Goal: Transaction & Acquisition: Purchase product/service

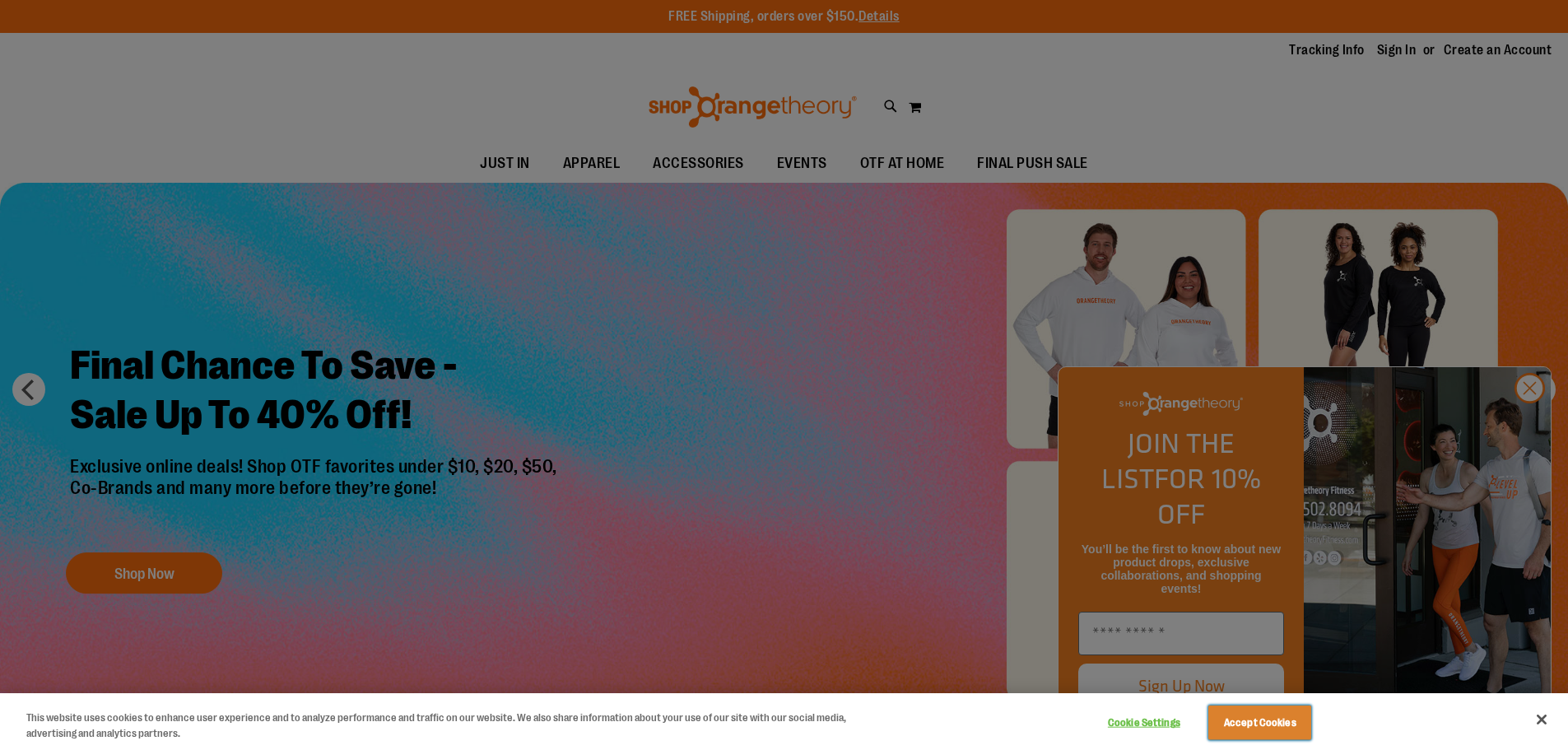
drag, startPoint x: 1260, startPoint y: 735, endPoint x: 1265, endPoint y: 728, distance: 8.6
click at [1260, 734] on button "Accept Cookies" at bounding box center [1260, 722] width 103 height 34
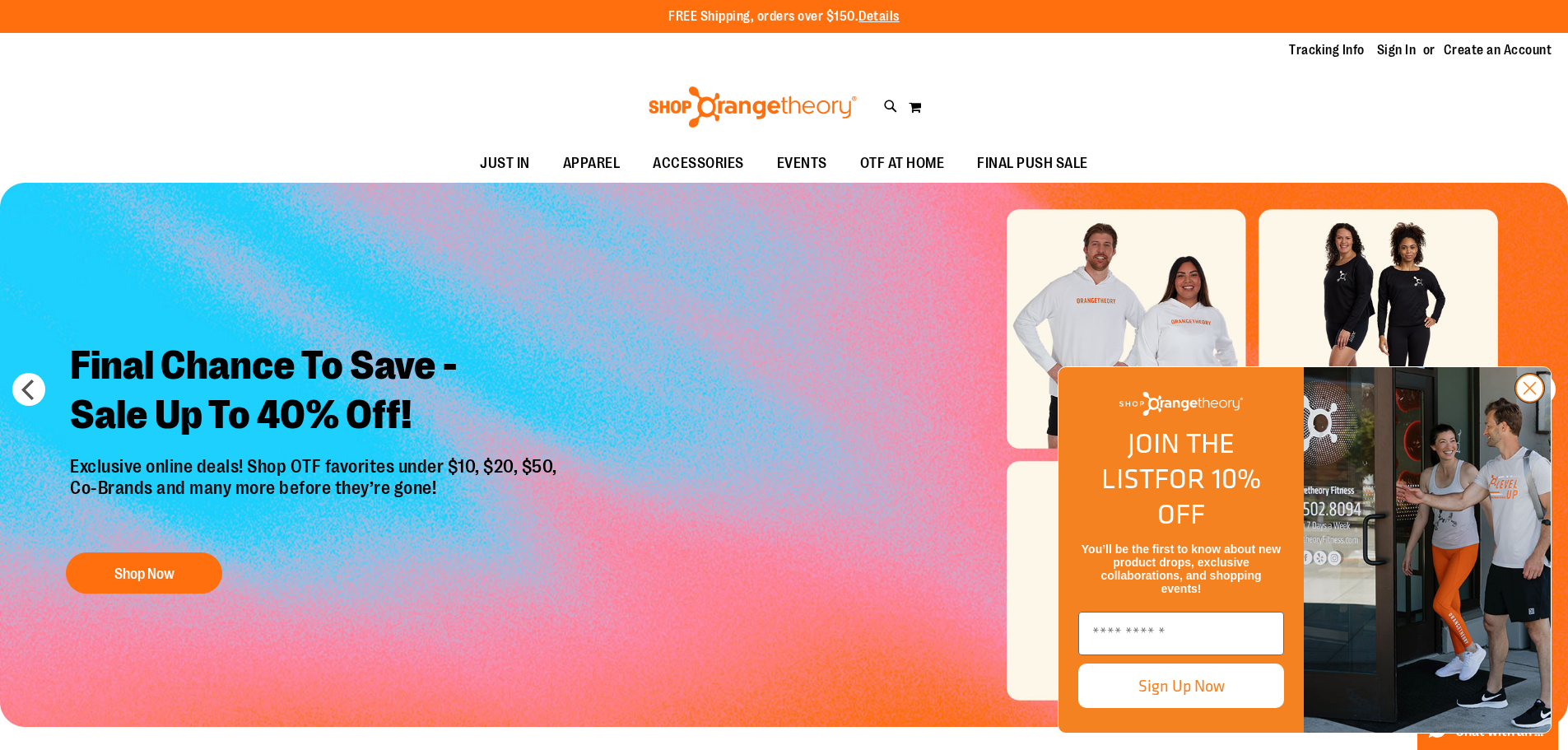
click at [1532, 401] on circle "Close dialog" at bounding box center [1530, 388] width 27 height 27
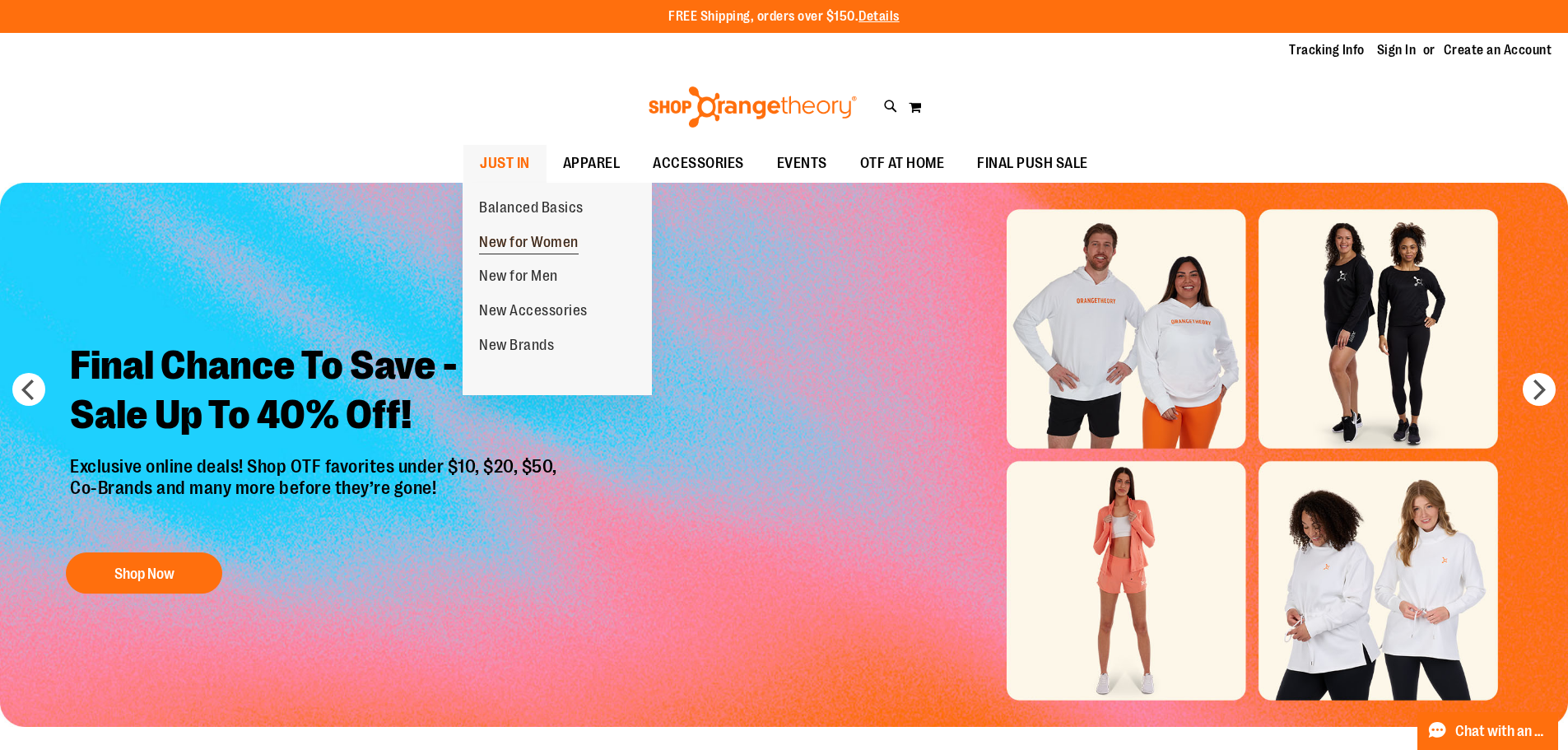
click at [527, 251] on span "New for Women" at bounding box center [528, 243] width 100 height 21
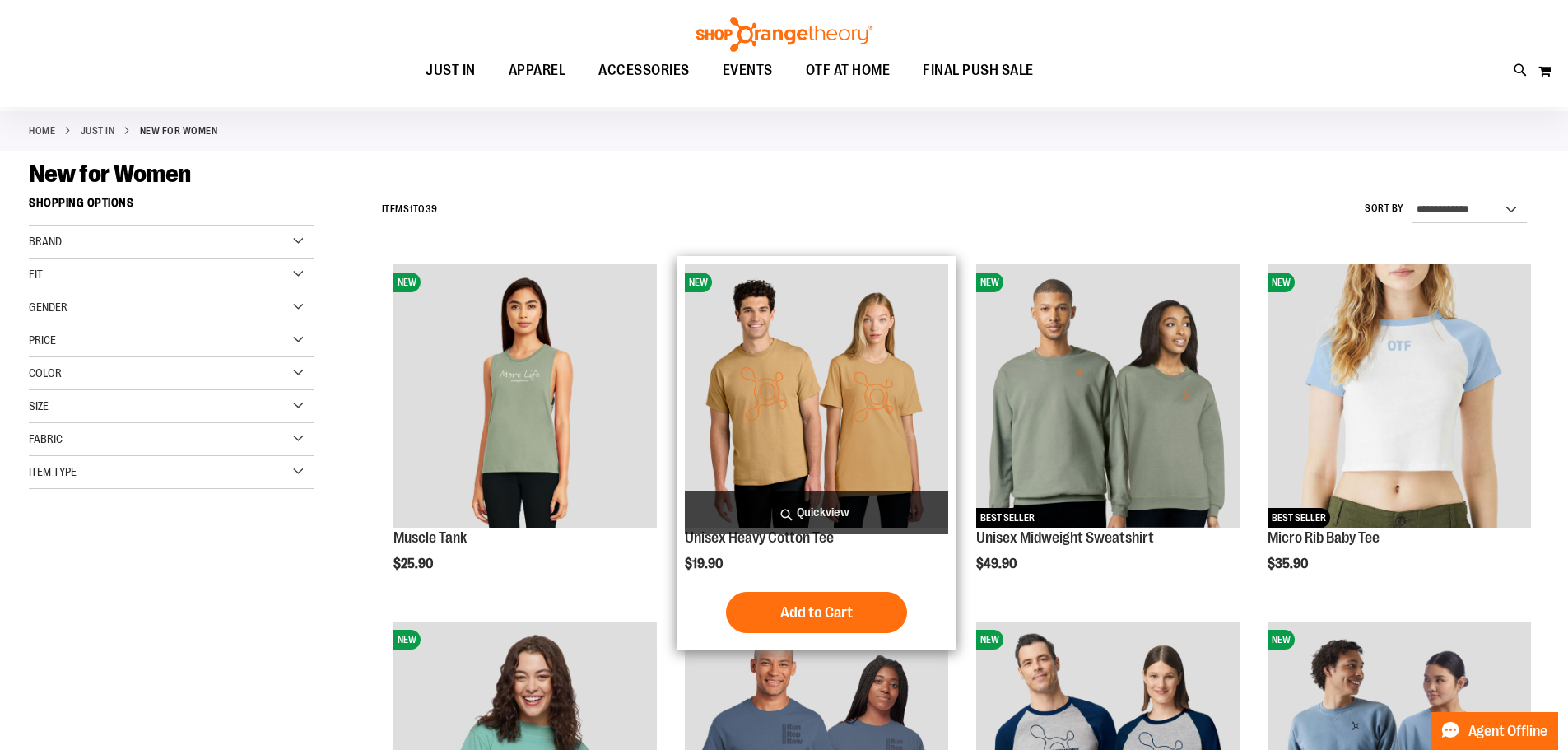
scroll to position [82, 0]
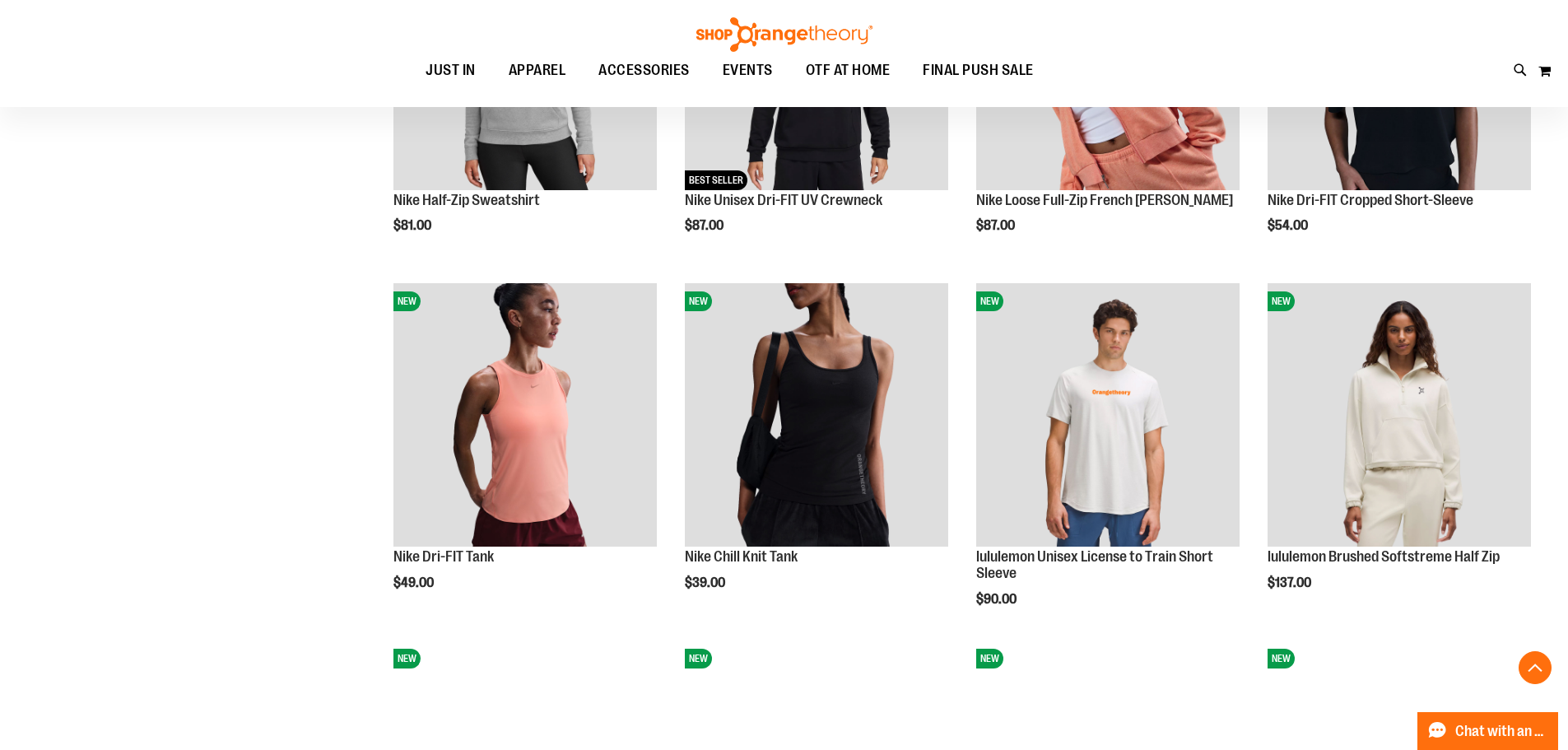
scroll to position [1151, 0]
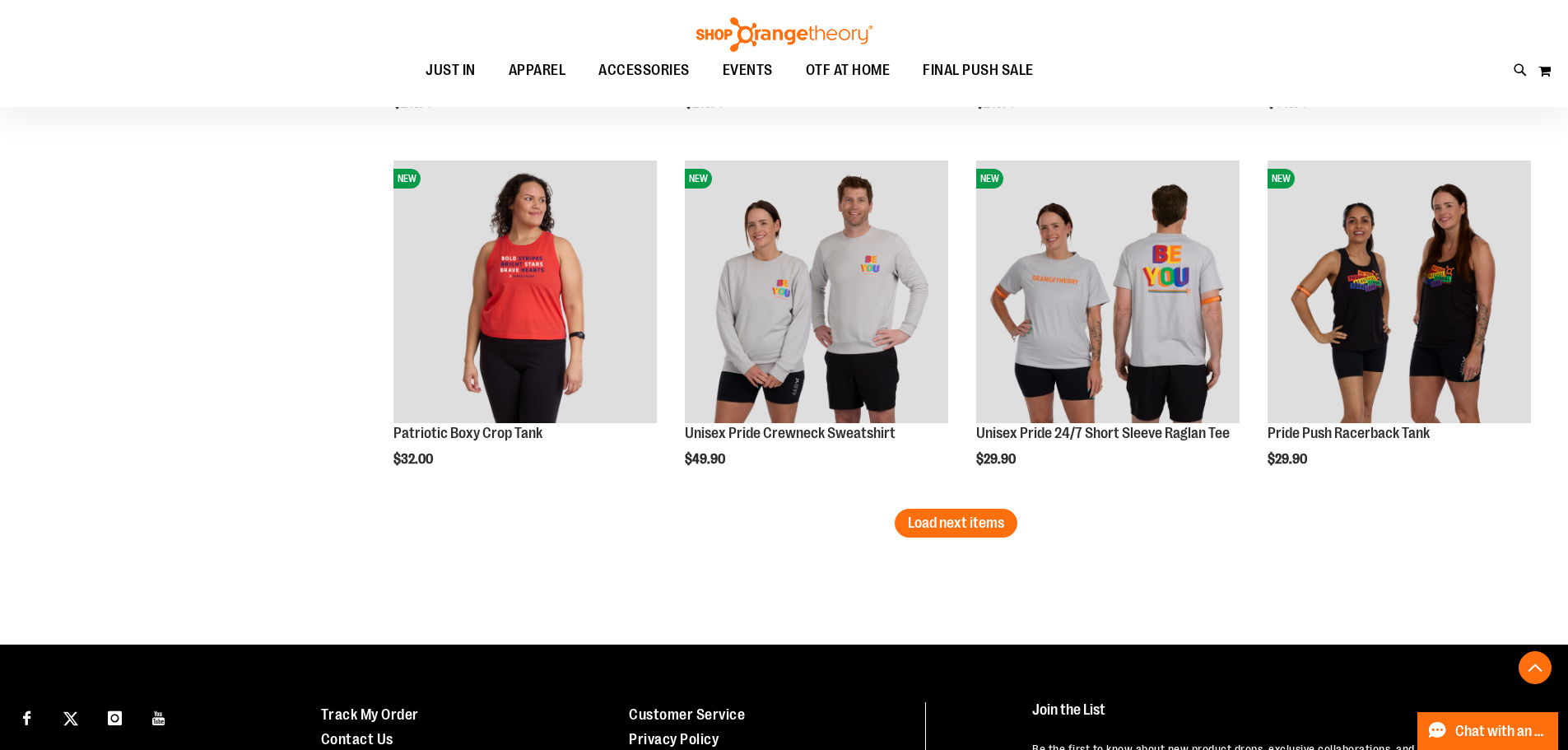
scroll to position [3044, 0]
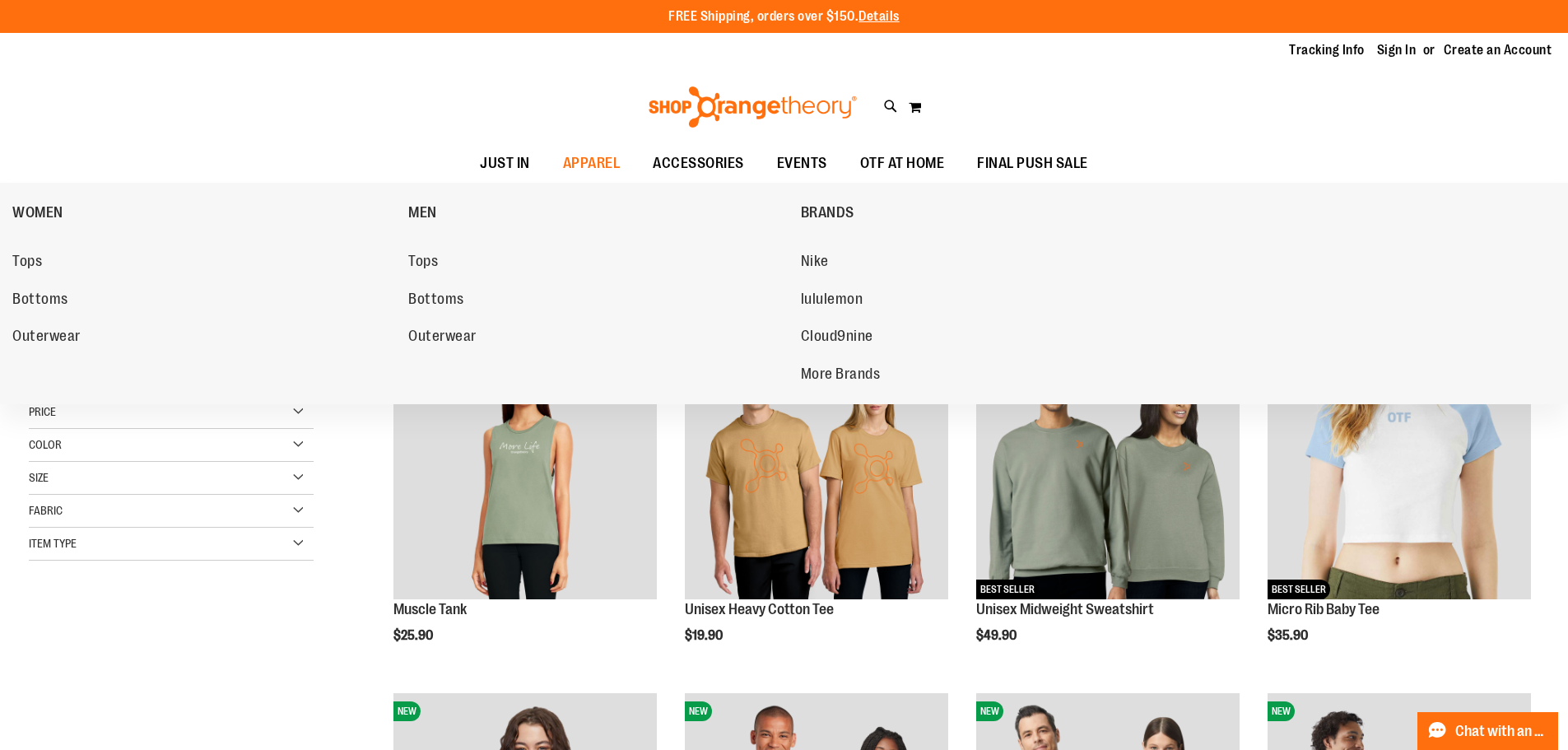
click at [41, 259] on span "Tops" at bounding box center [27, 262] width 30 height 21
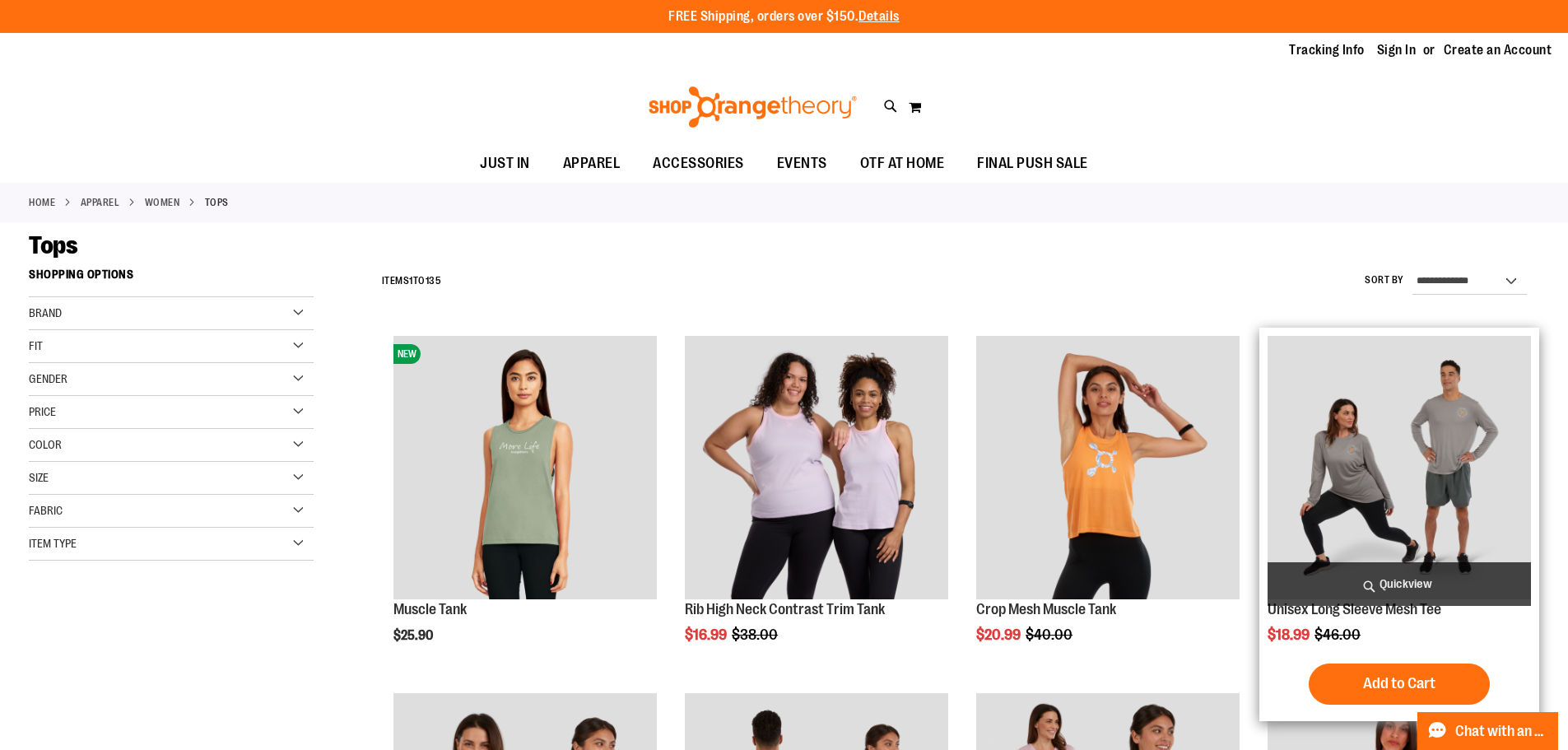
click at [1395, 506] on img "product" at bounding box center [1399, 467] width 263 height 263
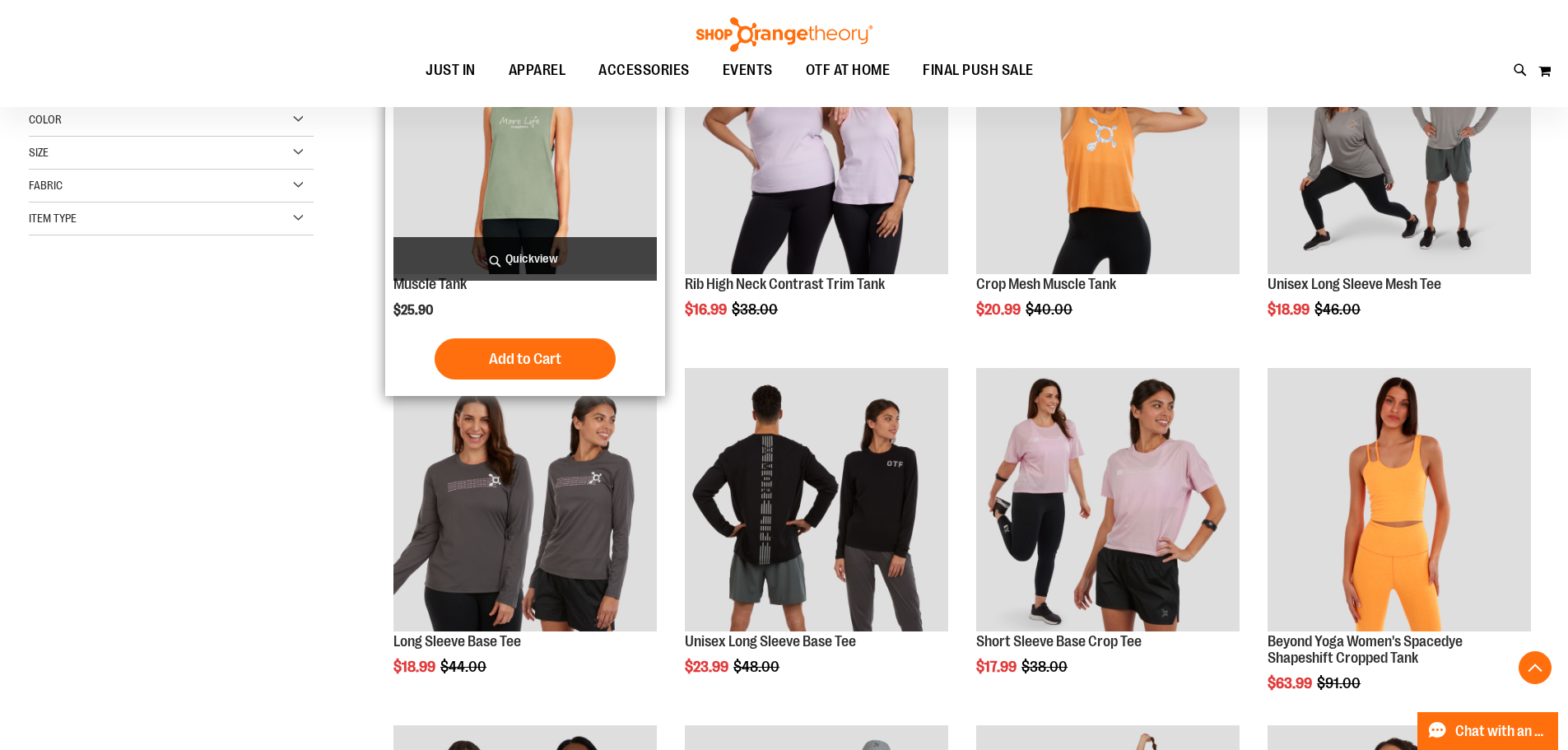
scroll to position [329, 0]
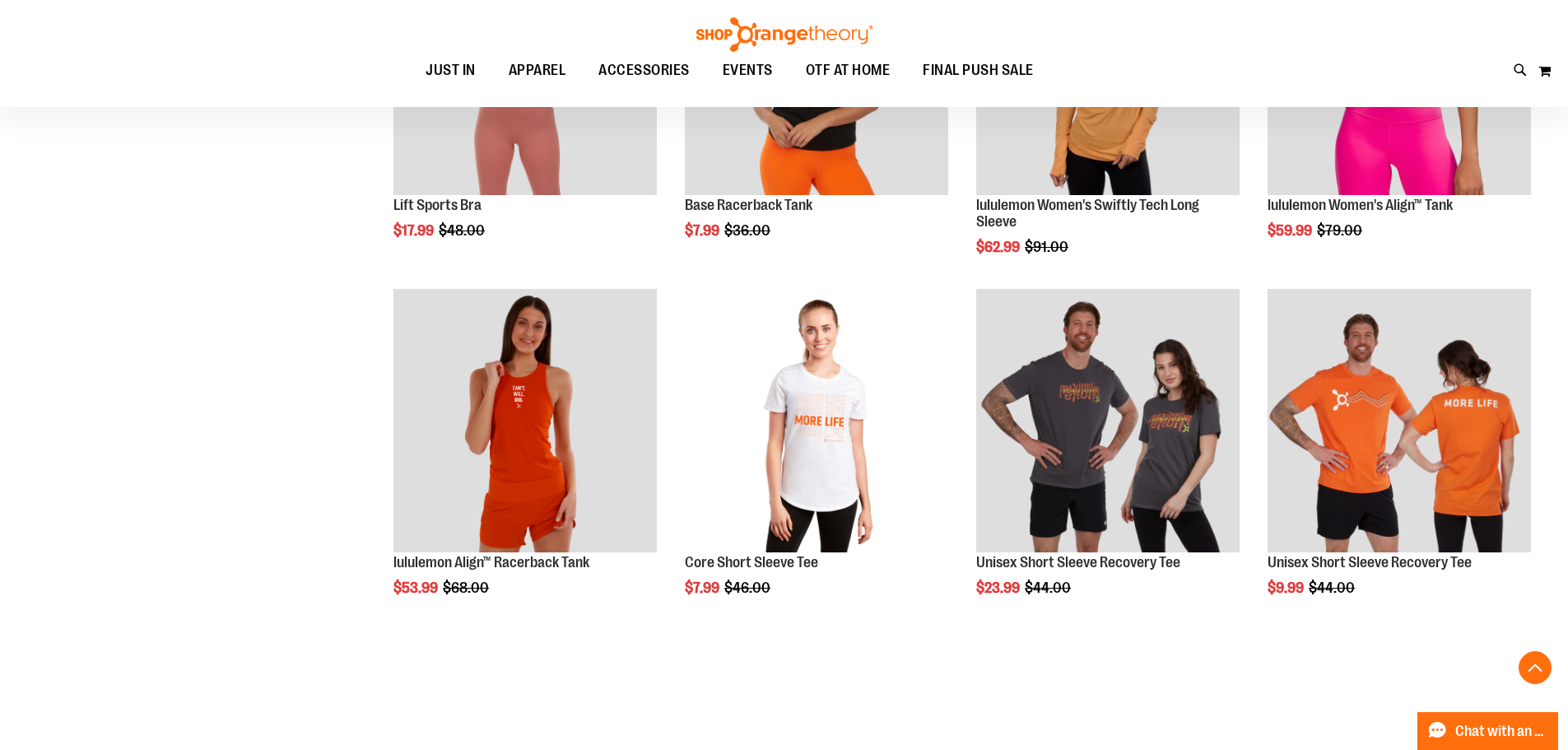
scroll to position [1480, 0]
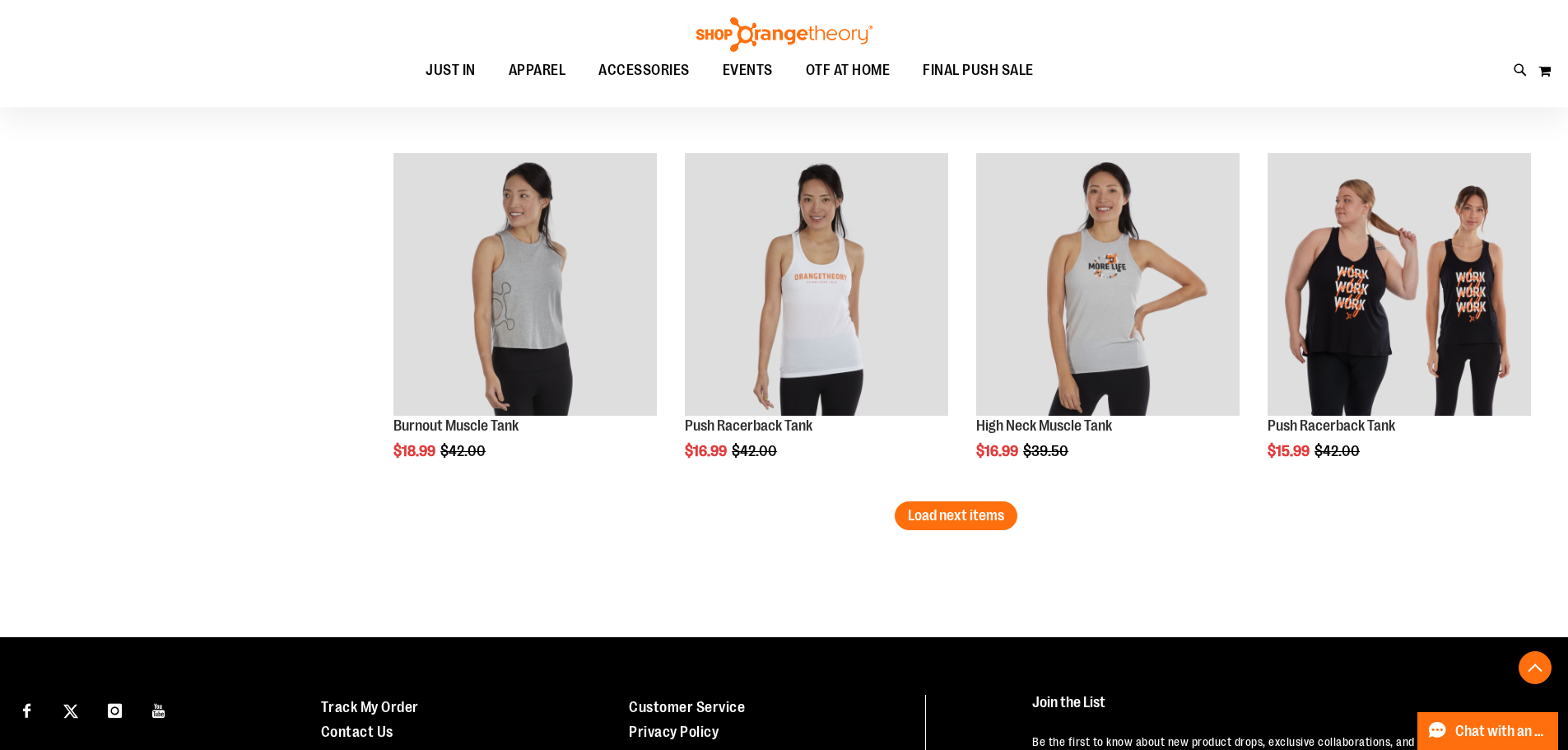
scroll to position [3044, 0]
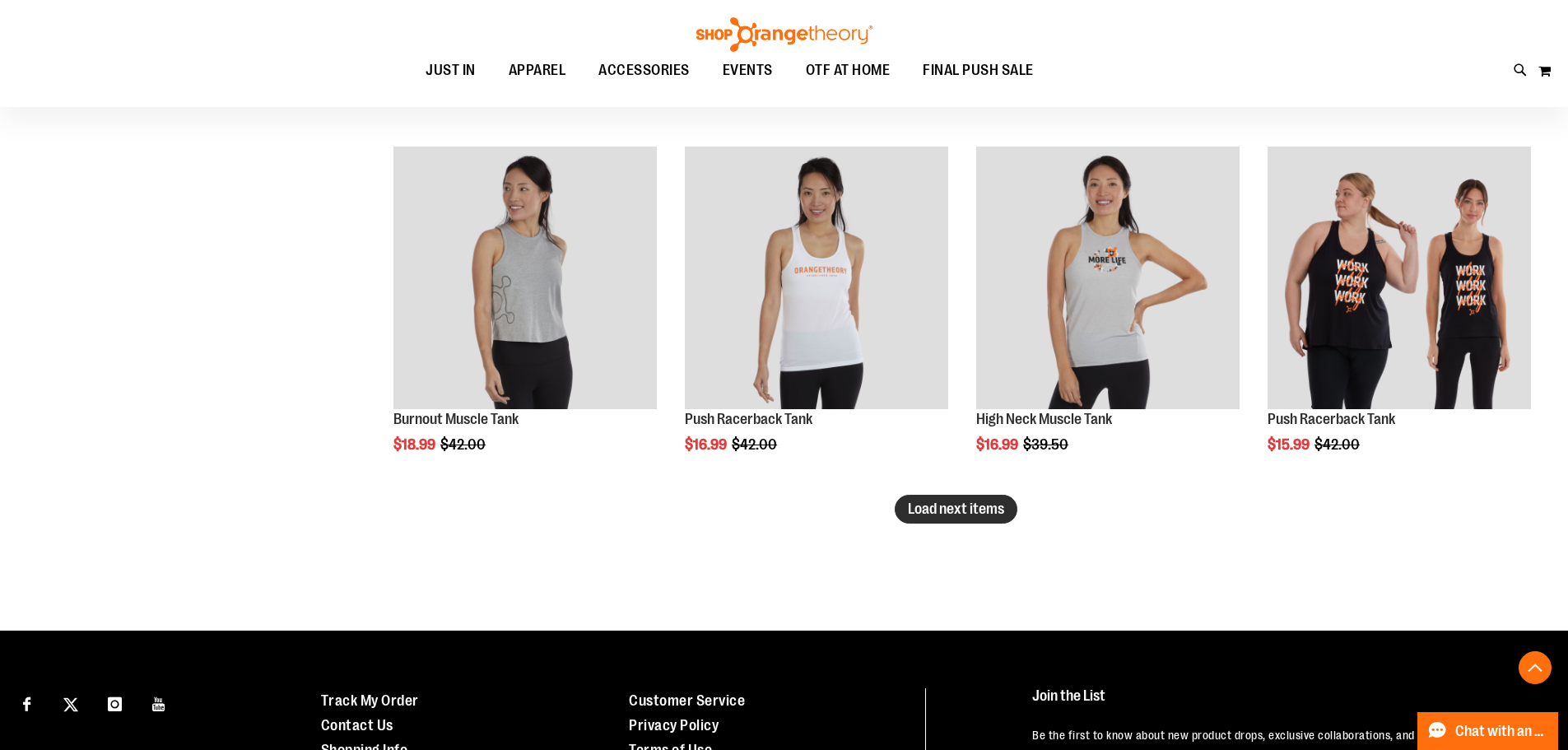
click at [904, 510] on button "Load next items" at bounding box center [956, 509] width 123 height 29
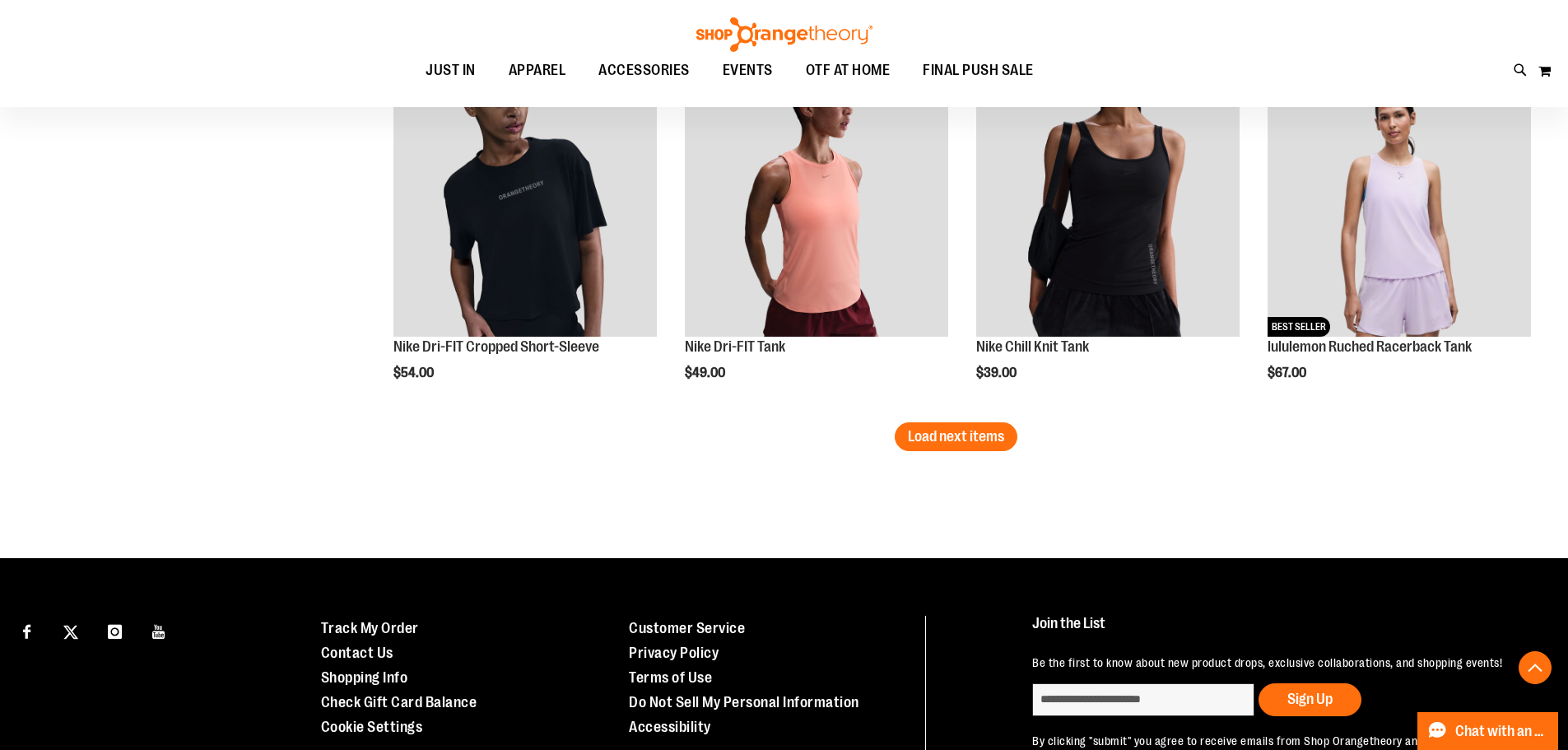
scroll to position [4196, 0]
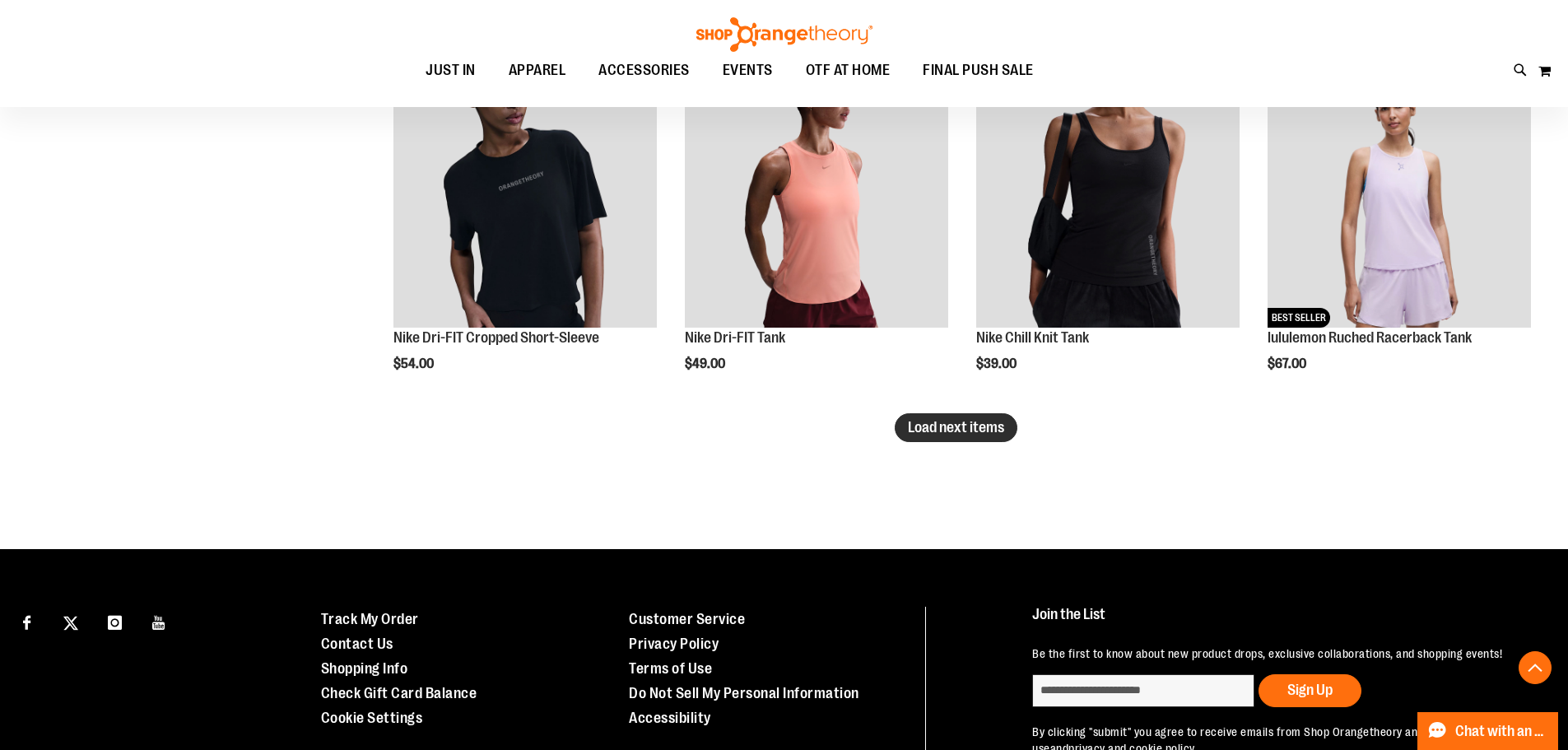
click at [918, 419] on span "Load next items" at bounding box center [956, 427] width 96 height 16
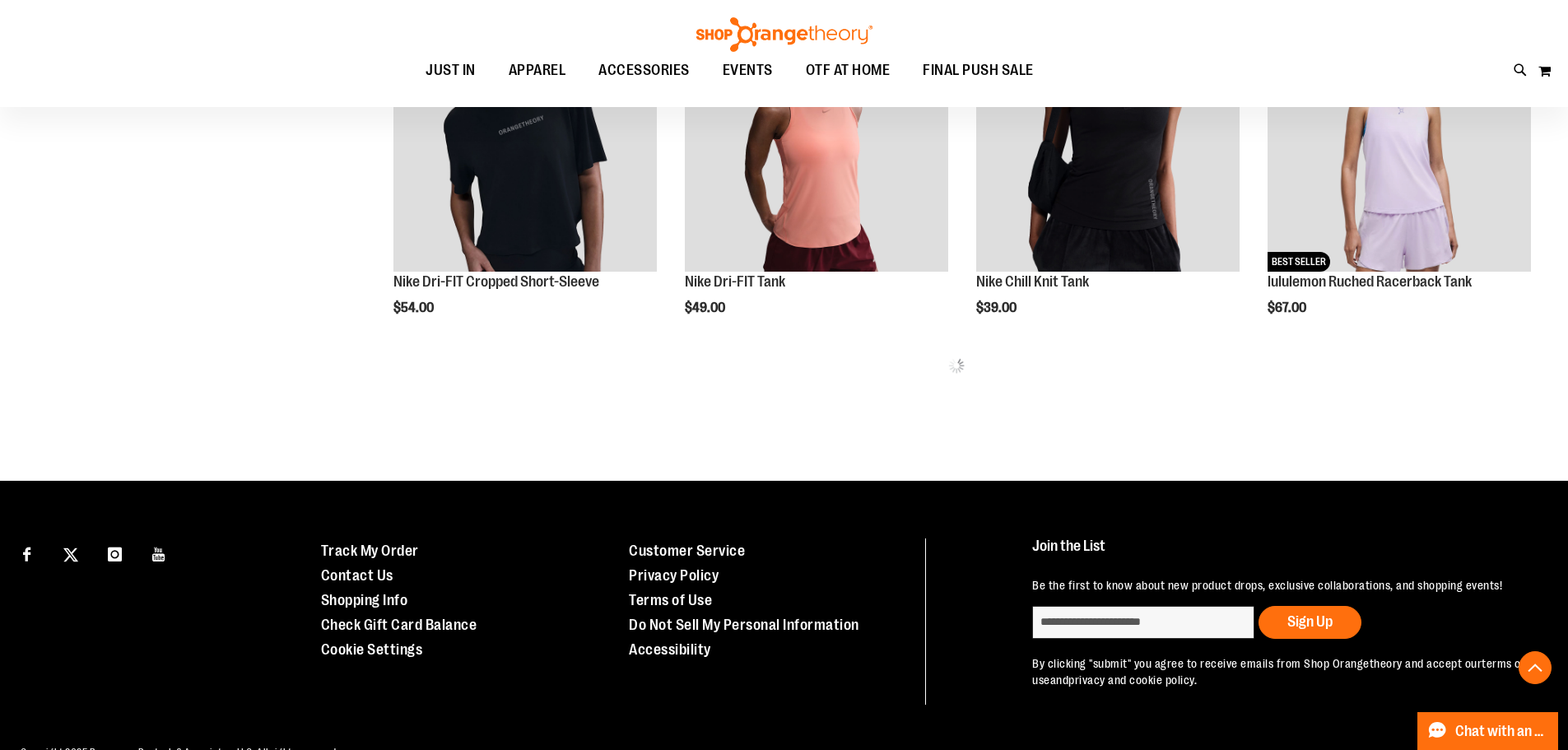
scroll to position [4278, 0]
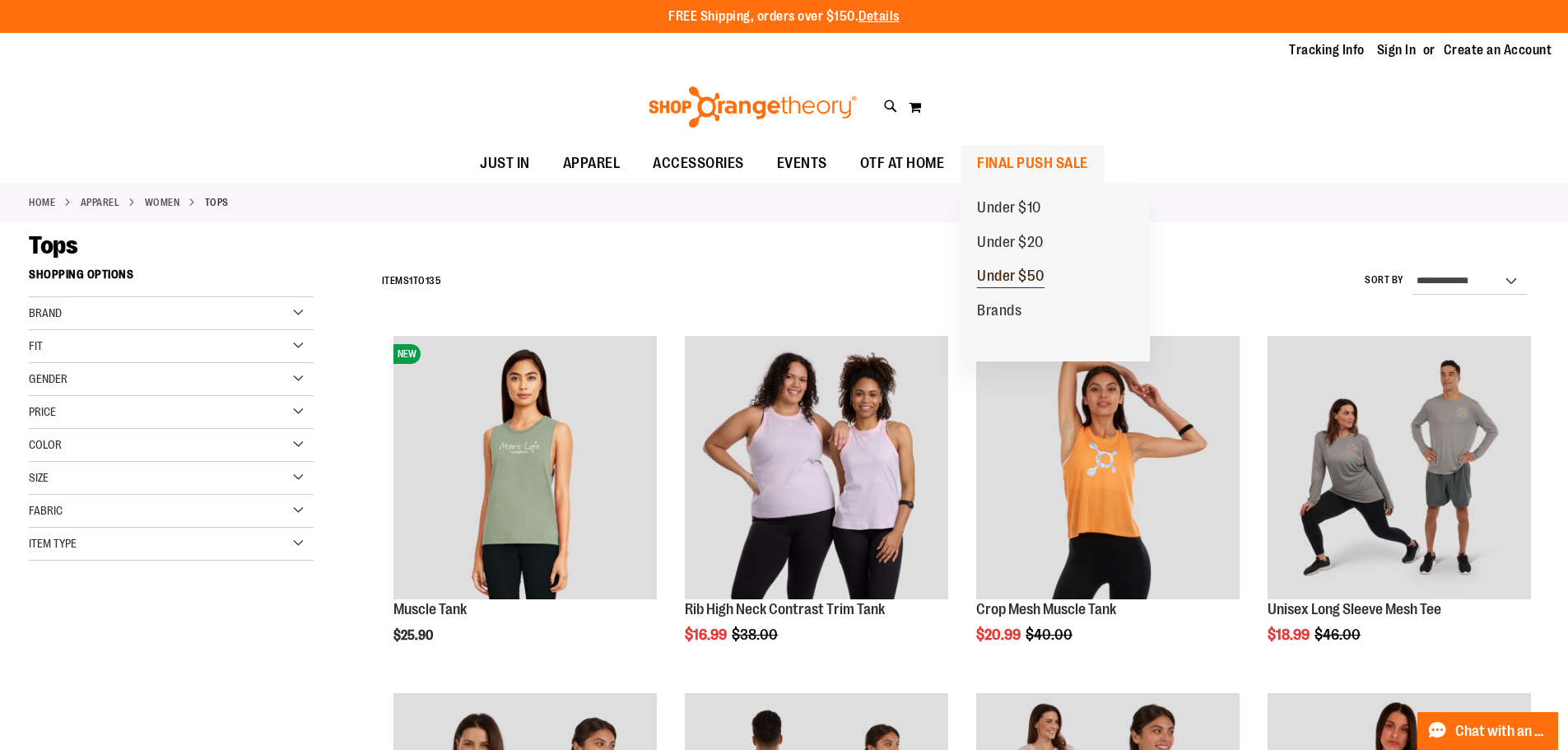
click at [1000, 282] on span "Under $50" at bounding box center [1011, 278] width 67 height 21
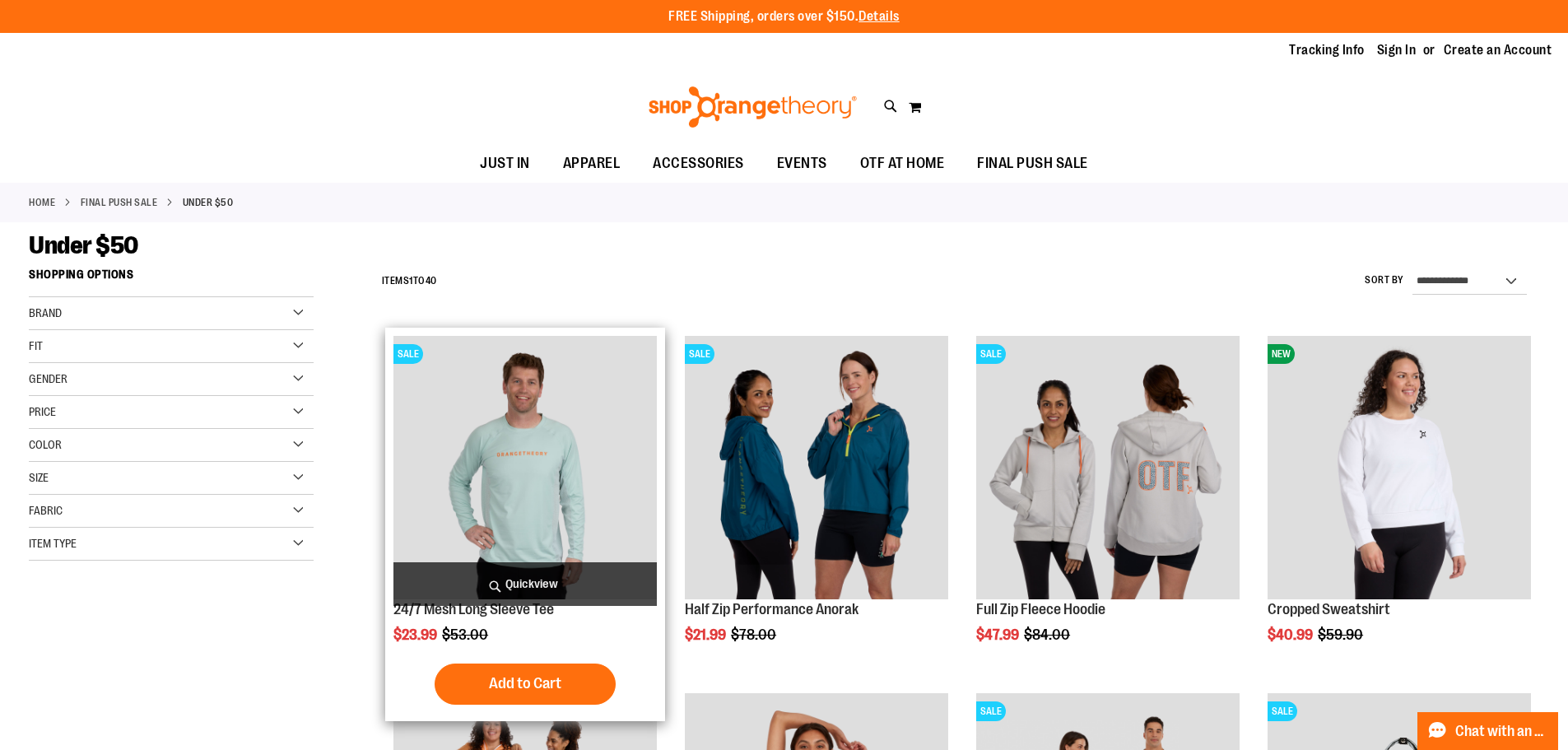
click at [522, 512] on img "product" at bounding box center [525, 467] width 263 height 263
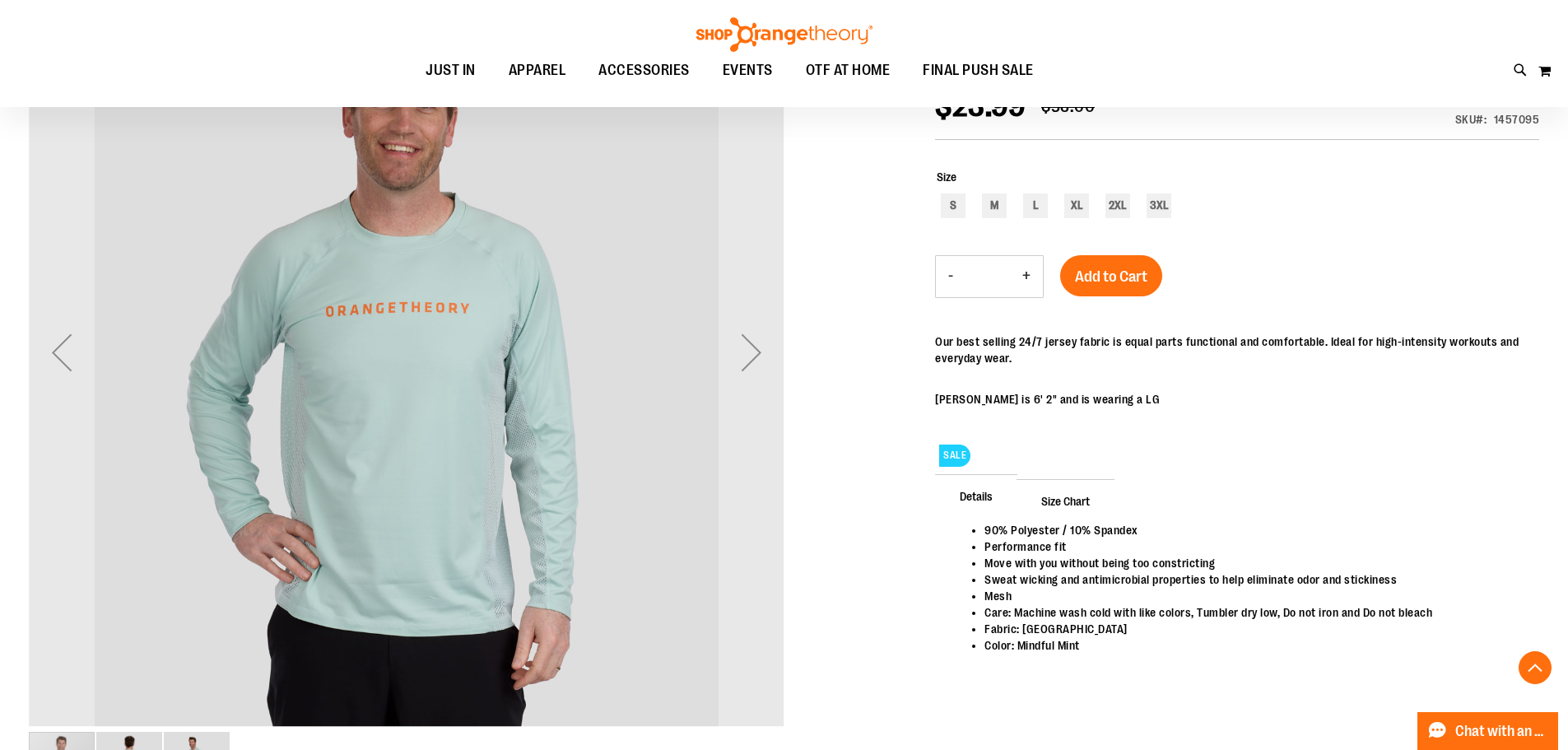
scroll to position [329, 0]
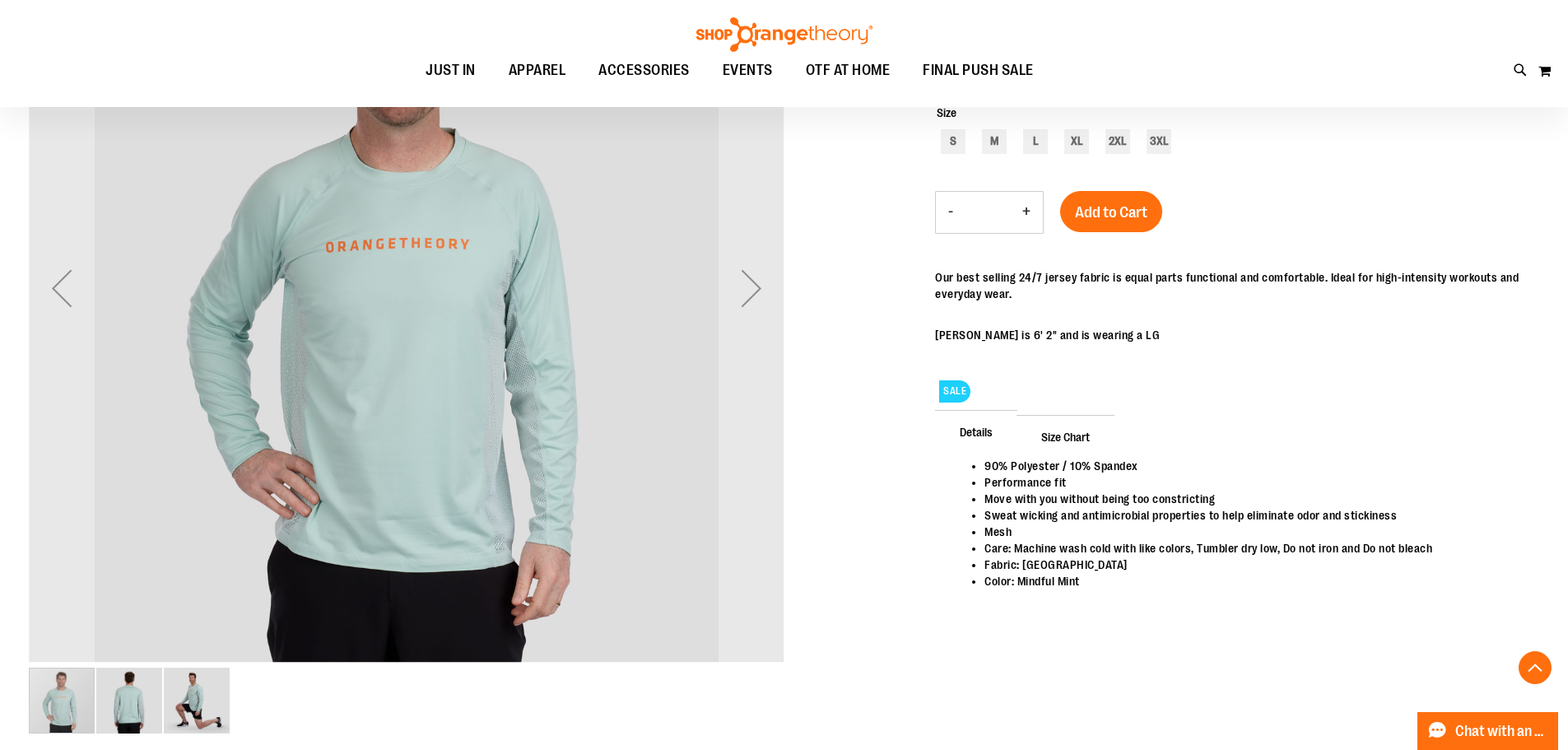
click at [130, 697] on img "image 2 of 3" at bounding box center [128, 700] width 66 height 66
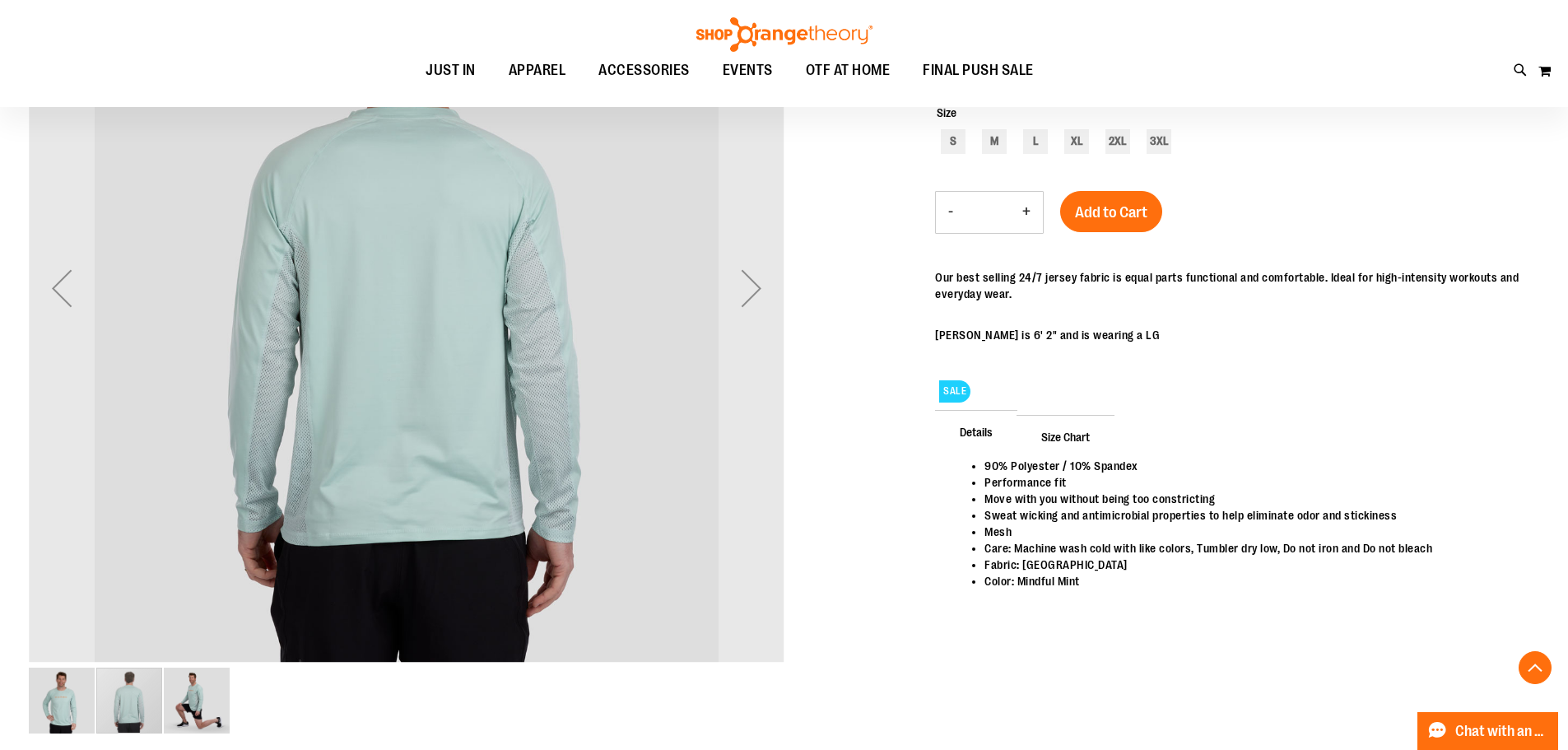
click at [184, 696] on img "image 3 of 3" at bounding box center [196, 700] width 66 height 66
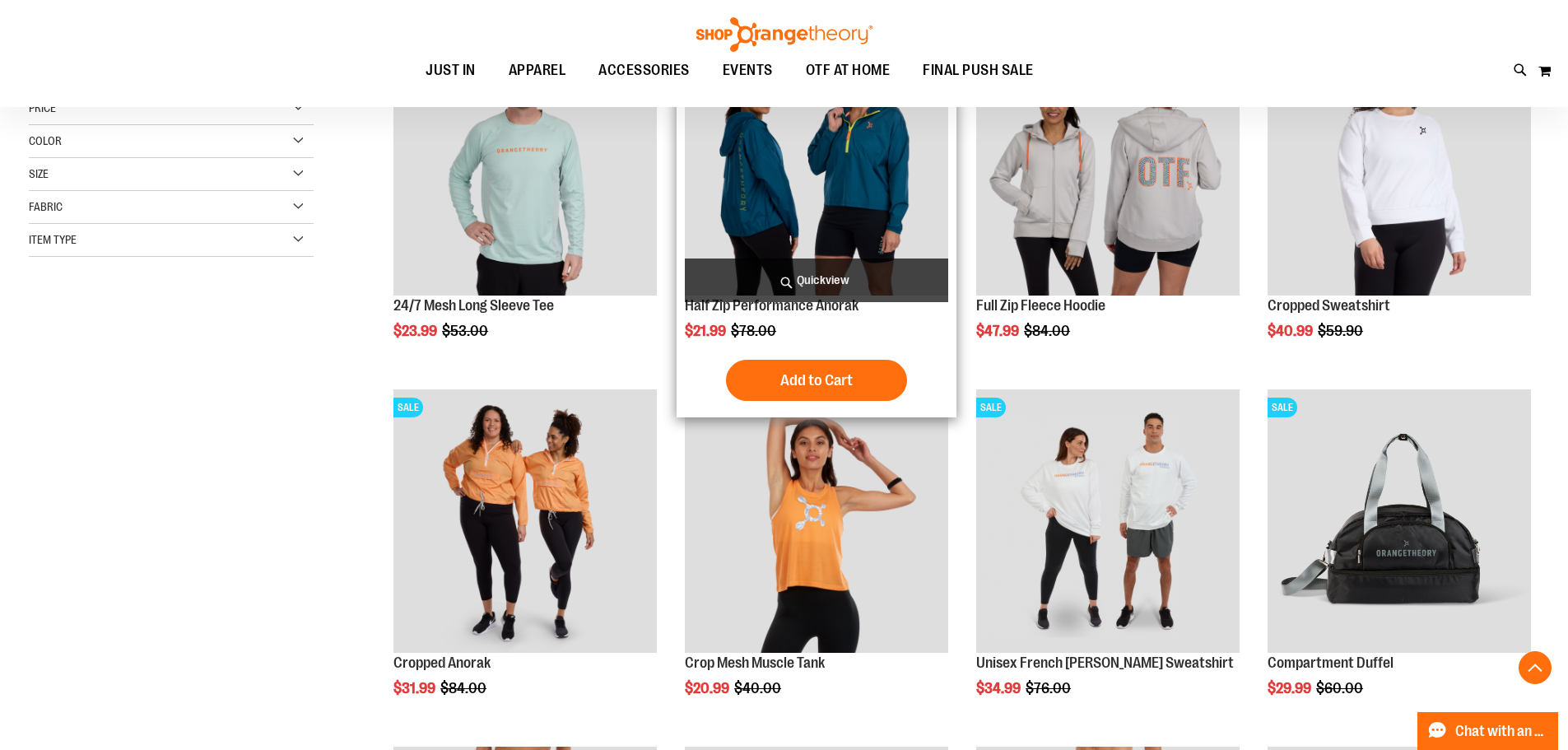
scroll to position [329, 0]
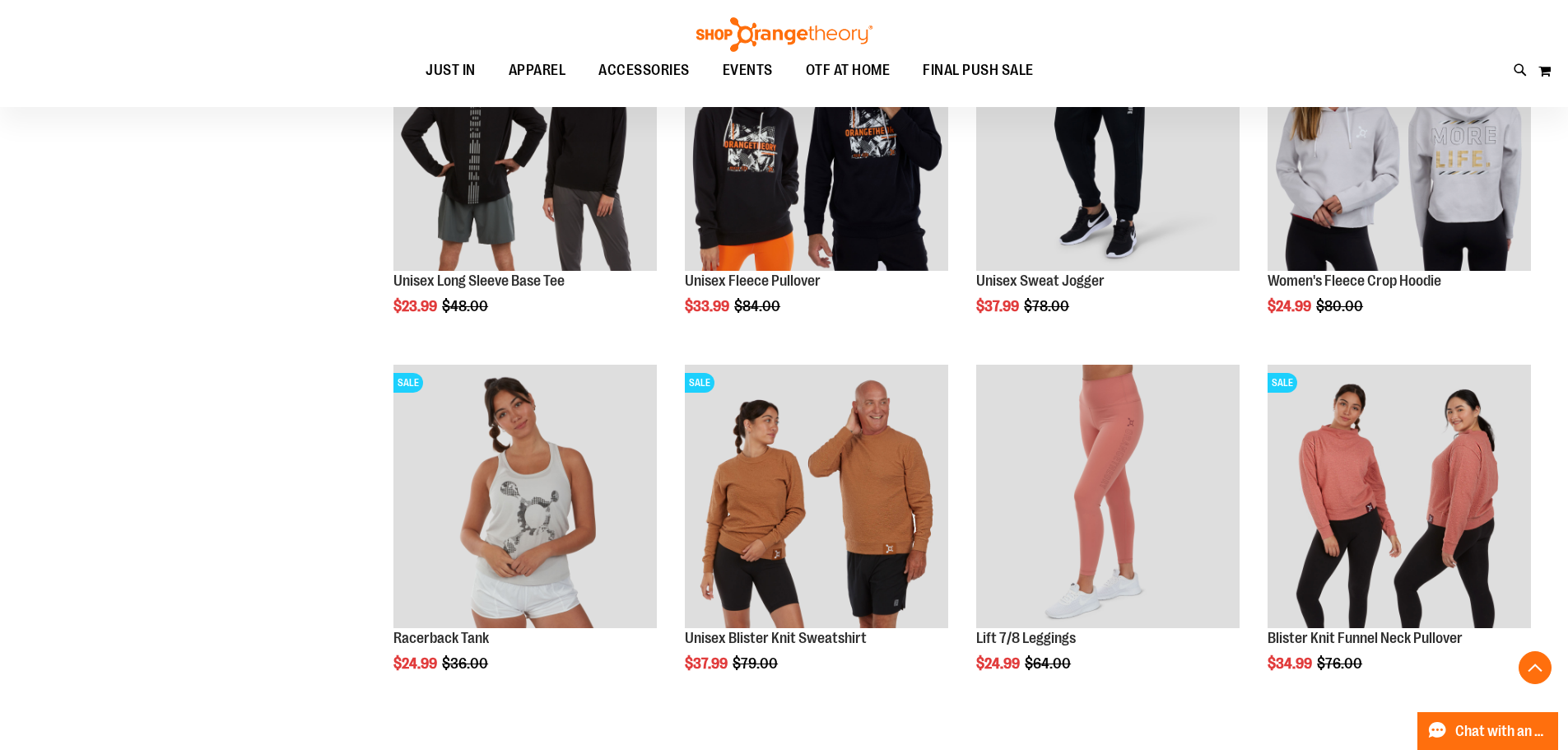
scroll to position [1399, 0]
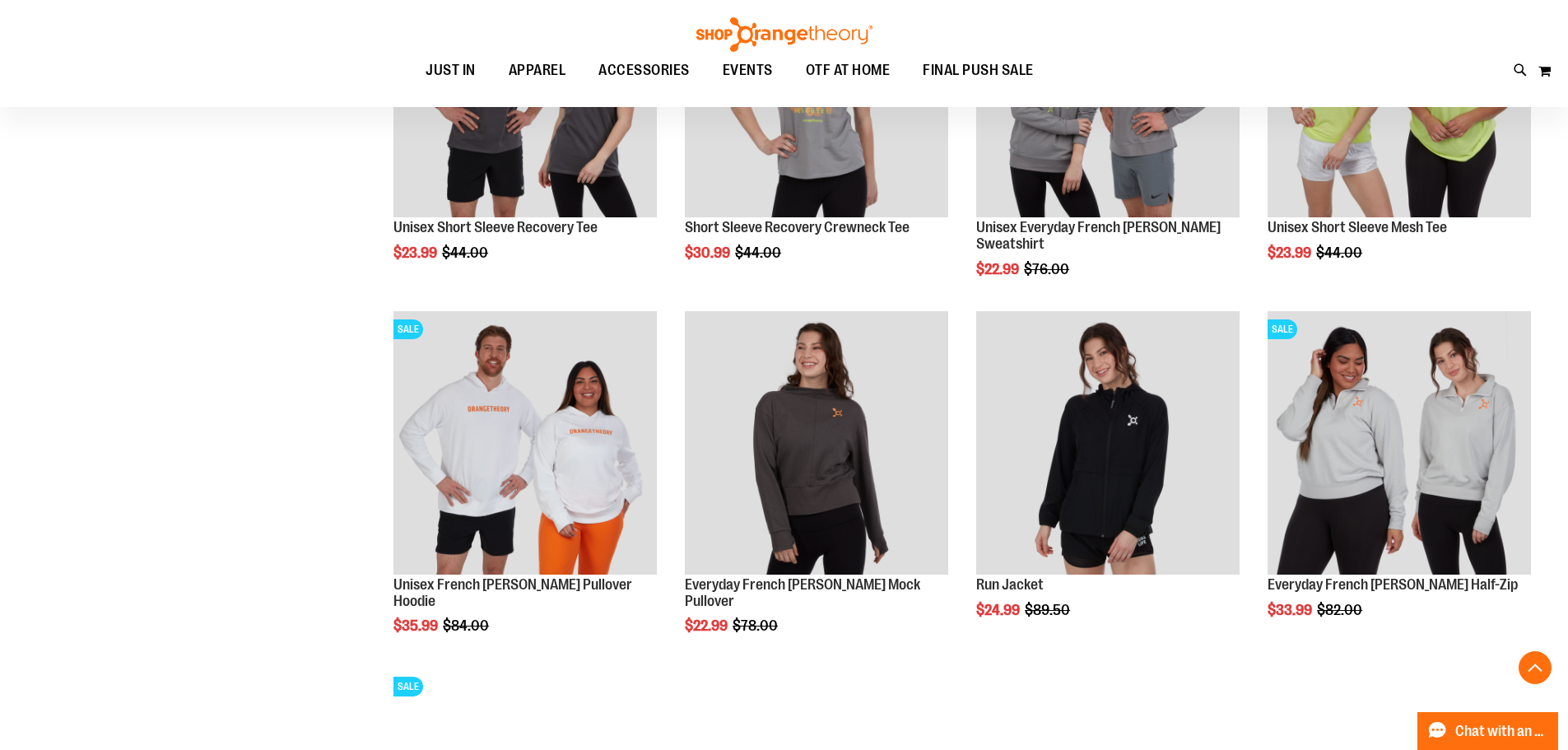
scroll to position [2551, 0]
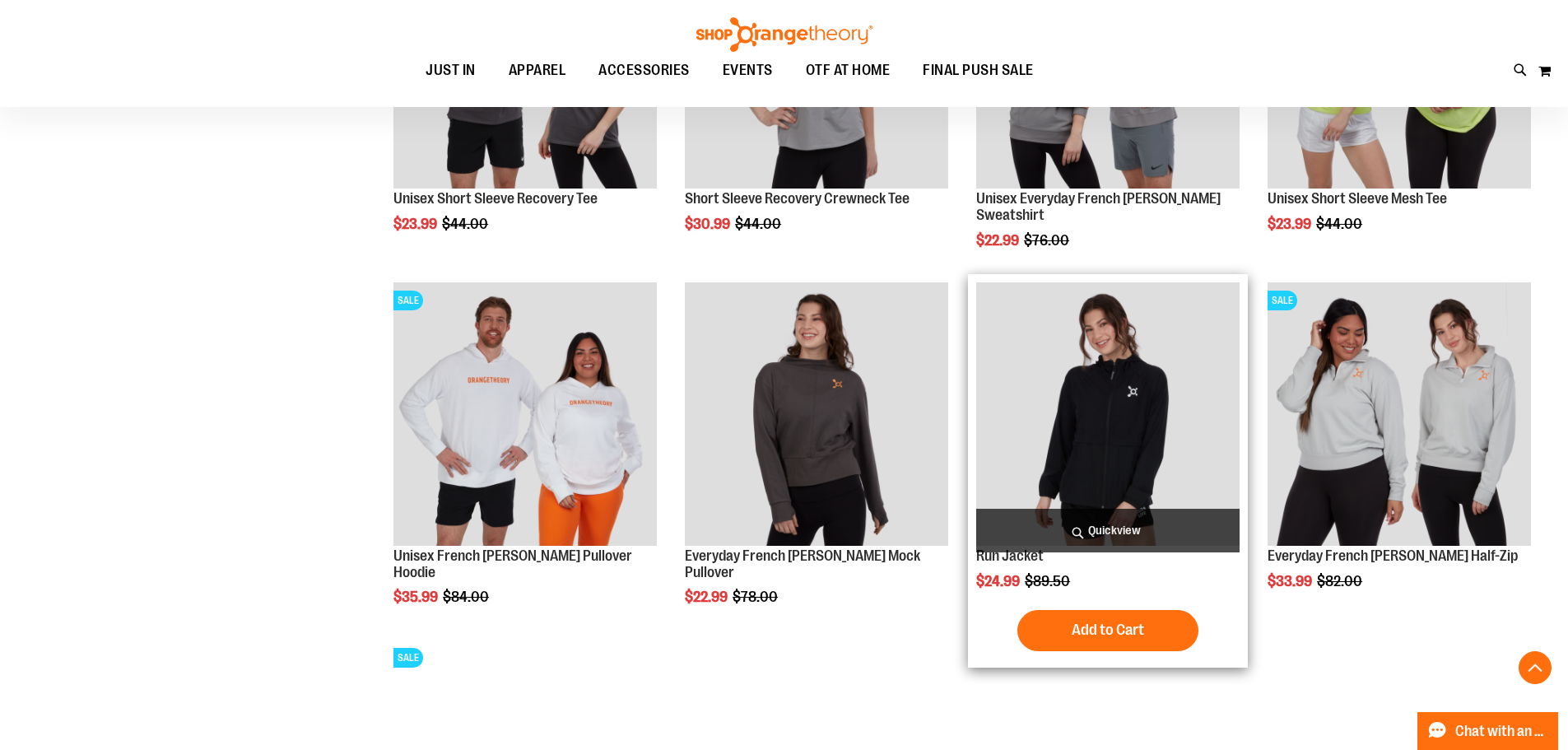
click at [1063, 482] on img "product" at bounding box center [1108, 413] width 263 height 263
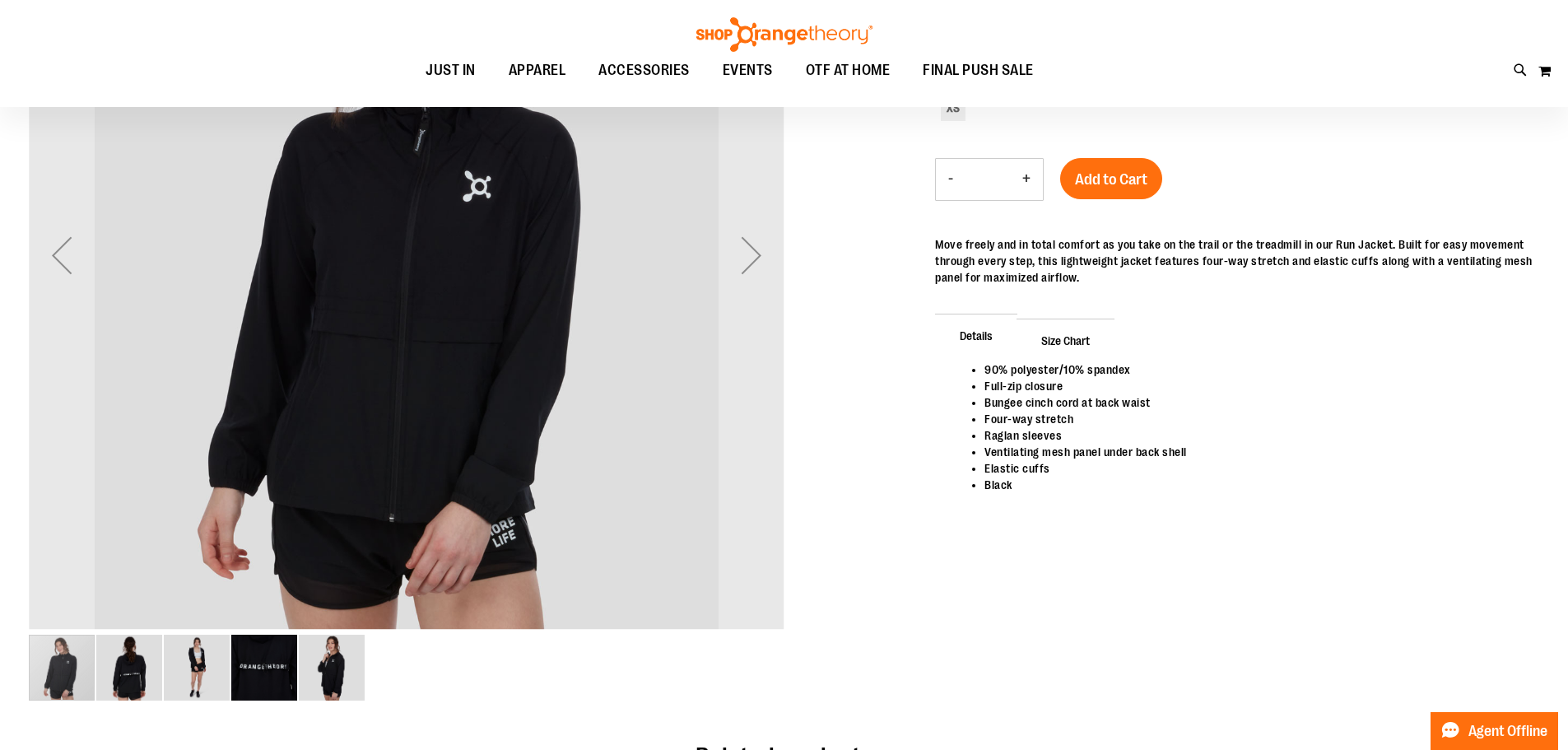
scroll to position [410, 0]
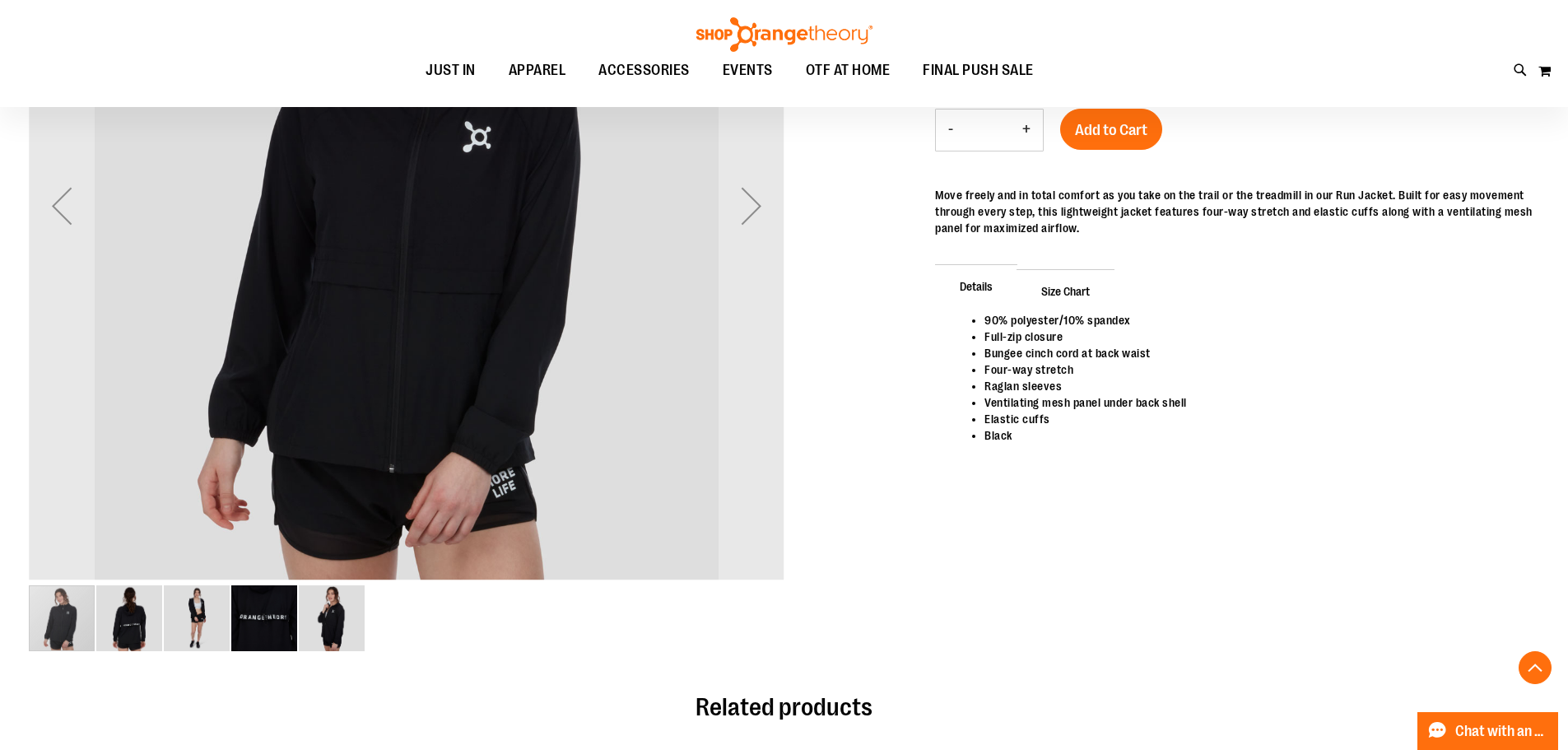
click at [137, 615] on img "image 2 of 5" at bounding box center [128, 617] width 66 height 66
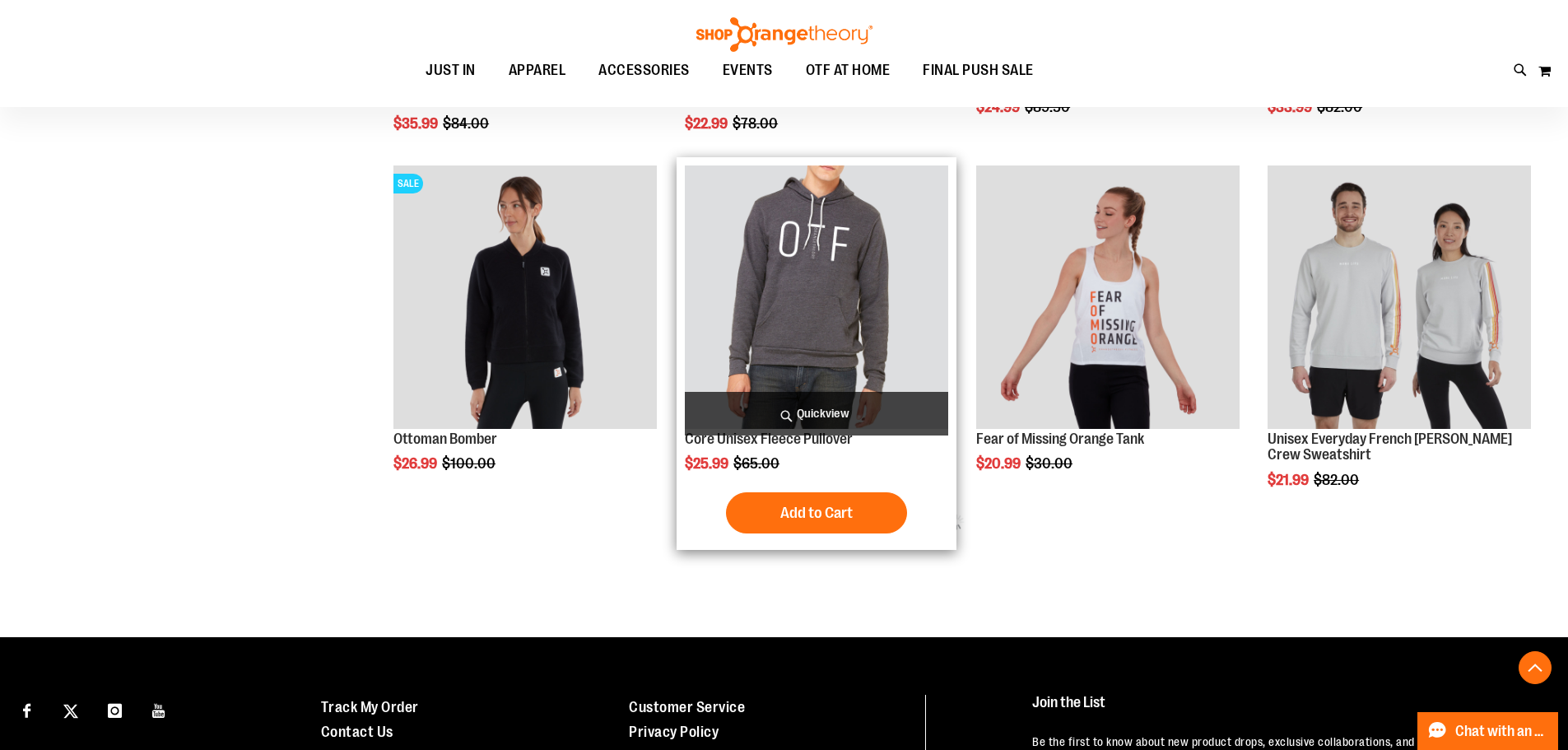
scroll to position [708, 0]
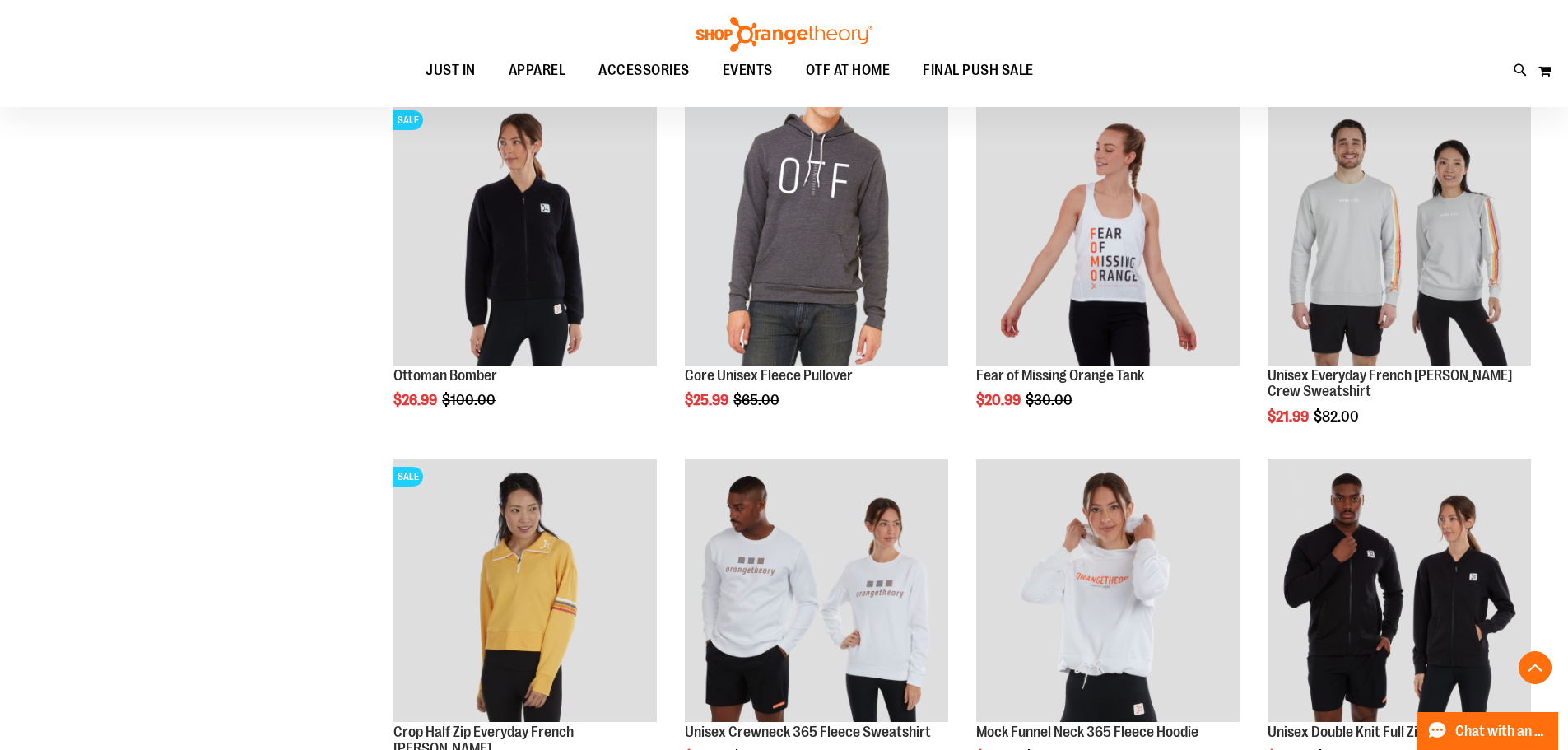
scroll to position [1037, 0]
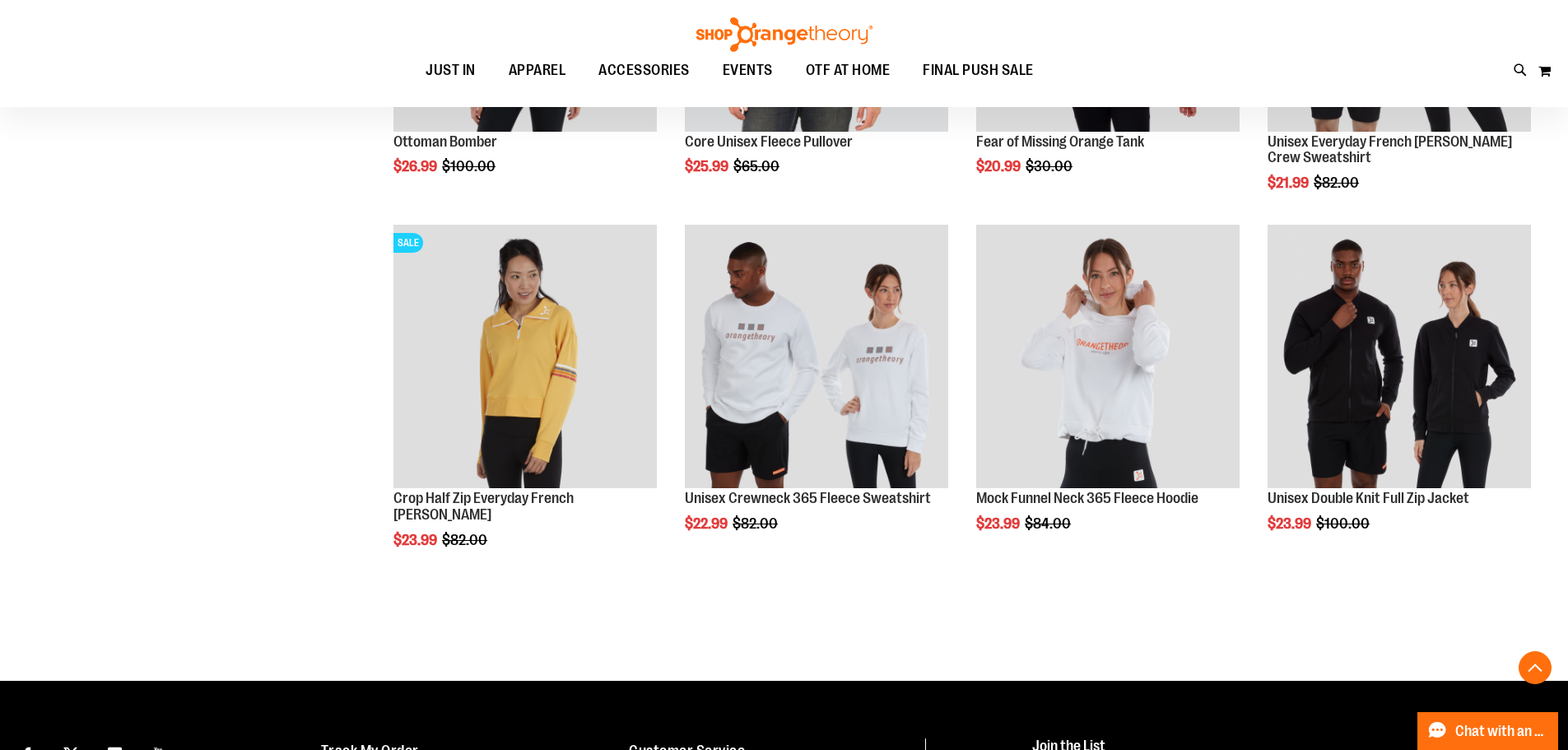
scroll to position [1284, 0]
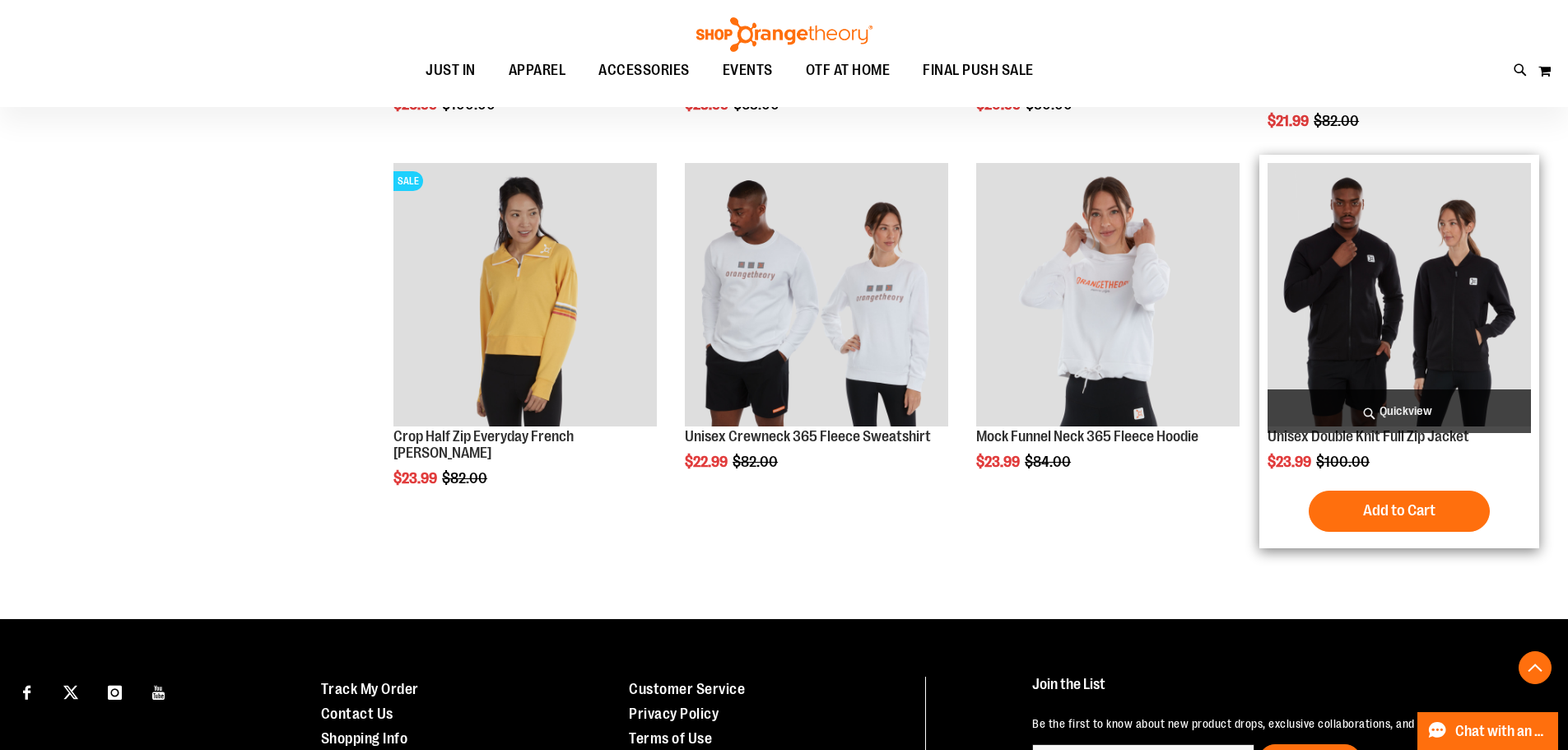
click at [1401, 341] on img "product" at bounding box center [1399, 294] width 263 height 263
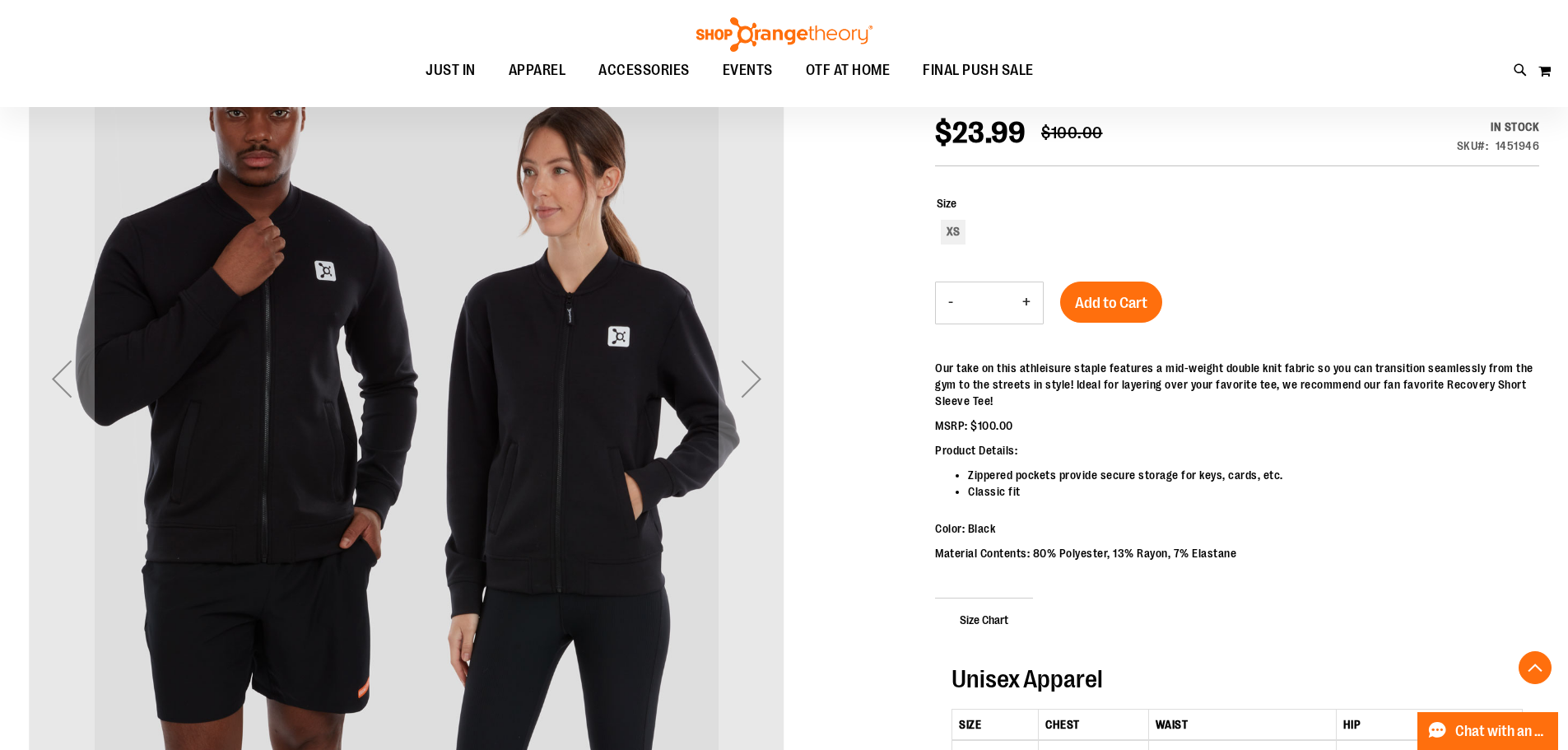
scroll to position [329, 0]
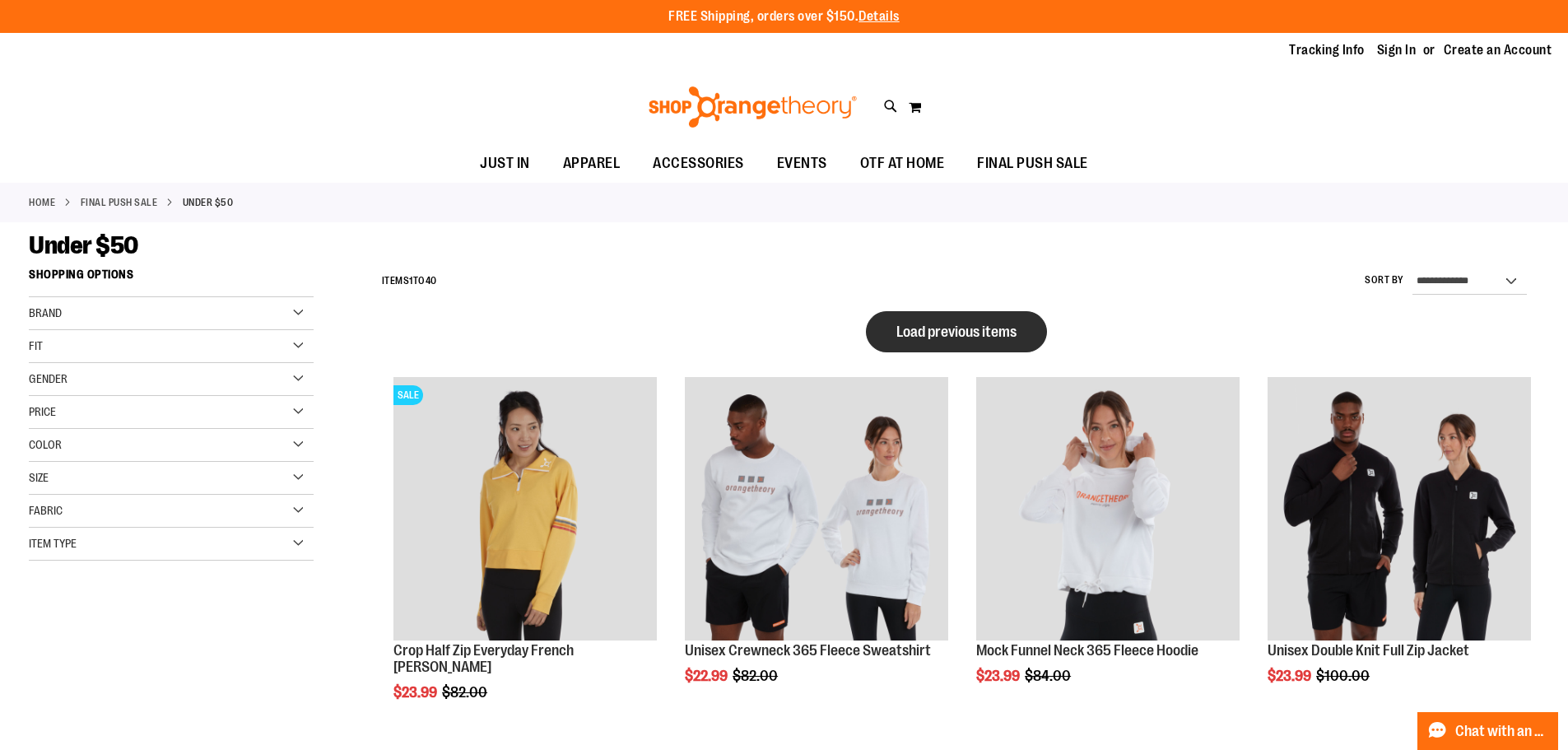
click at [933, 324] on span "Load previous items" at bounding box center [957, 331] width 120 height 16
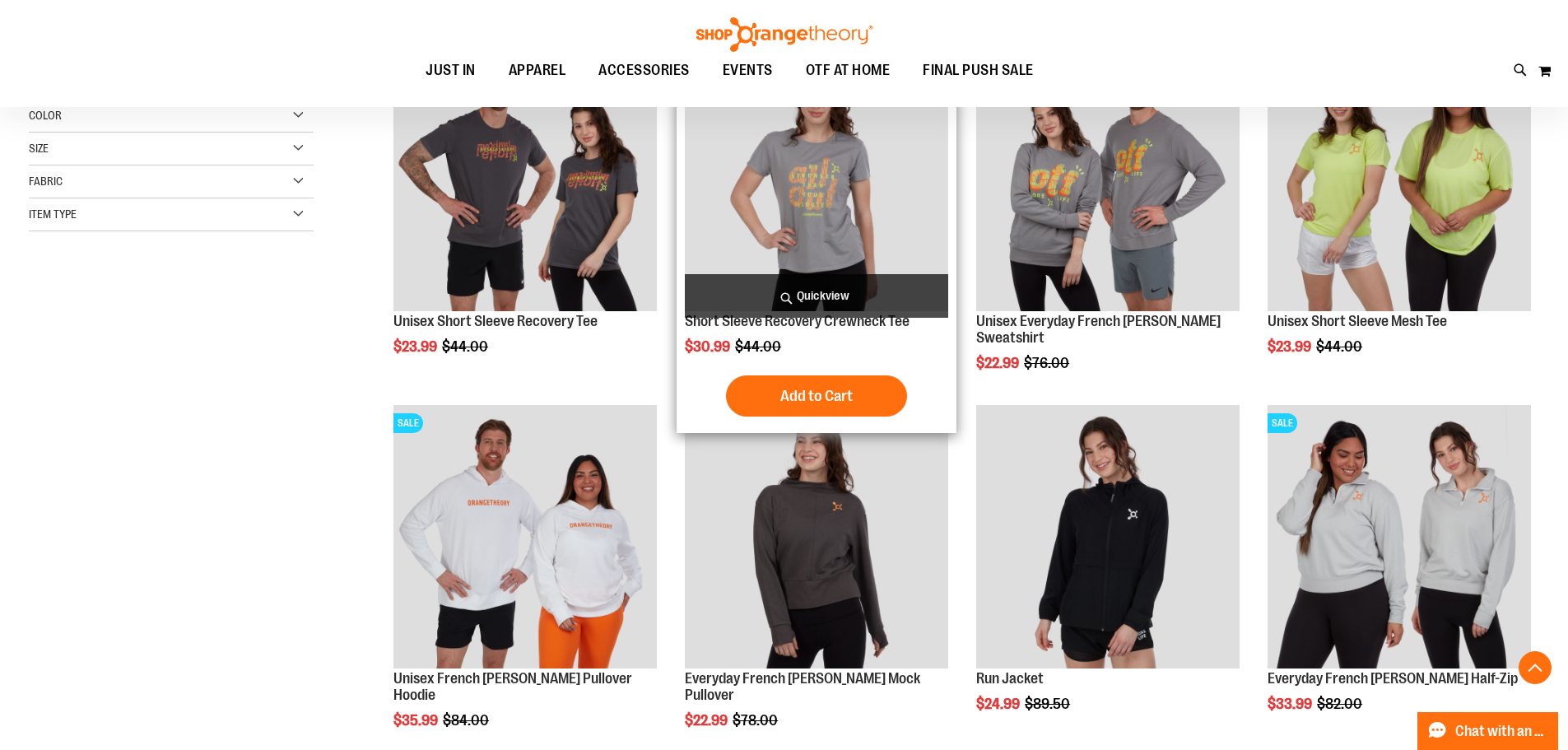
scroll to position [410, 0]
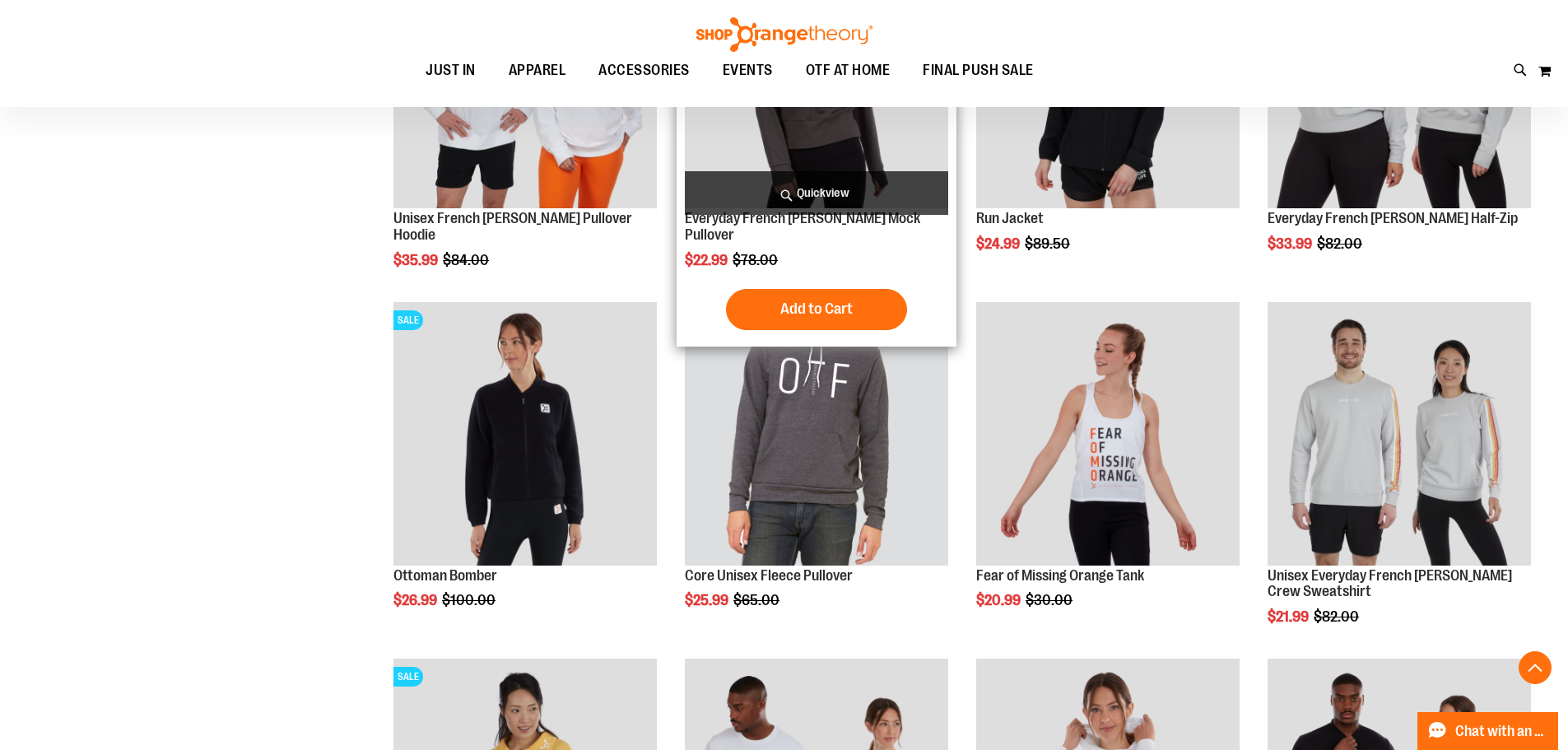
scroll to position [822, 0]
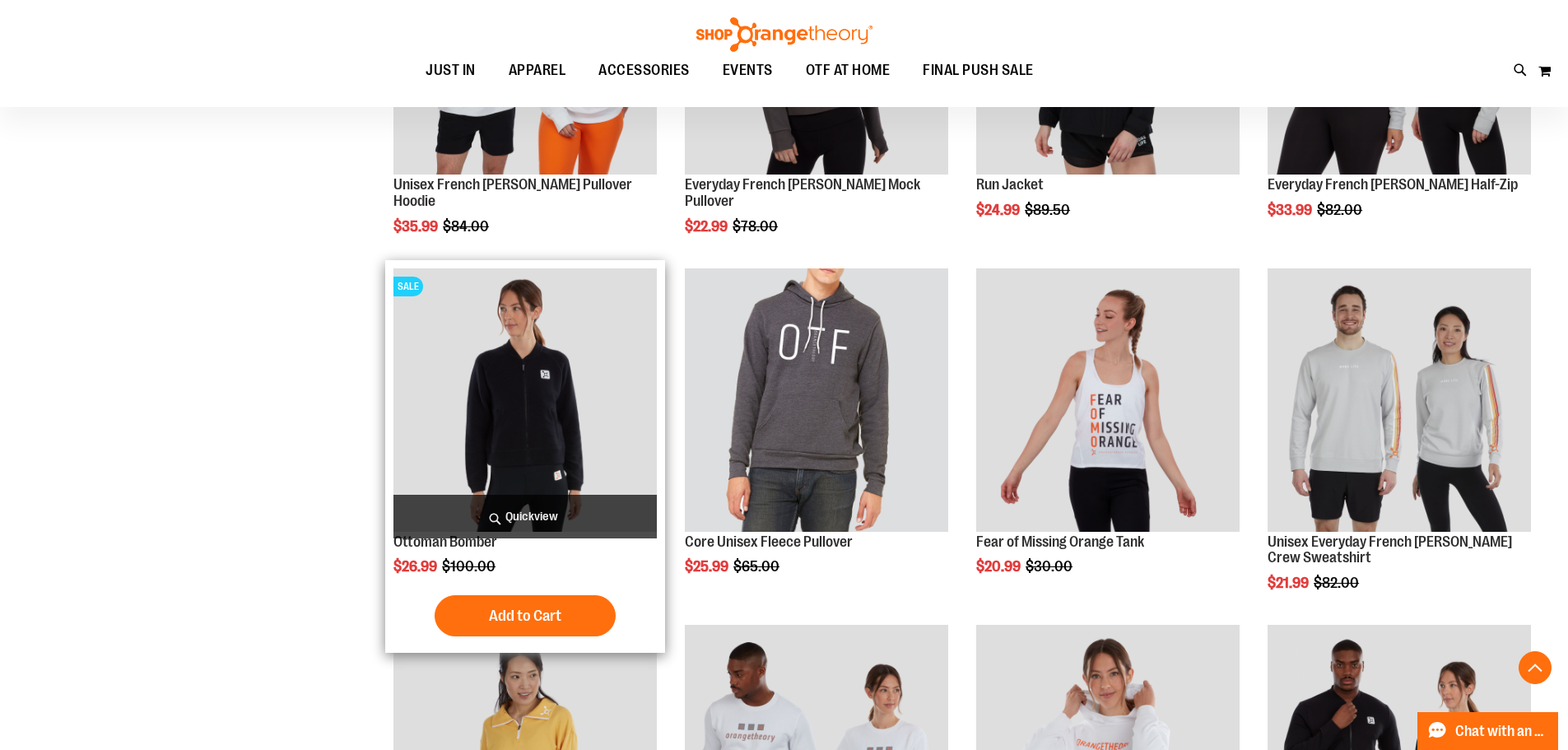
click at [578, 432] on img "product" at bounding box center [525, 400] width 263 height 263
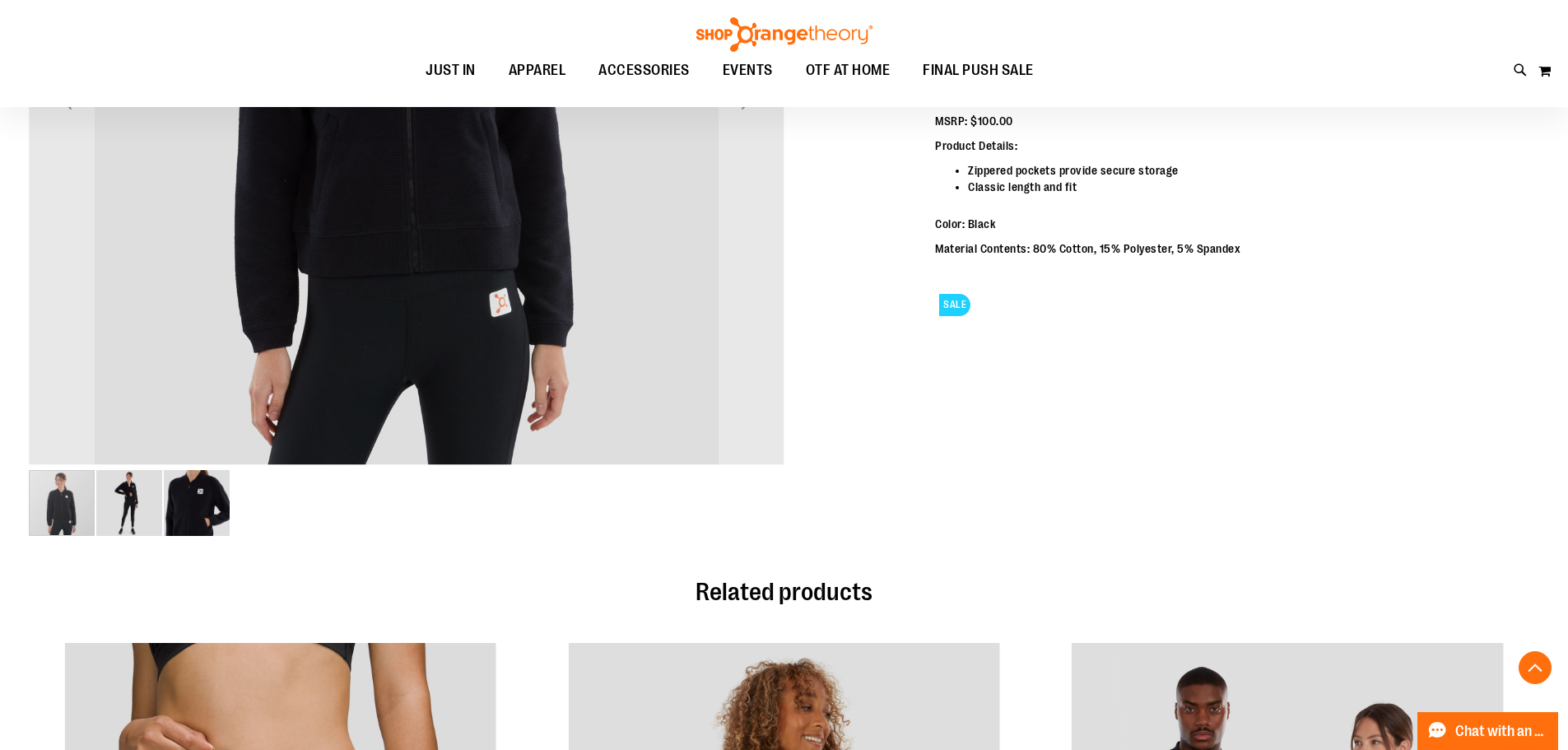
scroll to position [575, 0]
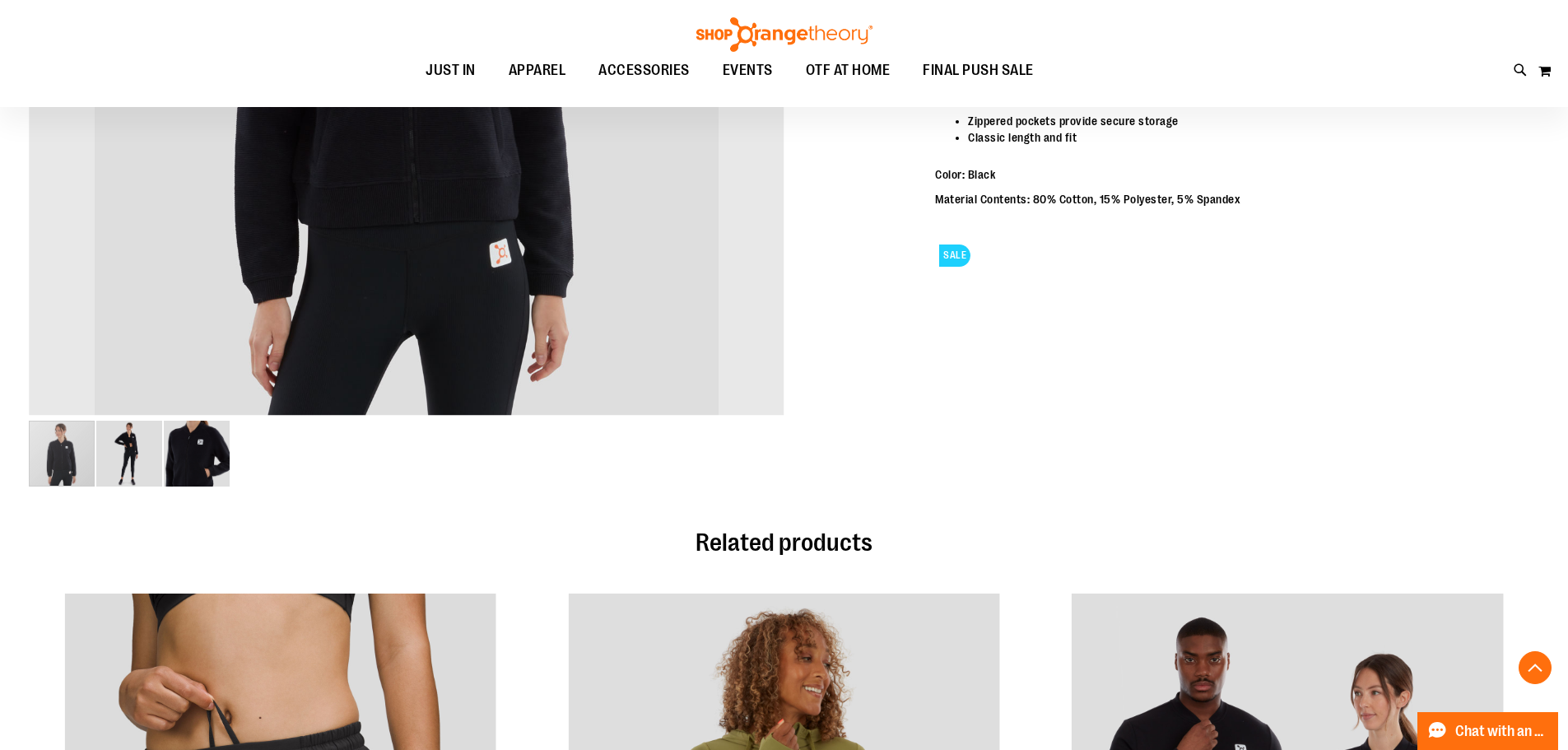
click at [201, 456] on img "image 3 of 3" at bounding box center [196, 453] width 66 height 66
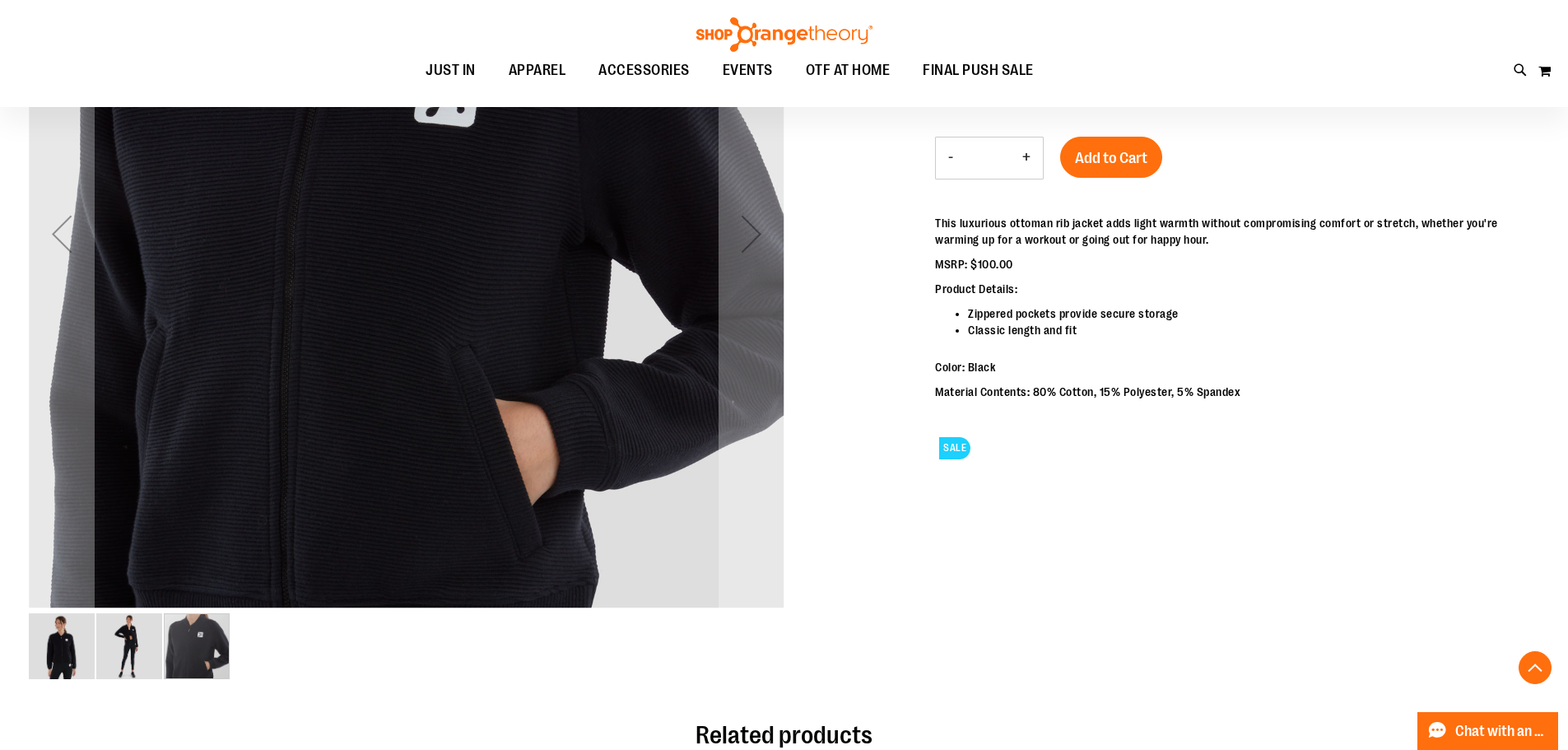
scroll to position [410, 0]
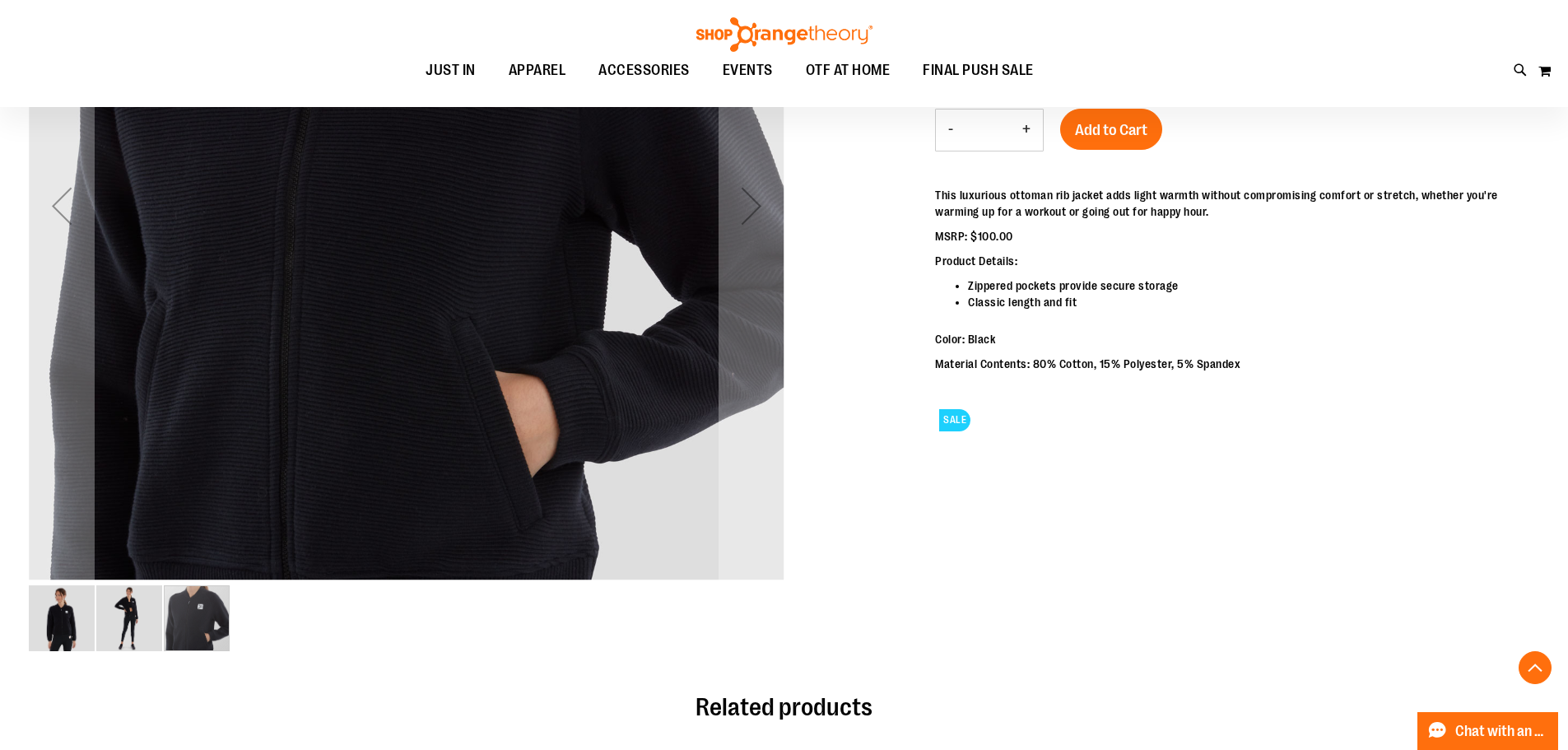
click at [147, 626] on img "image 2 of 3" at bounding box center [128, 617] width 66 height 66
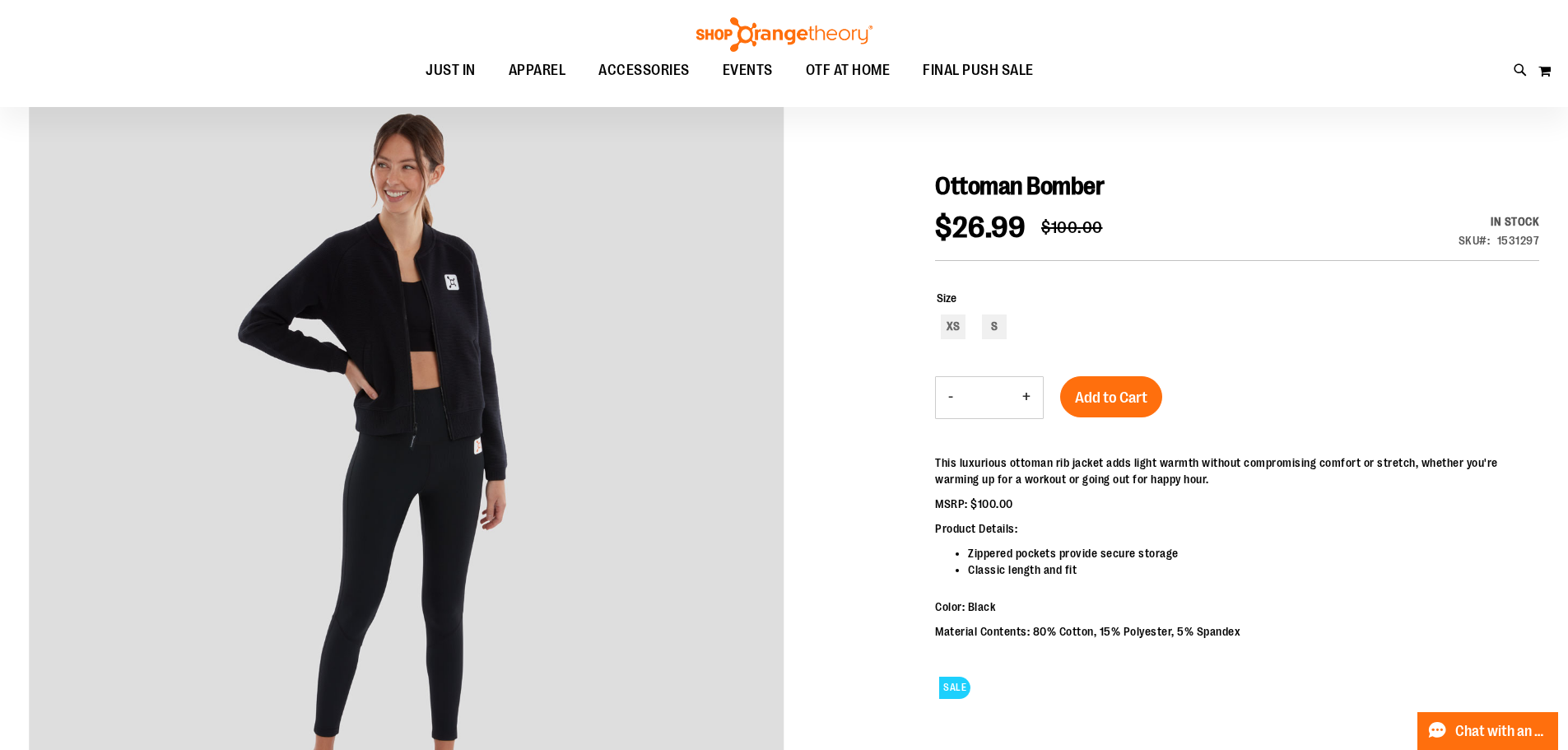
scroll to position [0, 0]
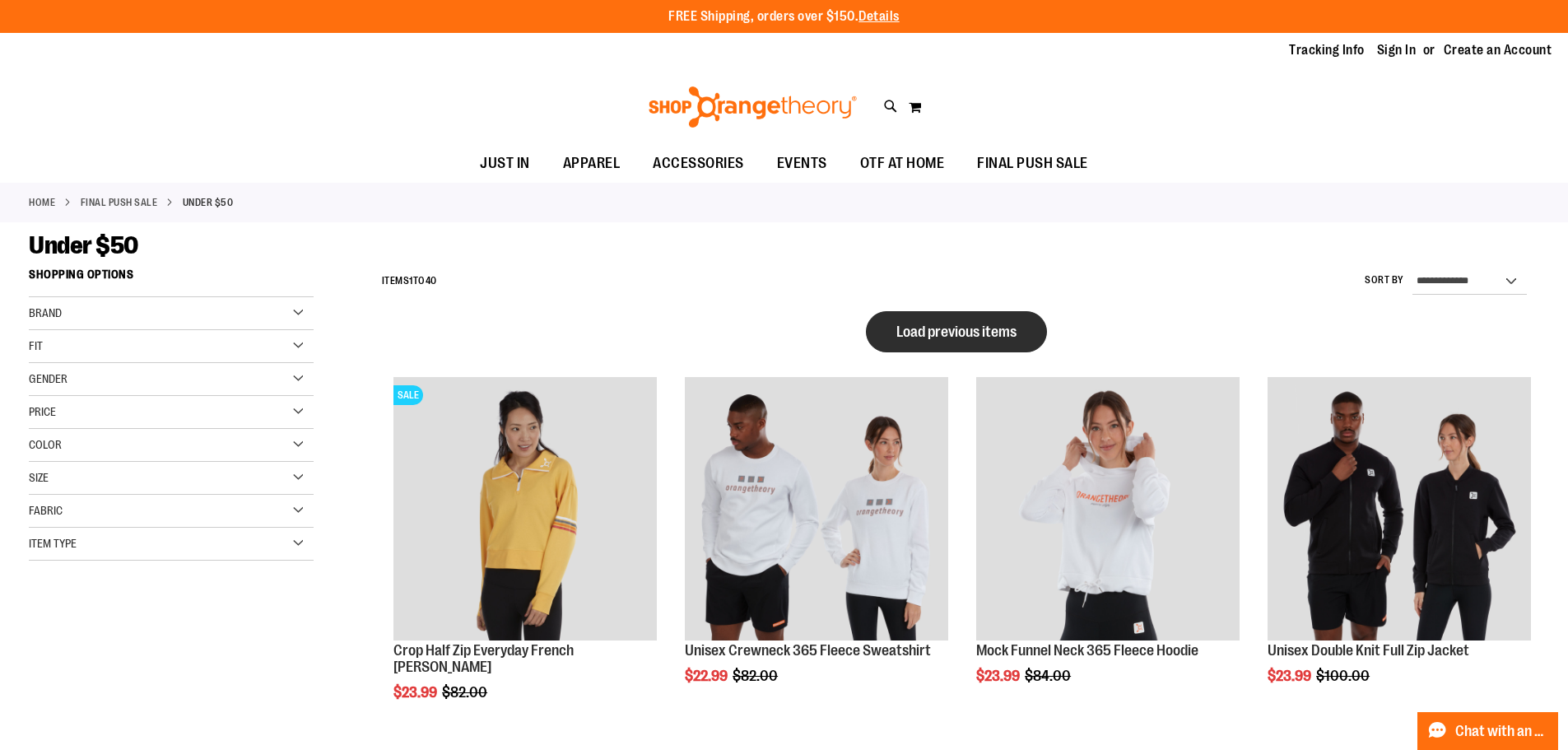
click at [935, 317] on button "Load previous items" at bounding box center [957, 331] width 182 height 41
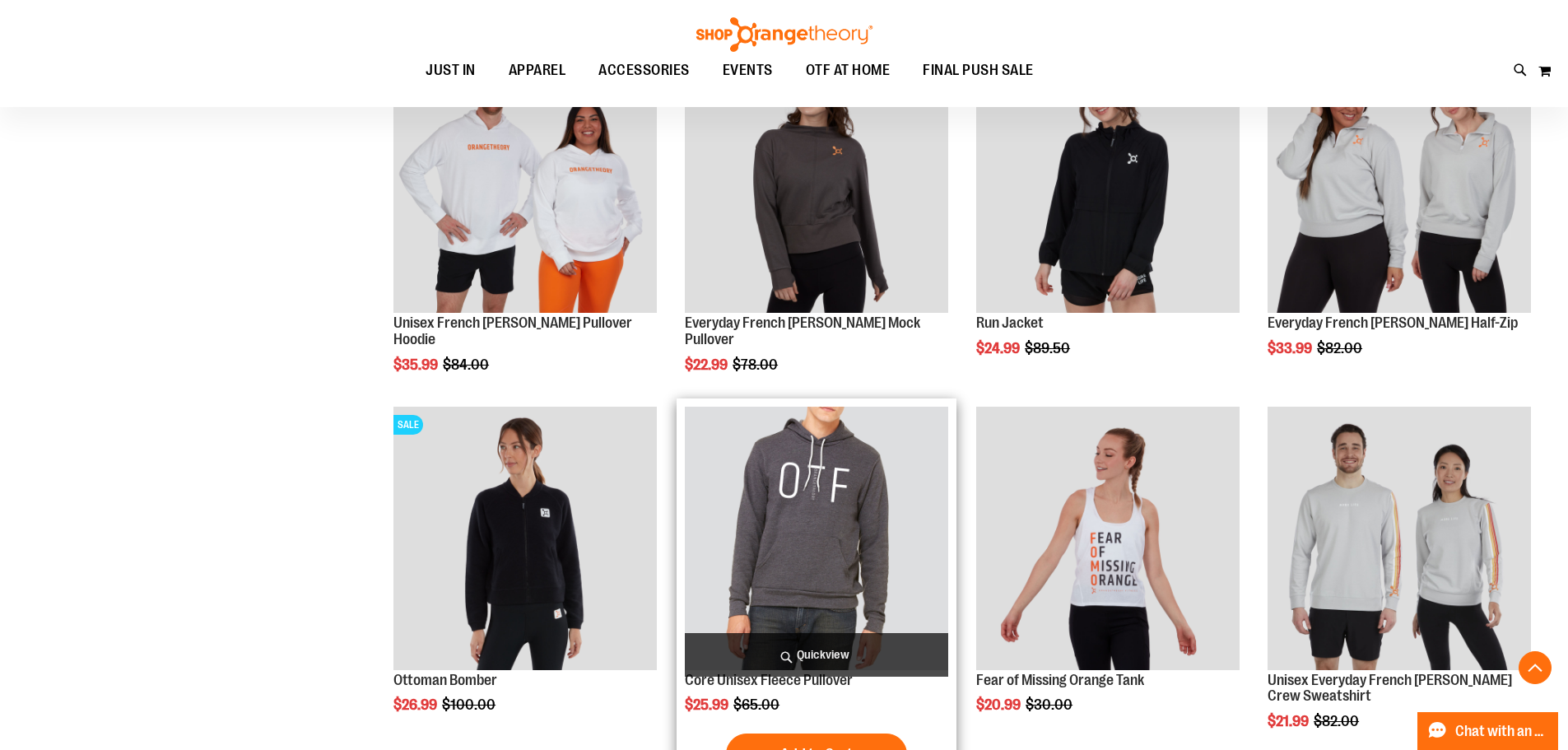
scroll to position [657, 0]
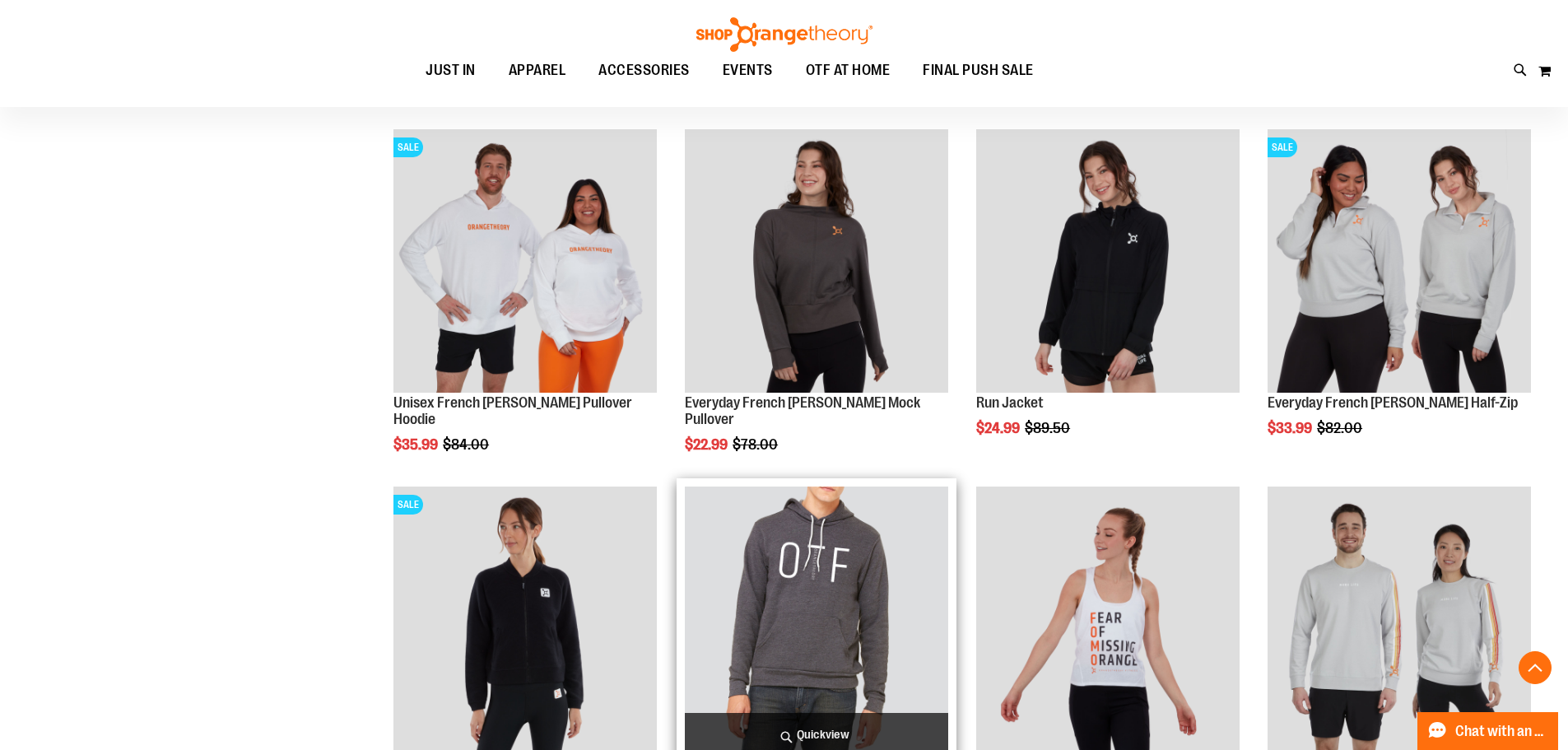
scroll to position [575, 0]
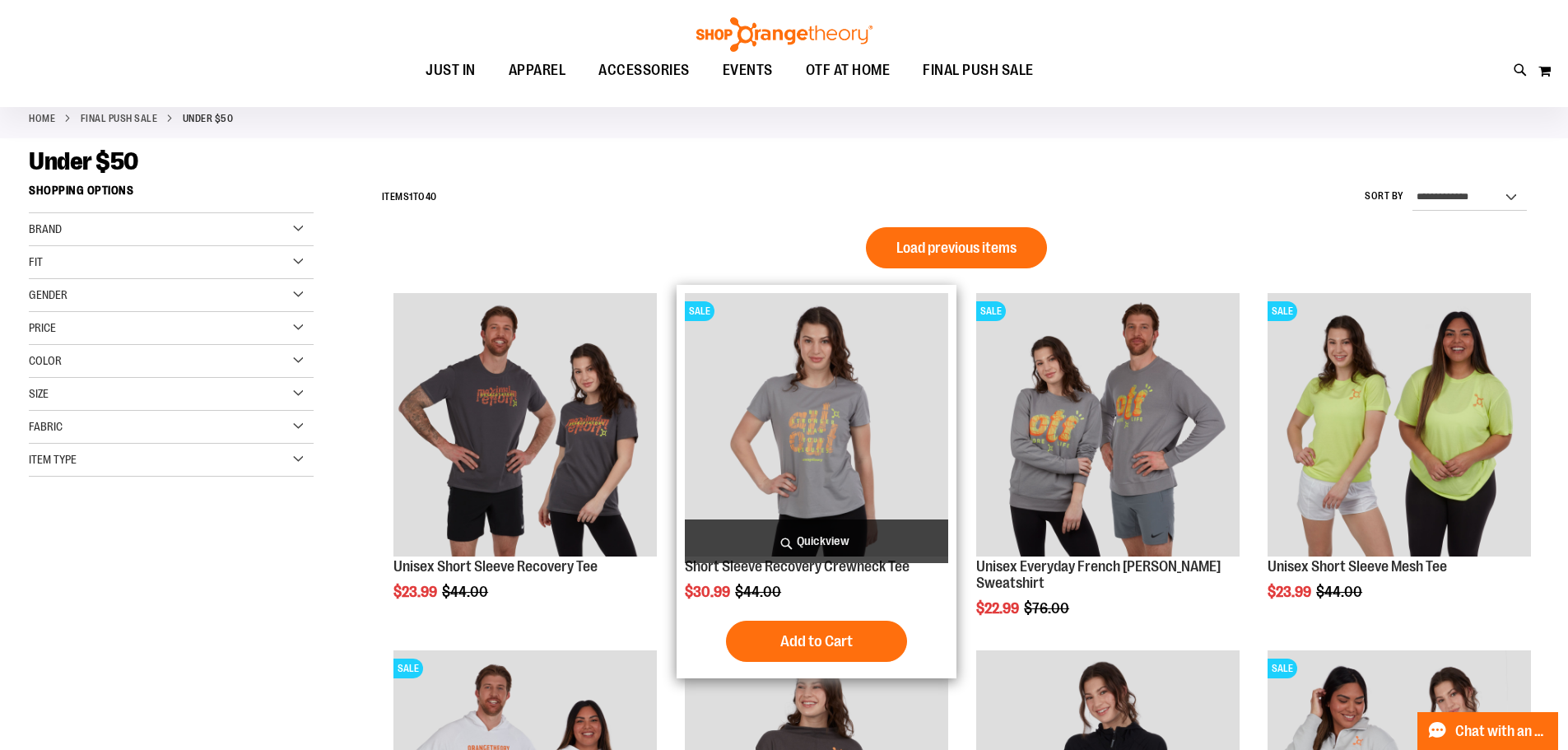
scroll to position [82, 0]
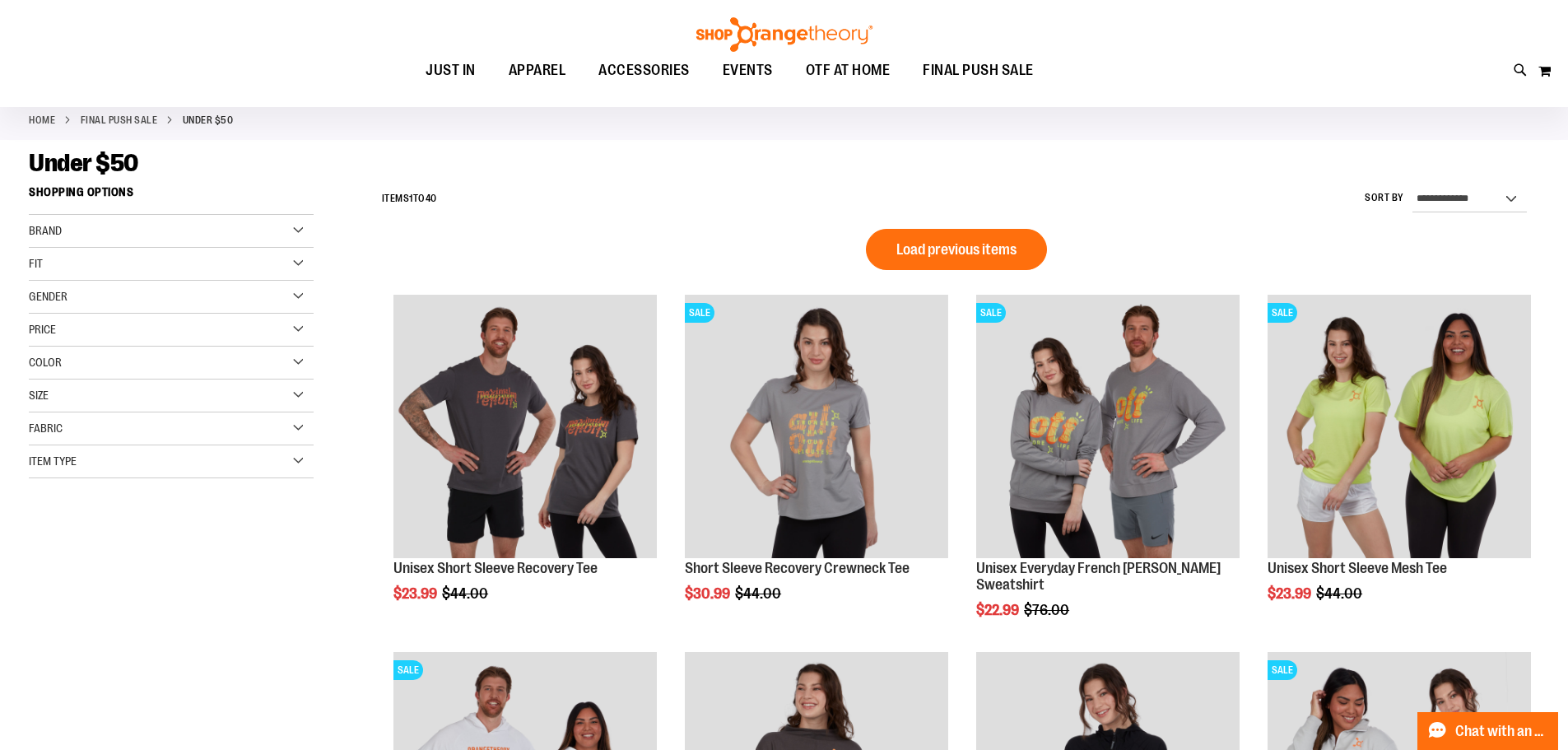
click at [920, 265] on button "Load previous items" at bounding box center [957, 250] width 182 height 41
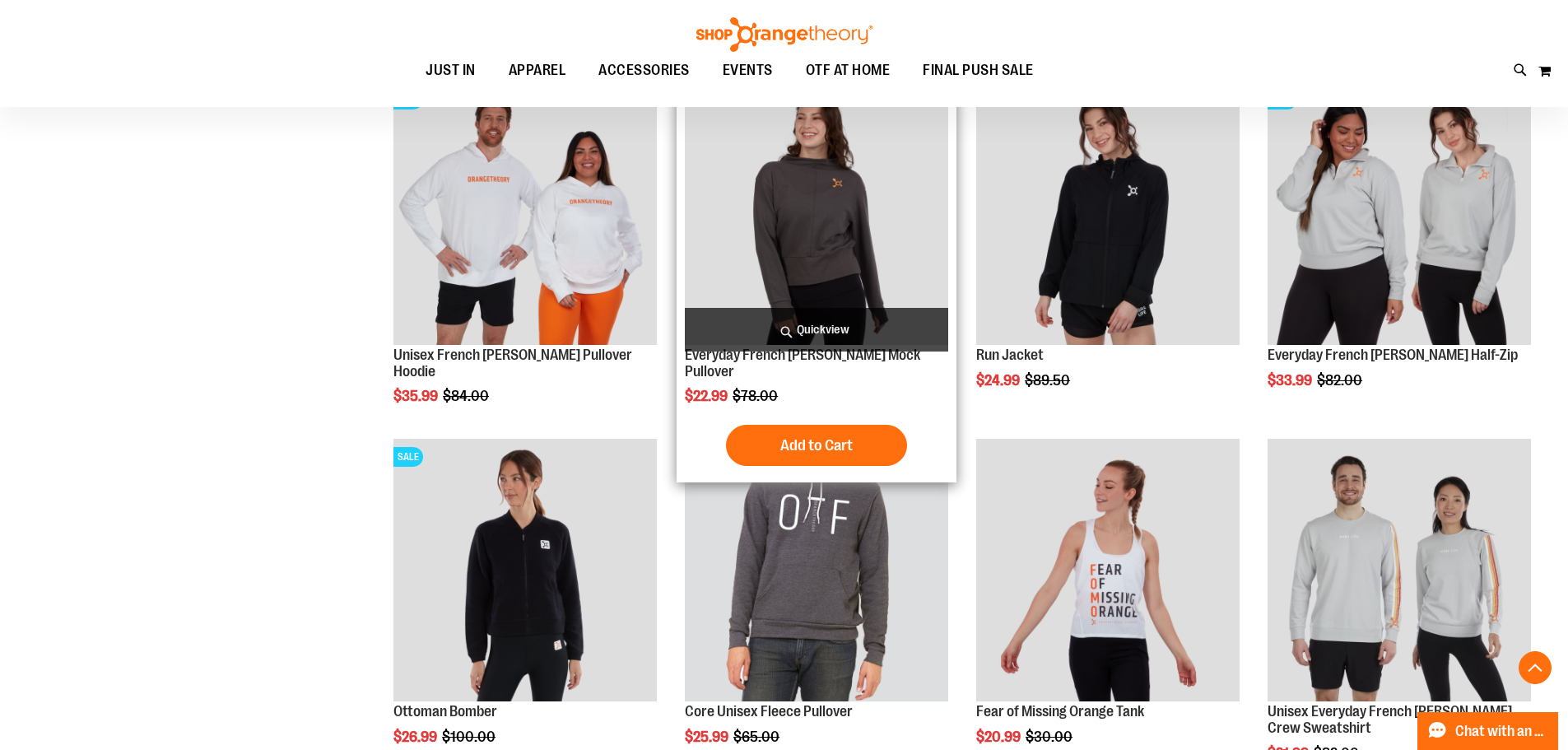
scroll to position [1727, 0]
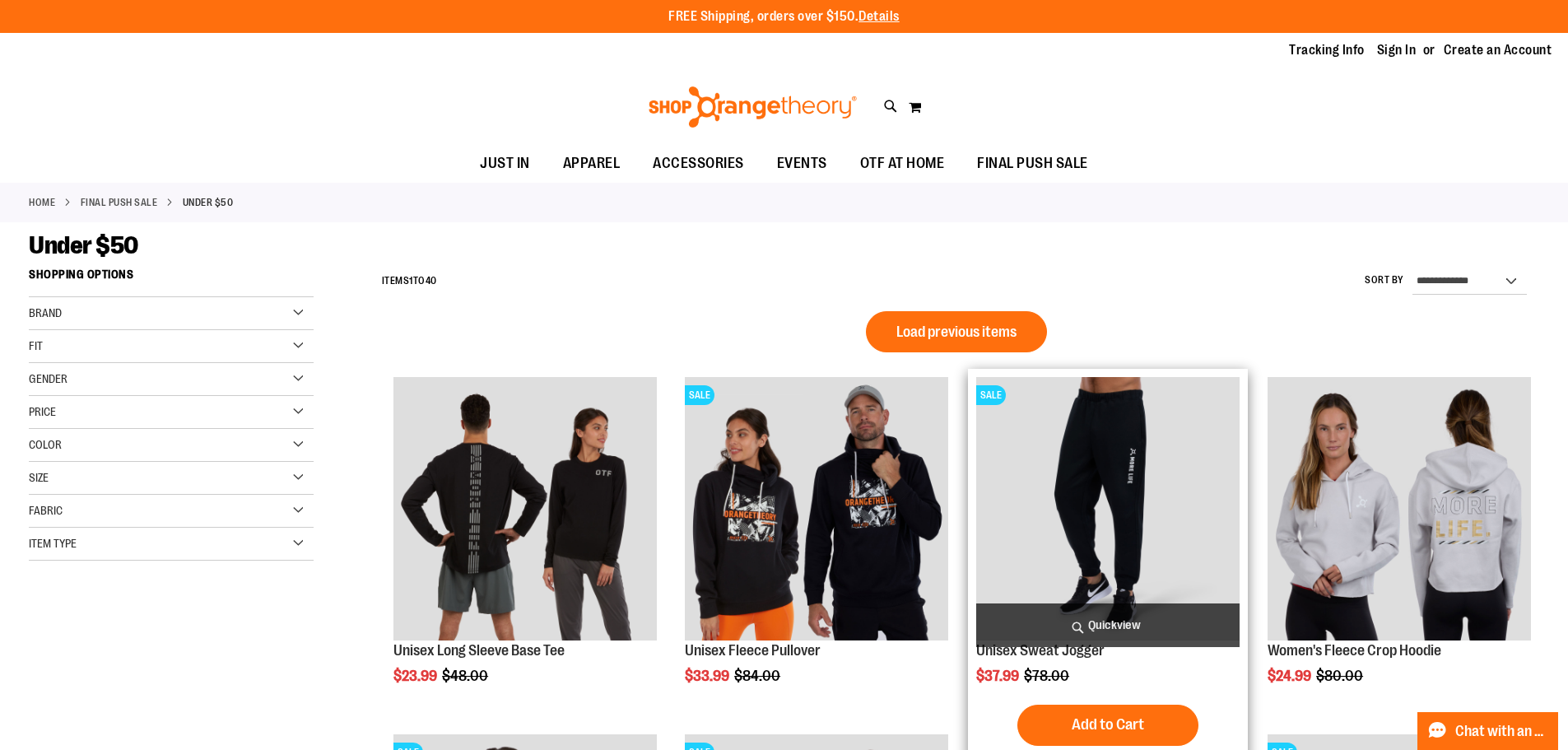
click at [1042, 485] on img "product" at bounding box center [1108, 508] width 263 height 263
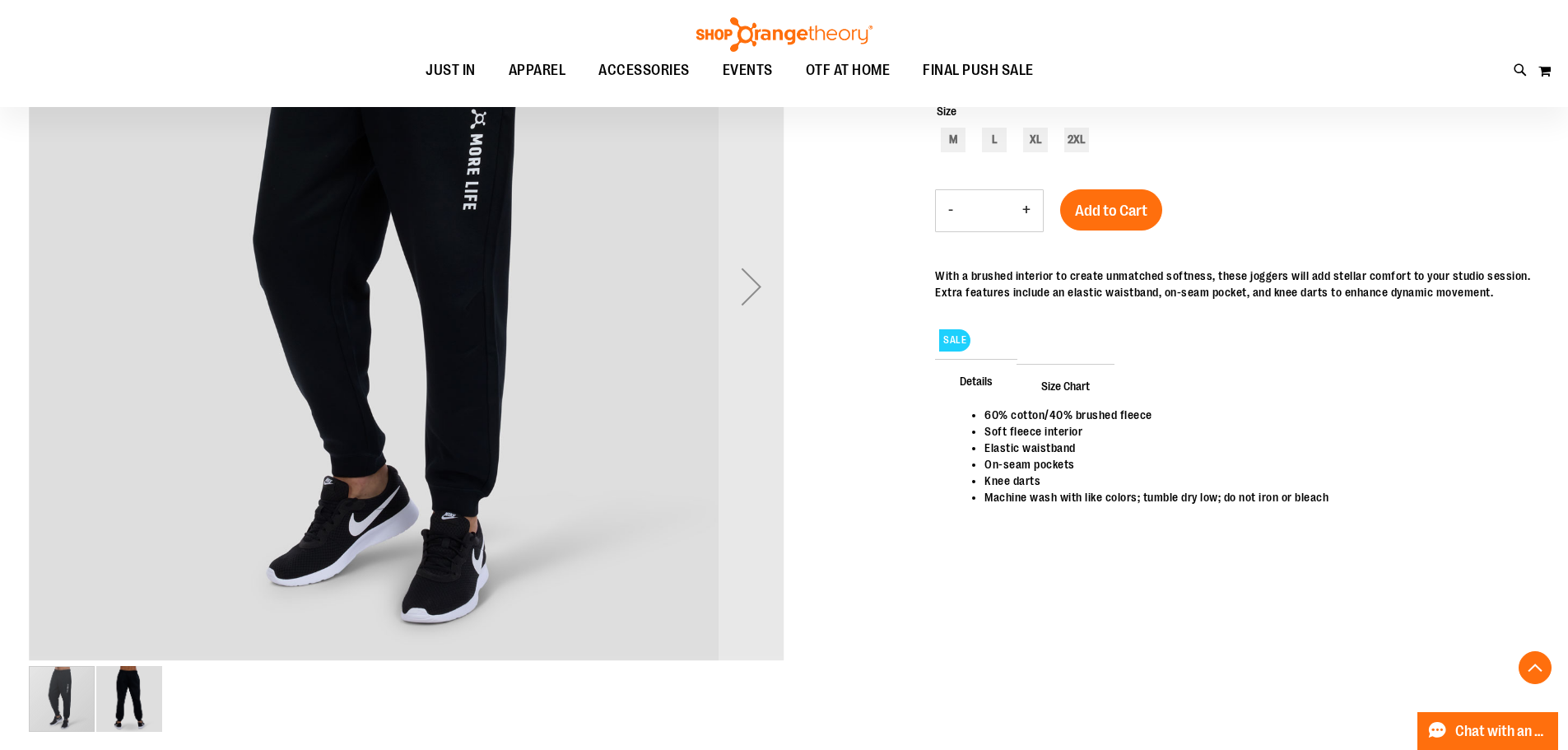
scroll to position [329, 0]
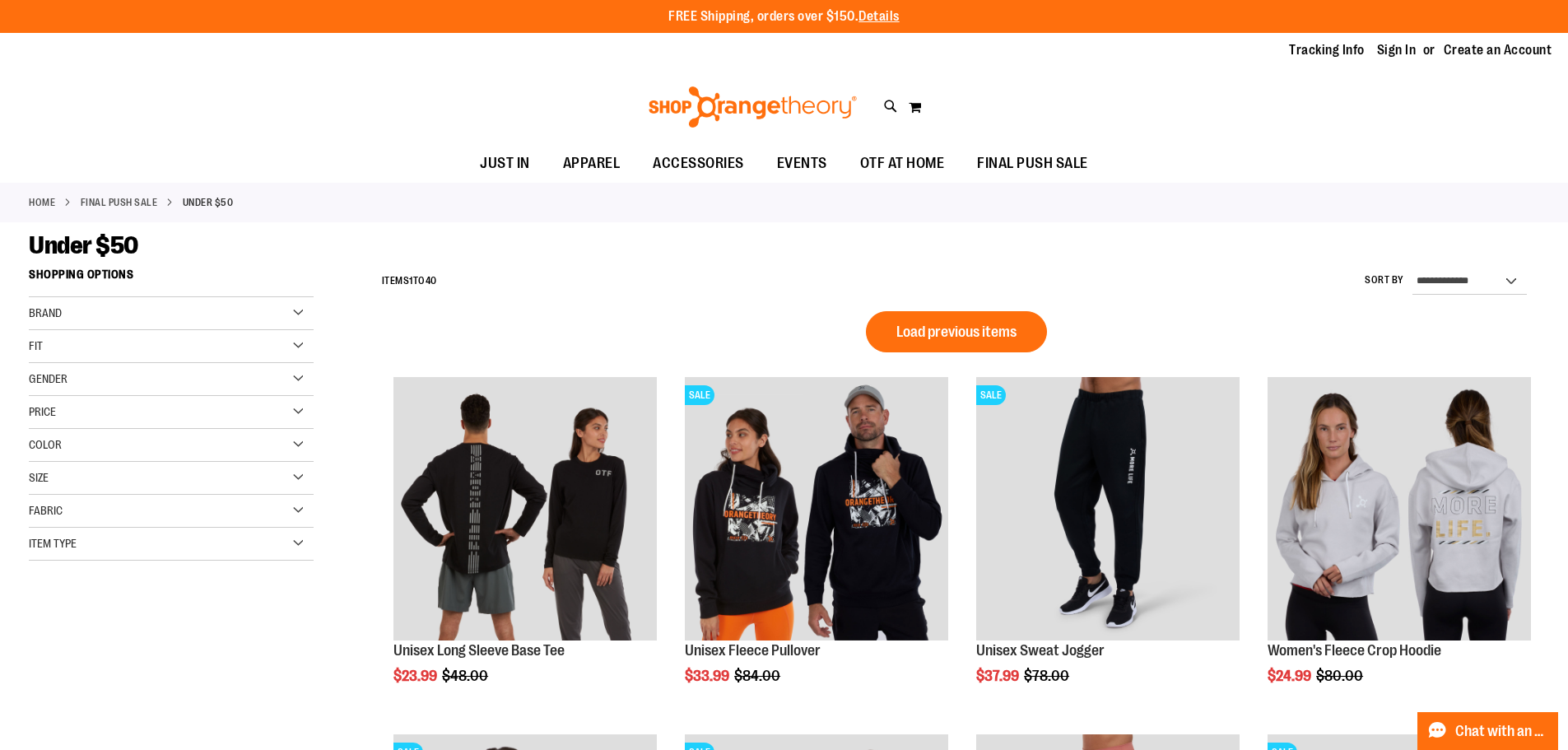
click at [931, 321] on button "Load previous items" at bounding box center [957, 331] width 182 height 41
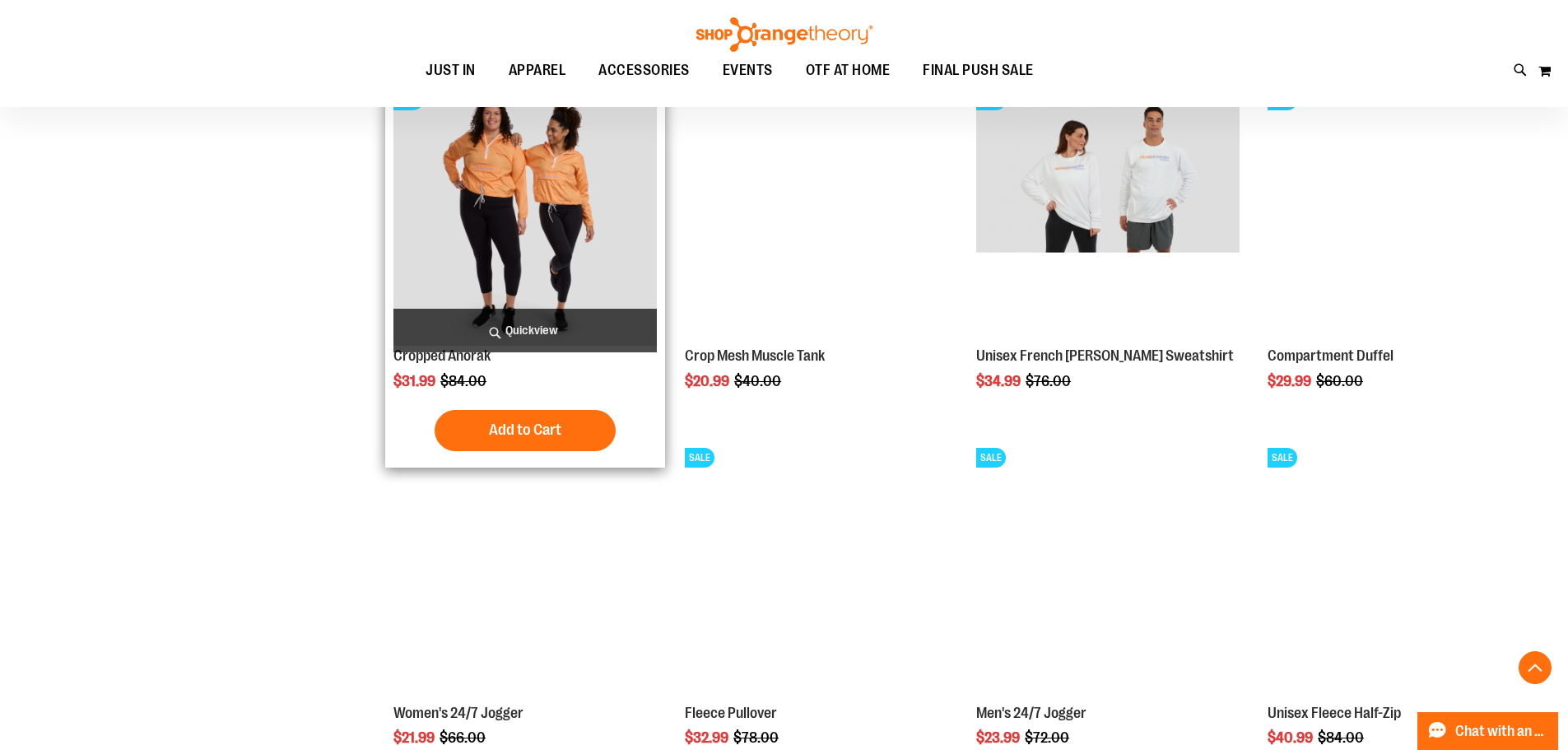
scroll to position [657, 0]
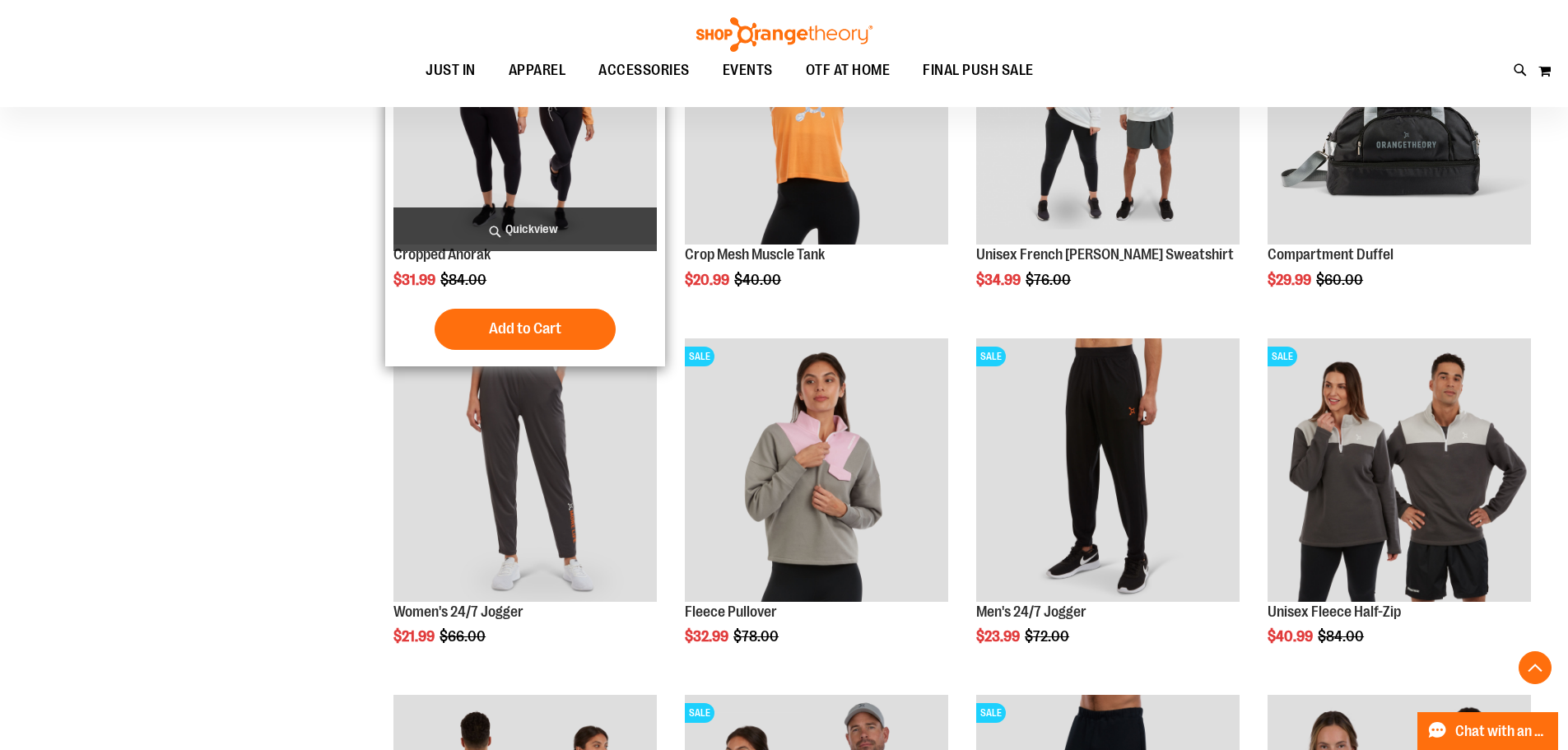
scroll to position [740, 0]
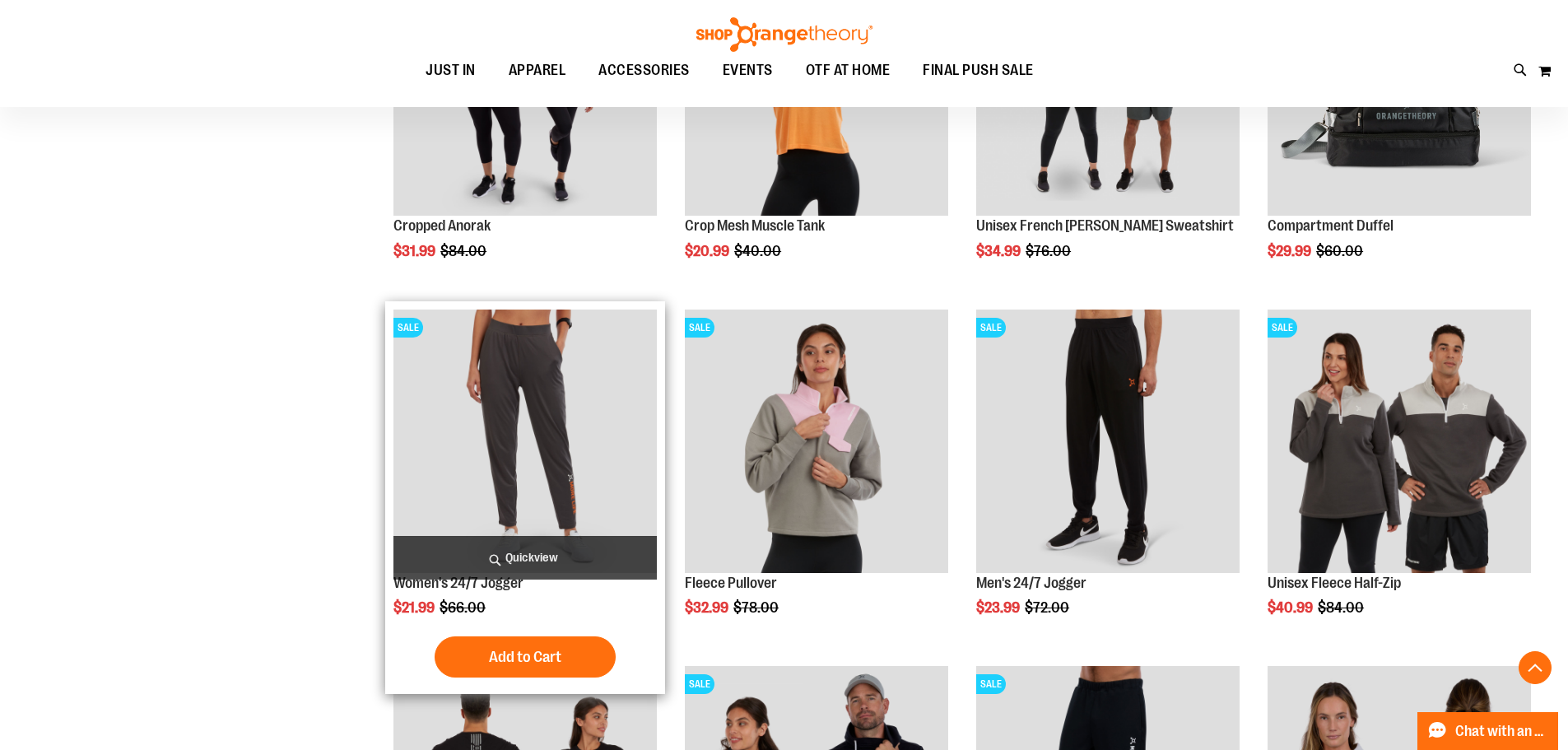
click at [600, 499] on img "product" at bounding box center [525, 440] width 263 height 263
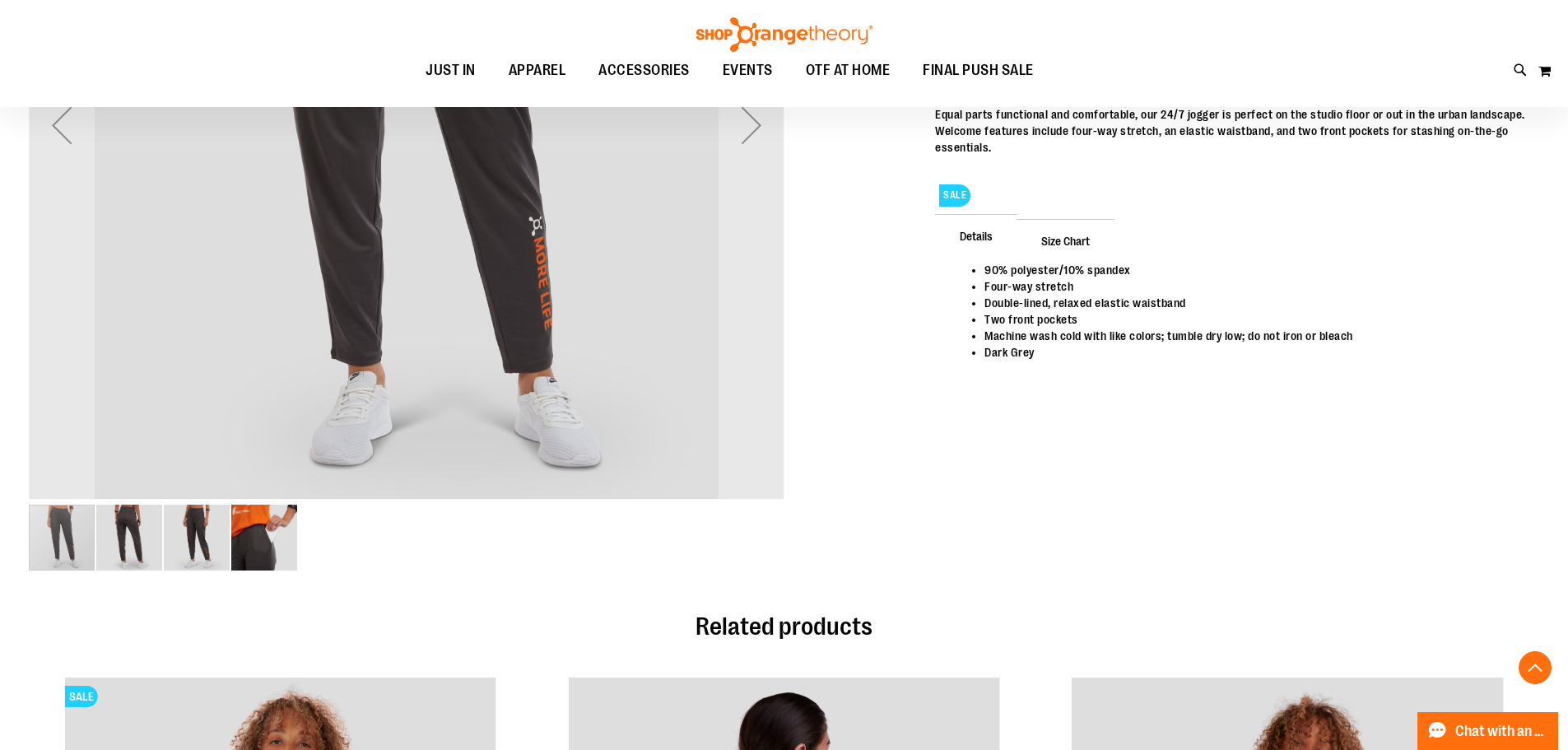
scroll to position [493, 0]
click at [136, 530] on img "image 2 of 4" at bounding box center [128, 535] width 66 height 66
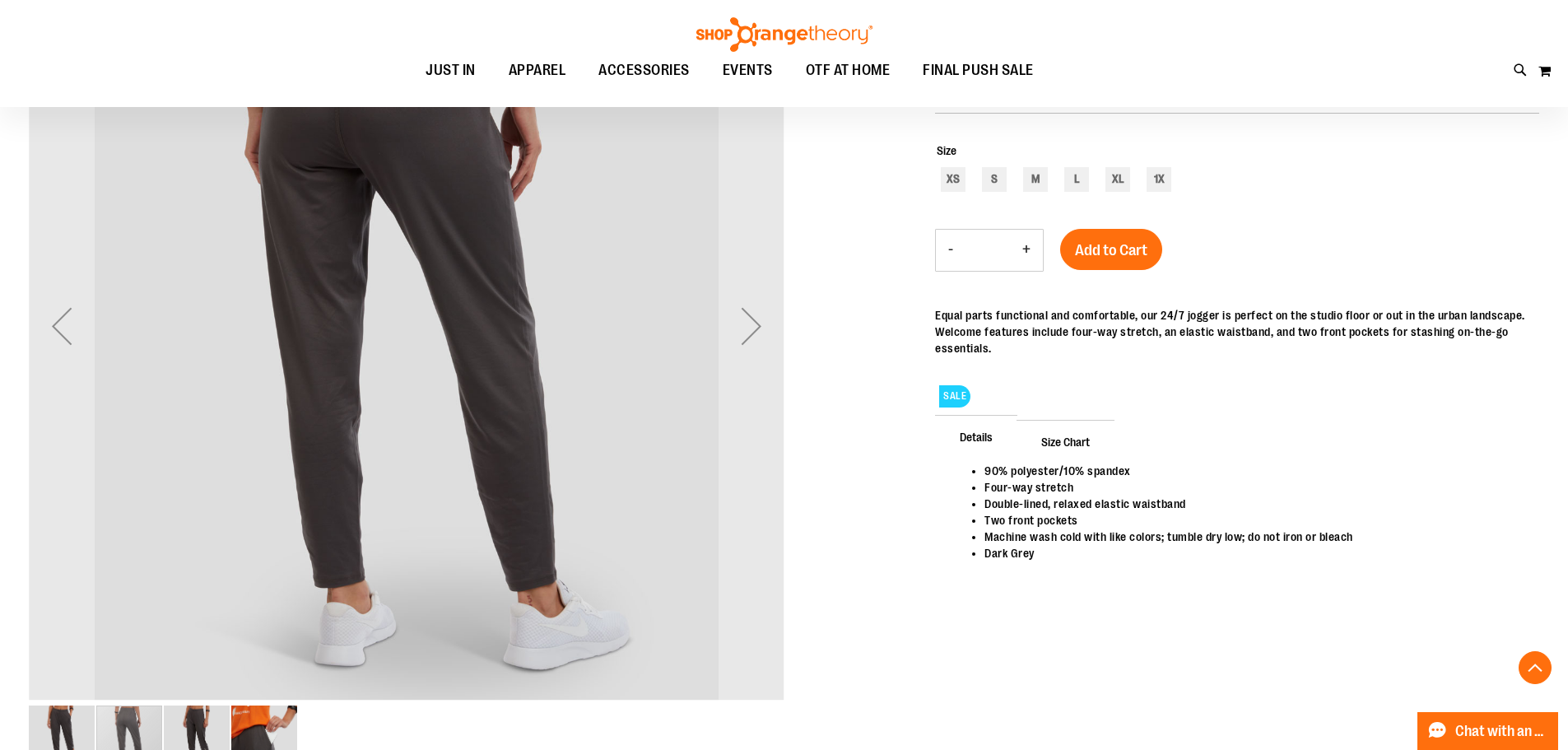
scroll to position [329, 0]
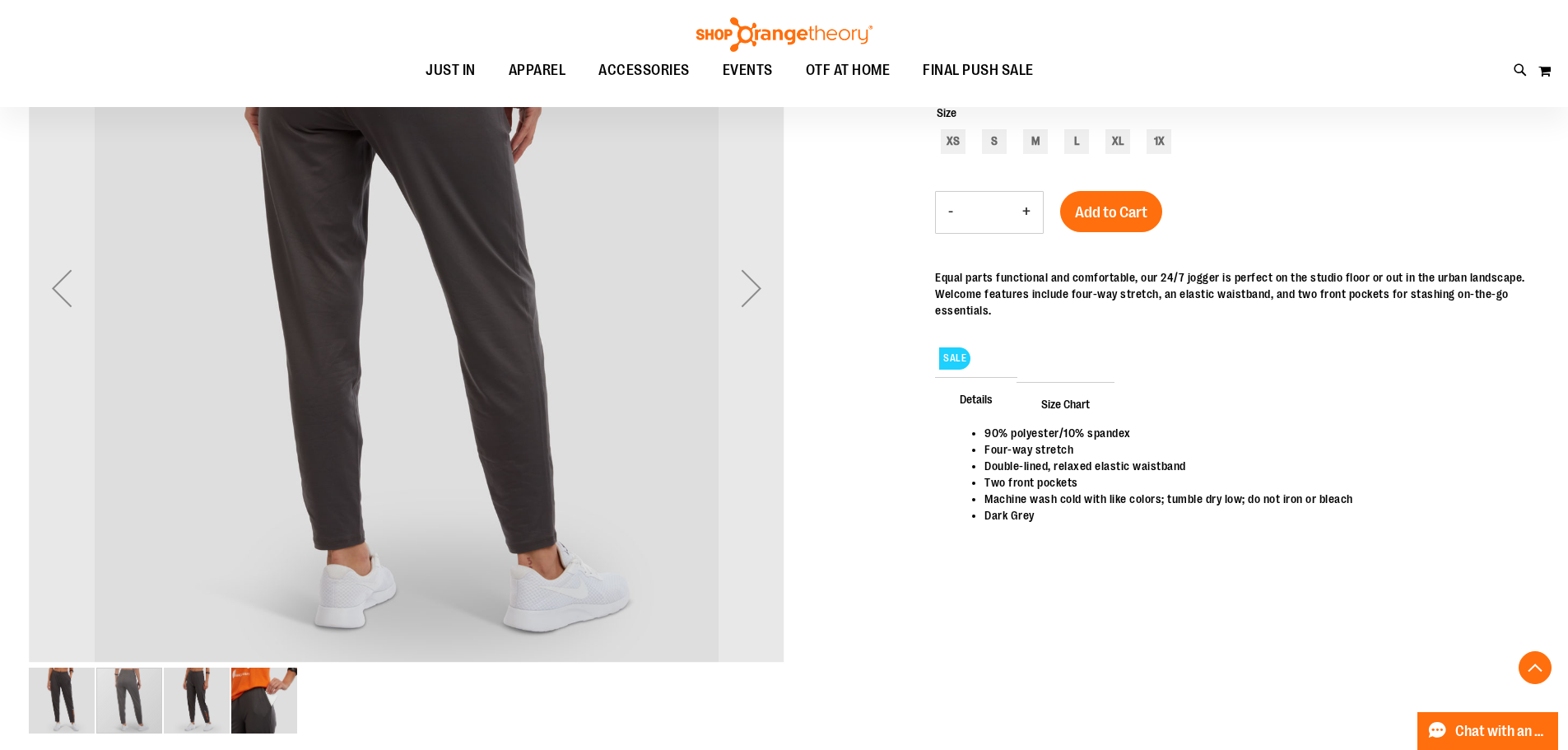
click at [221, 711] on img "image 3 of 4" at bounding box center [196, 700] width 66 height 66
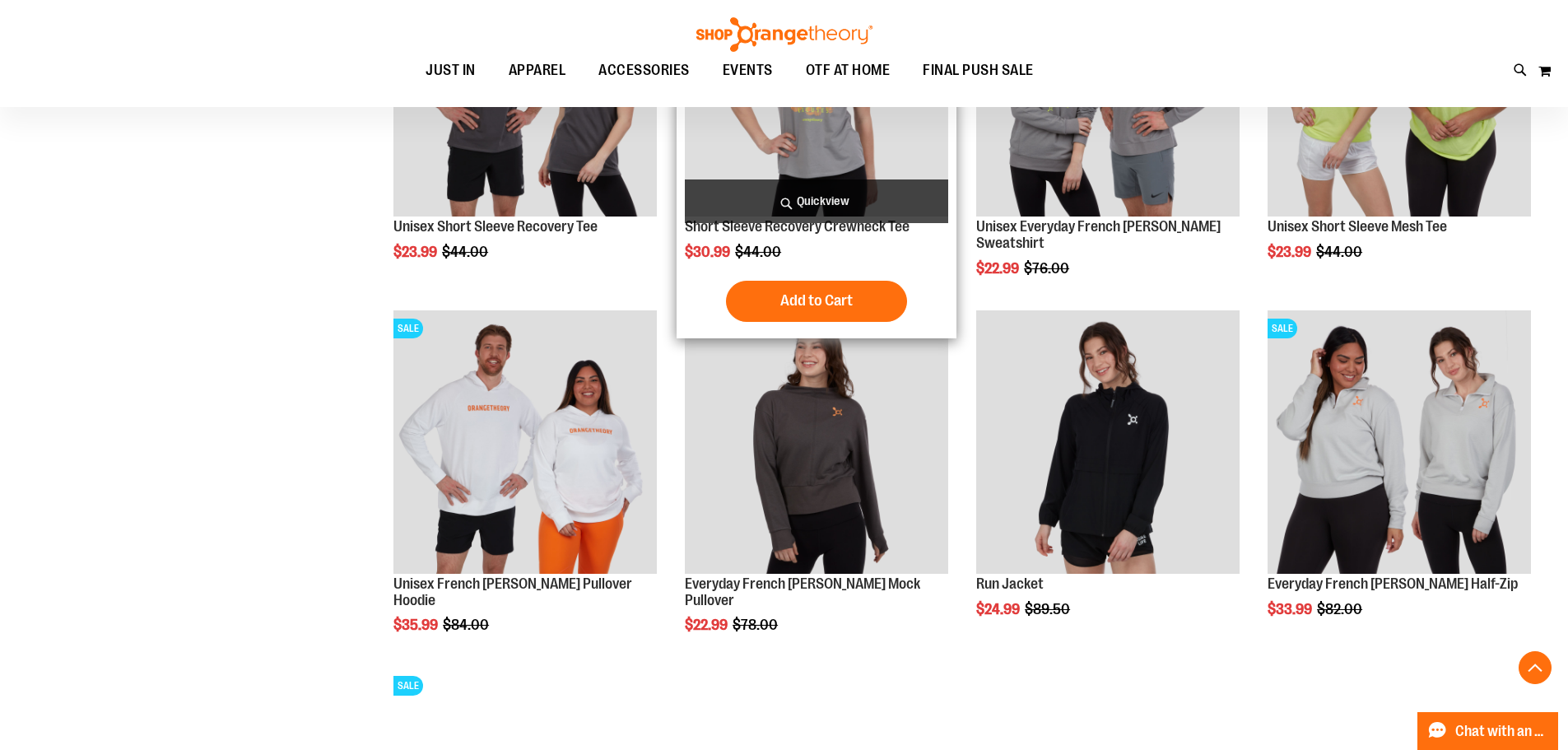
scroll to position [1480, 0]
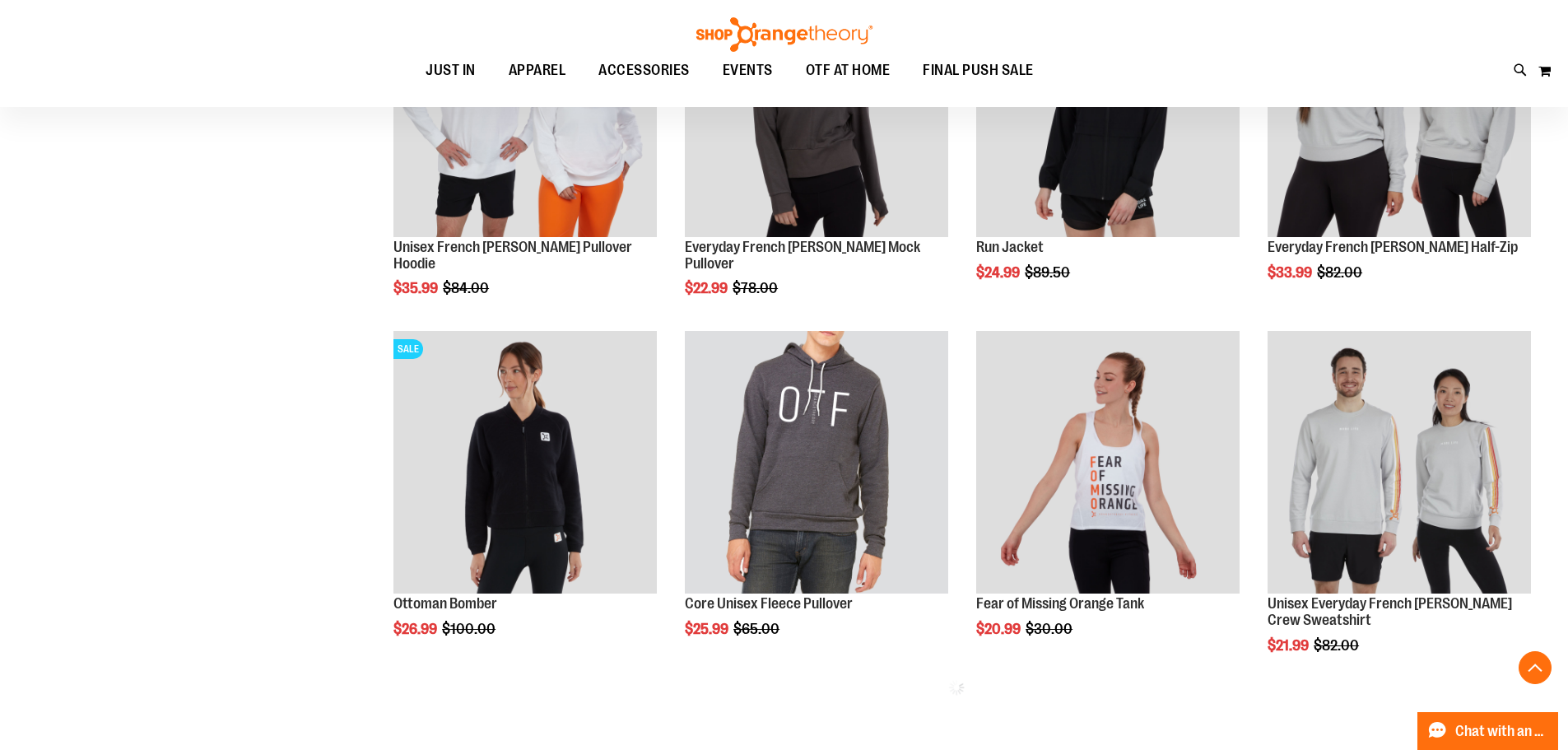
scroll to position [1810, 0]
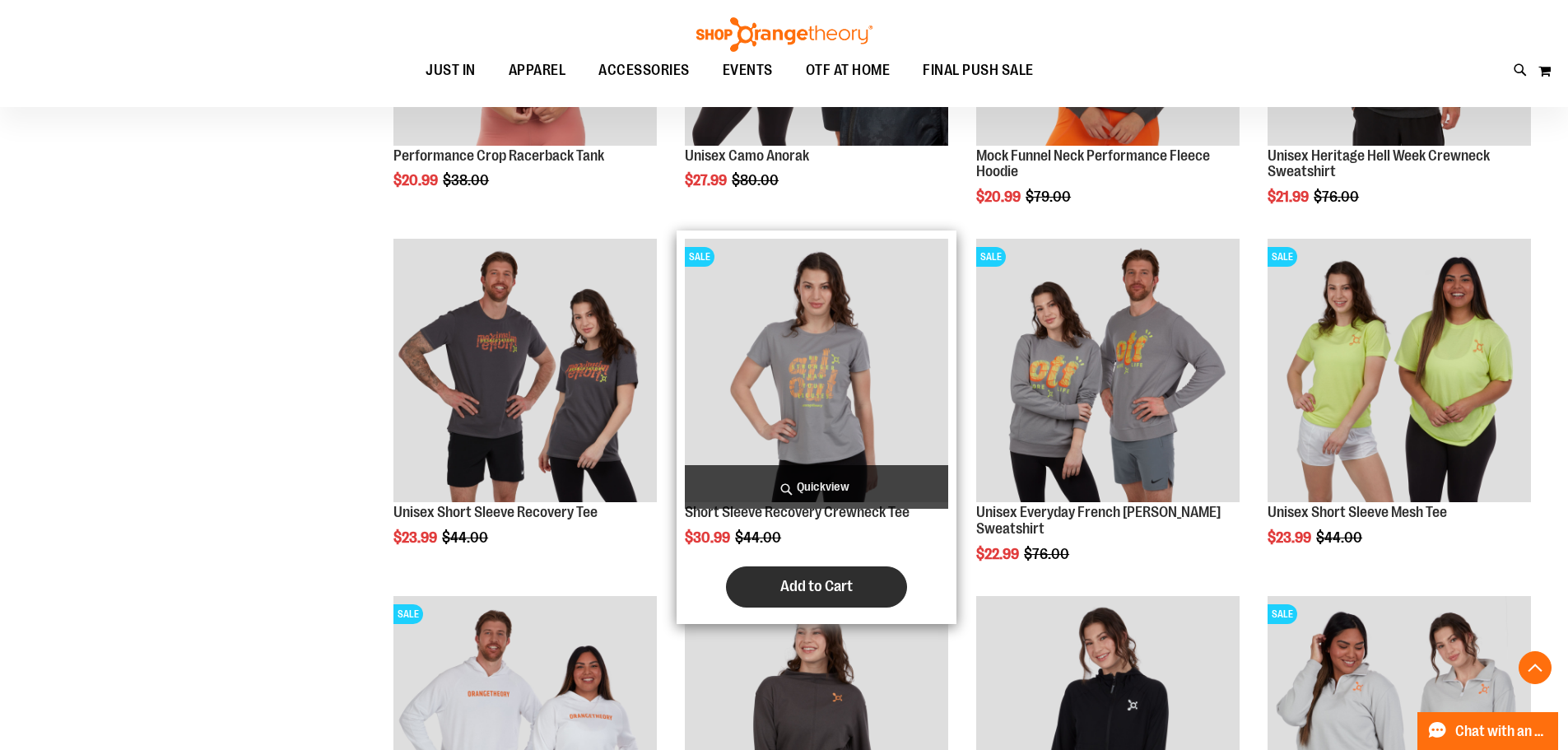
scroll to position [1151, 0]
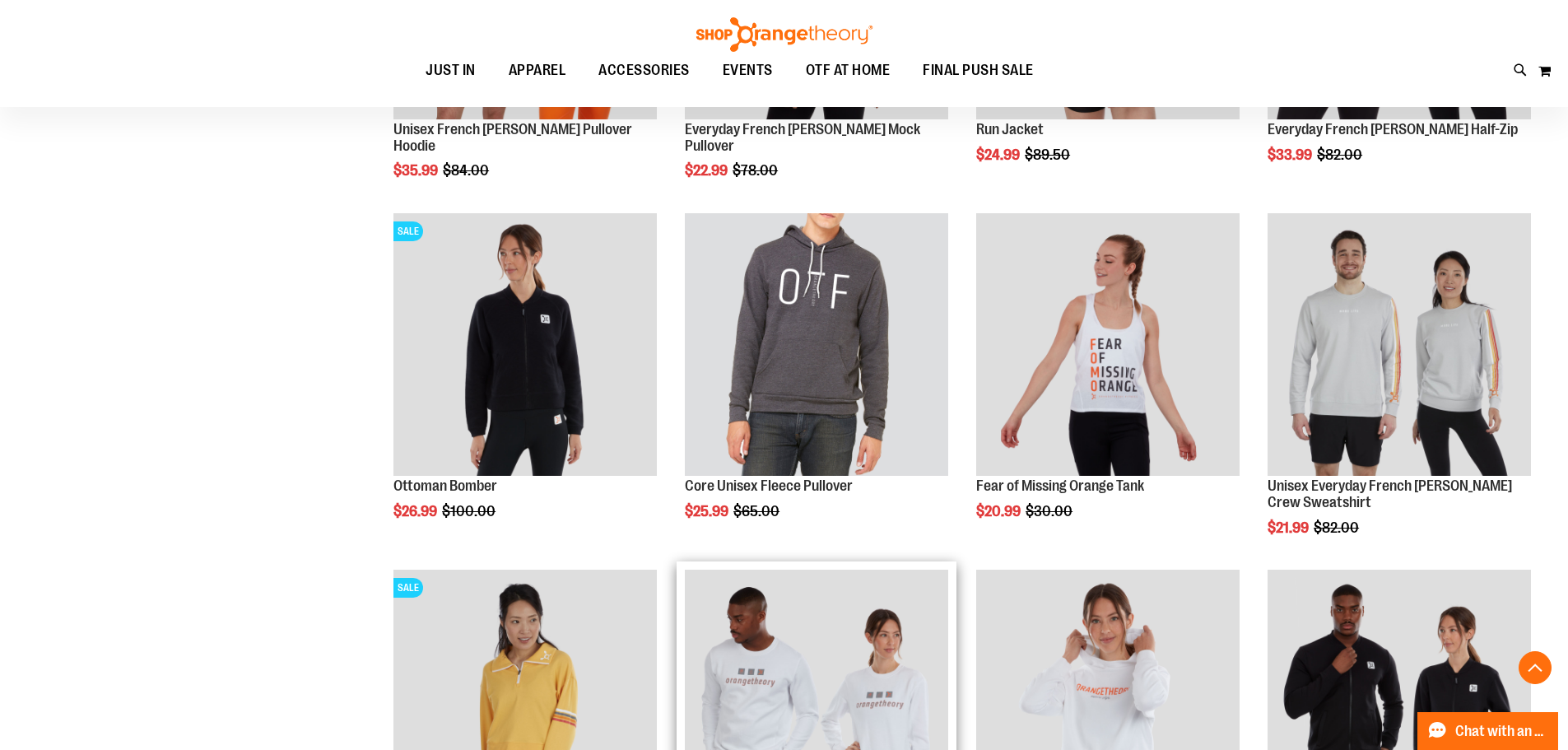
scroll to position [1892, 0]
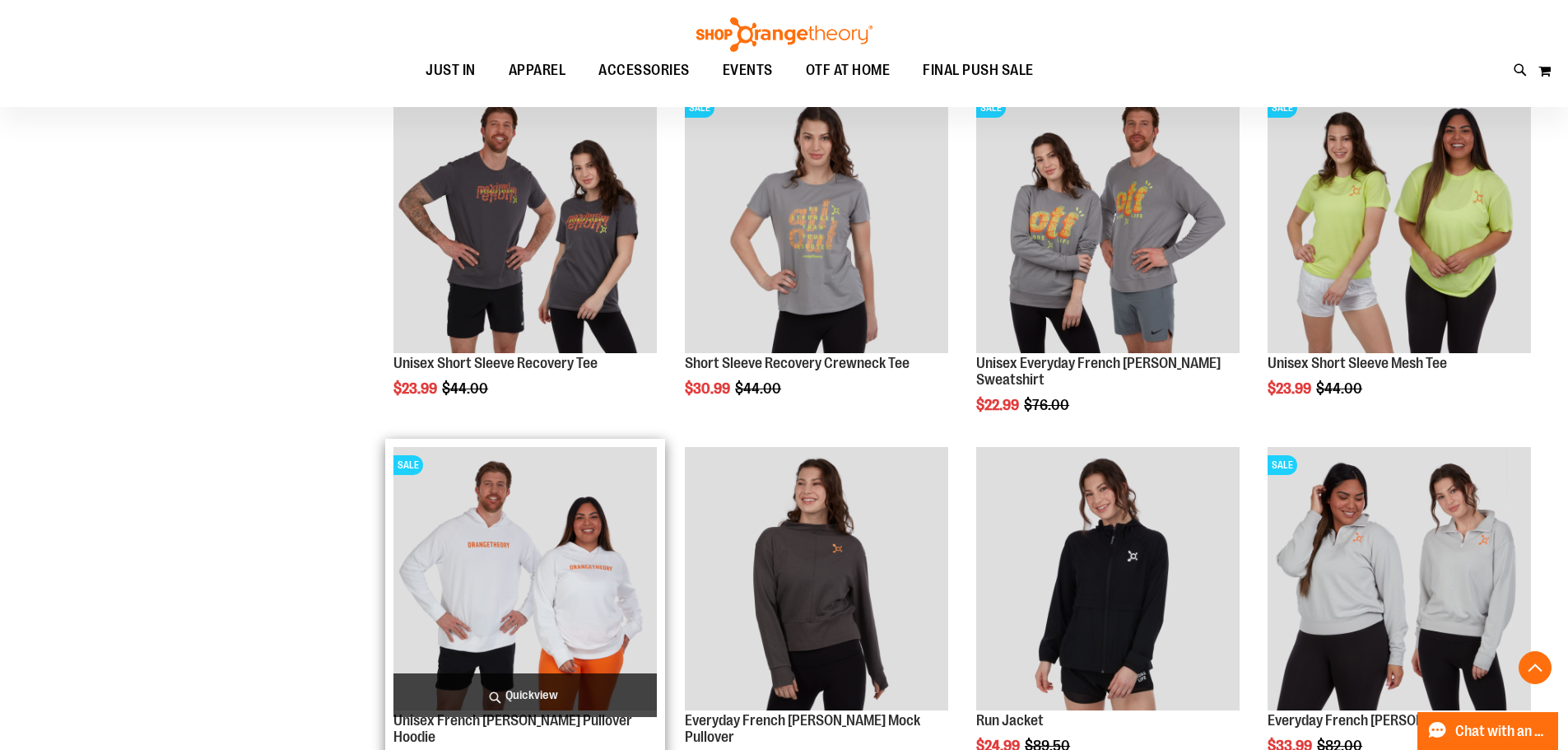
scroll to position [1399, 0]
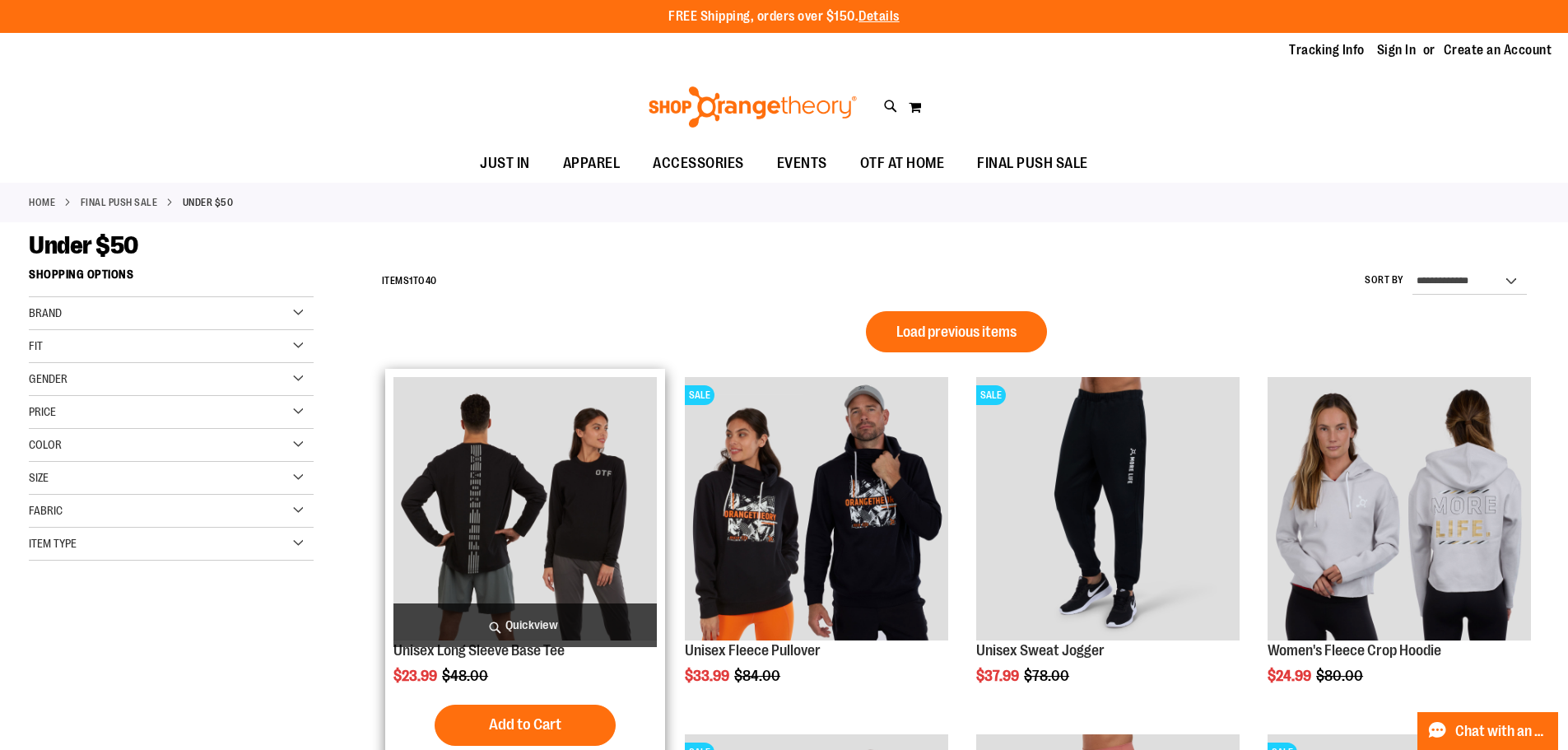
click at [569, 528] on img "product" at bounding box center [525, 508] width 263 height 263
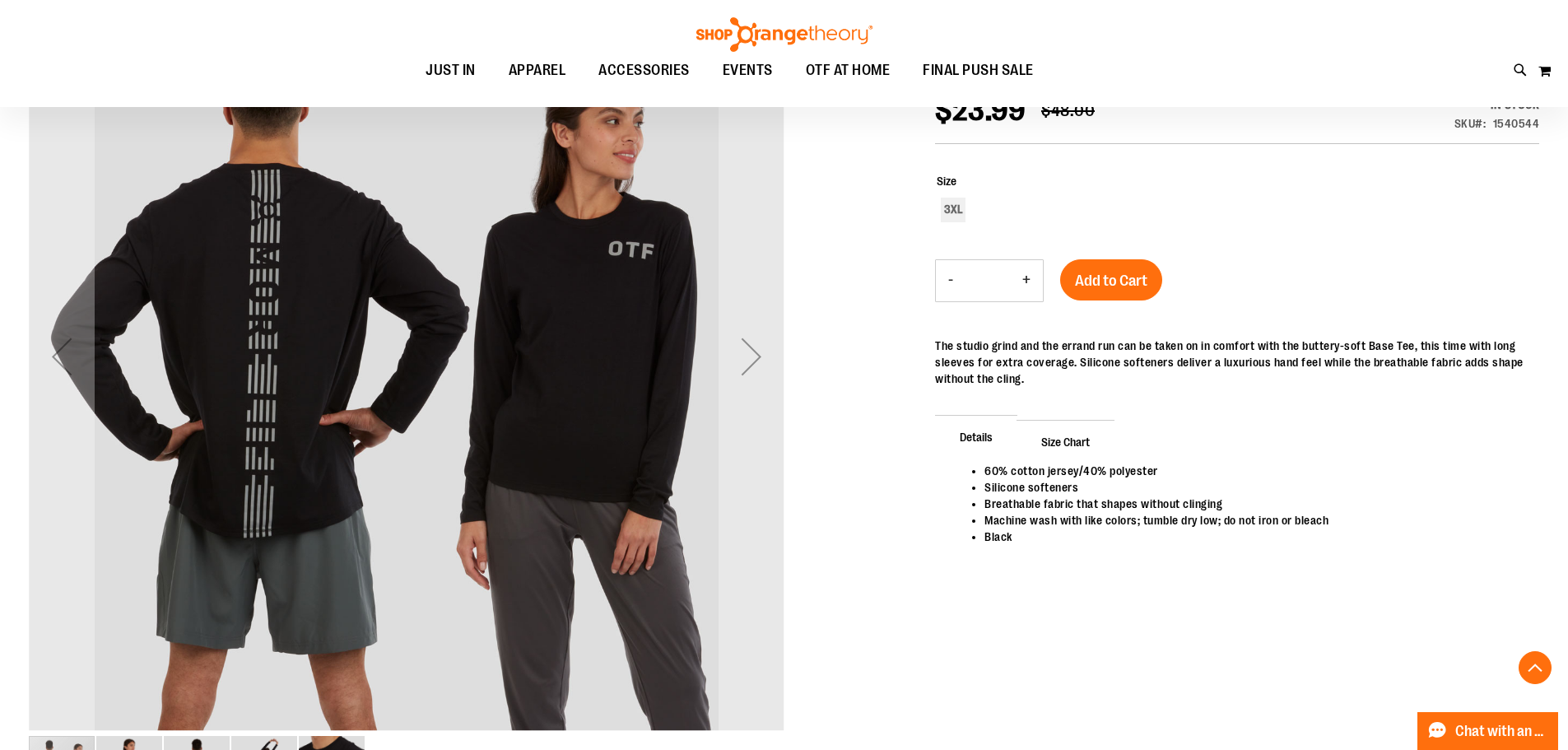
scroll to position [329, 0]
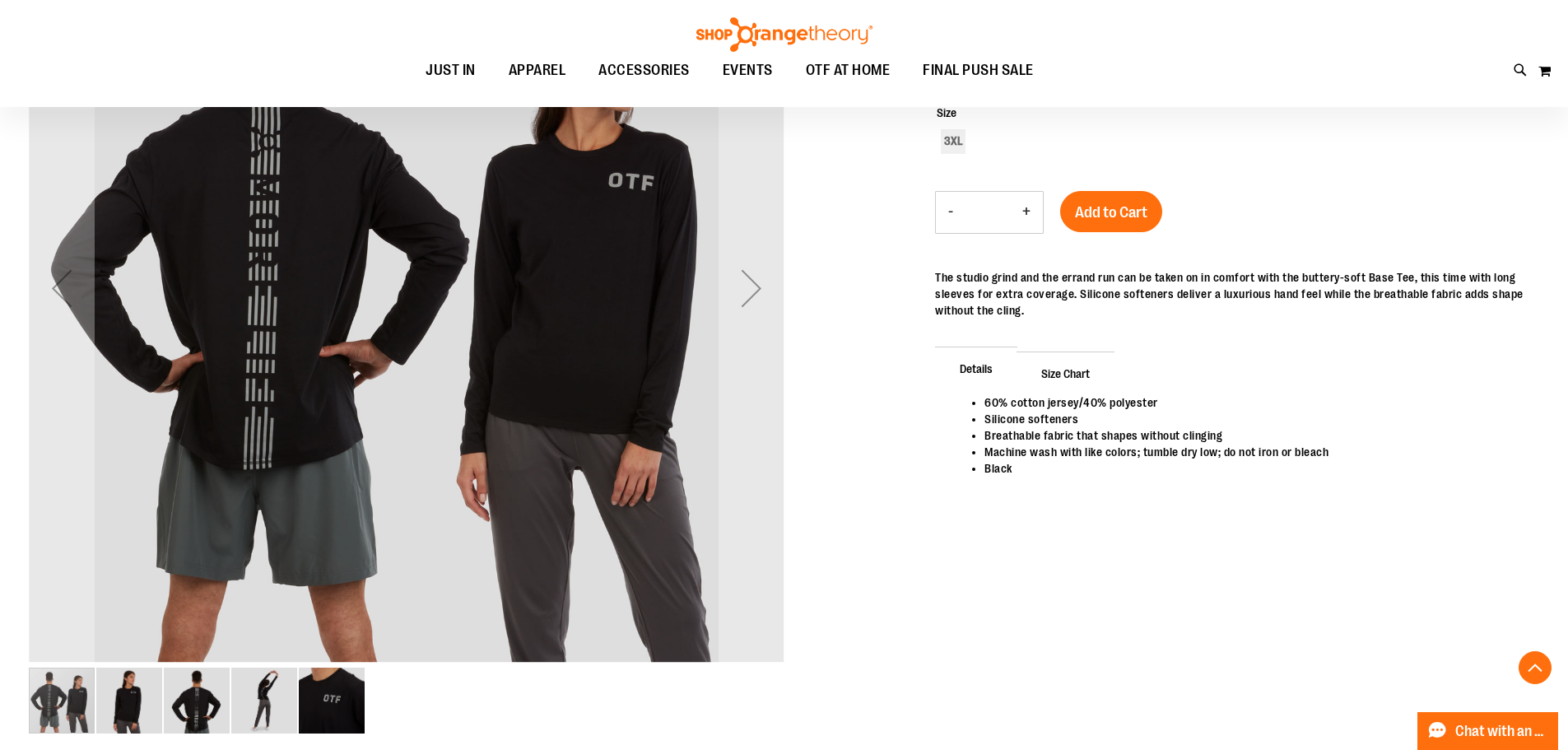
click at [137, 685] on img "image 2 of 5" at bounding box center [128, 700] width 66 height 66
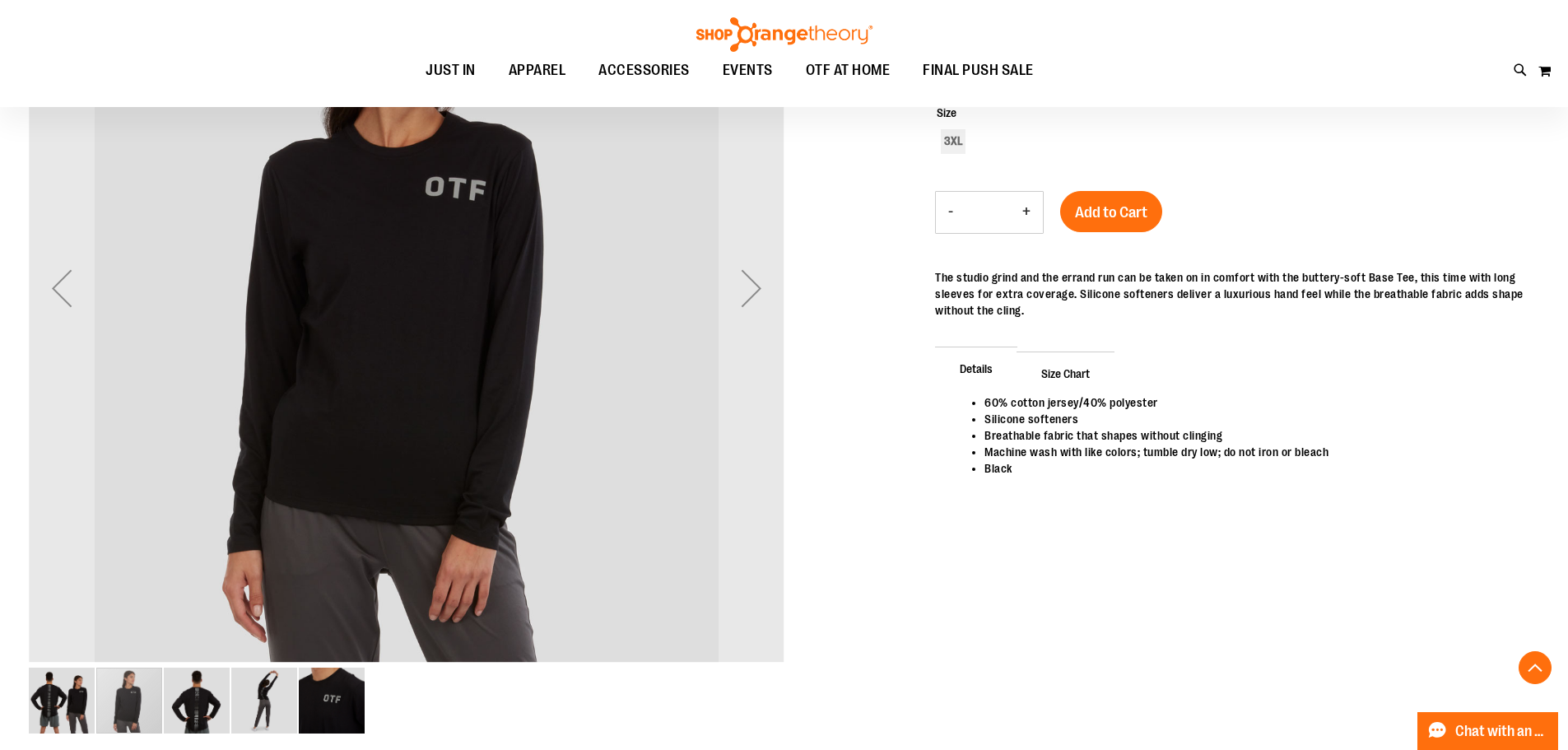
click at [220, 693] on img "image 3 of 5" at bounding box center [196, 700] width 66 height 66
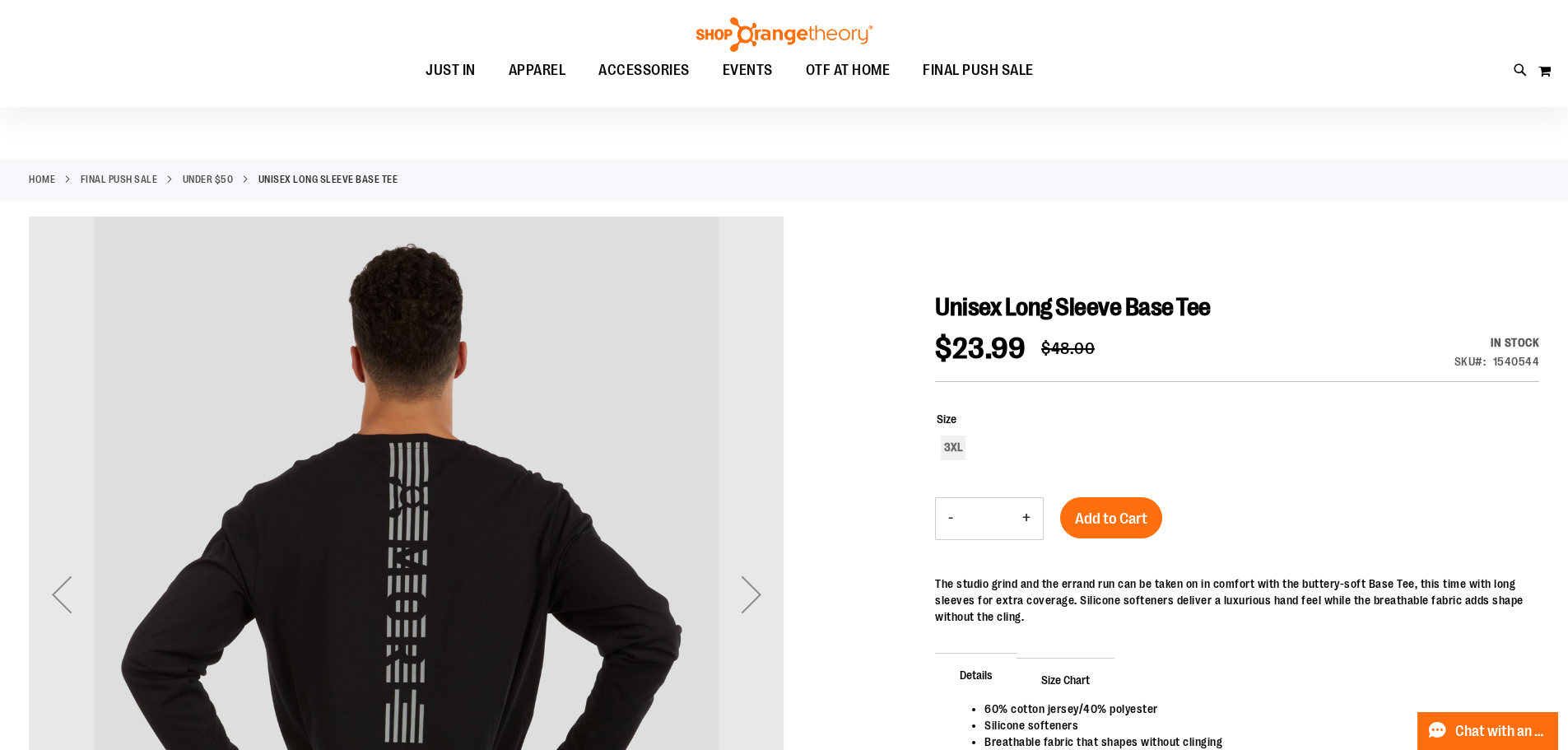
scroll to position [0, 0]
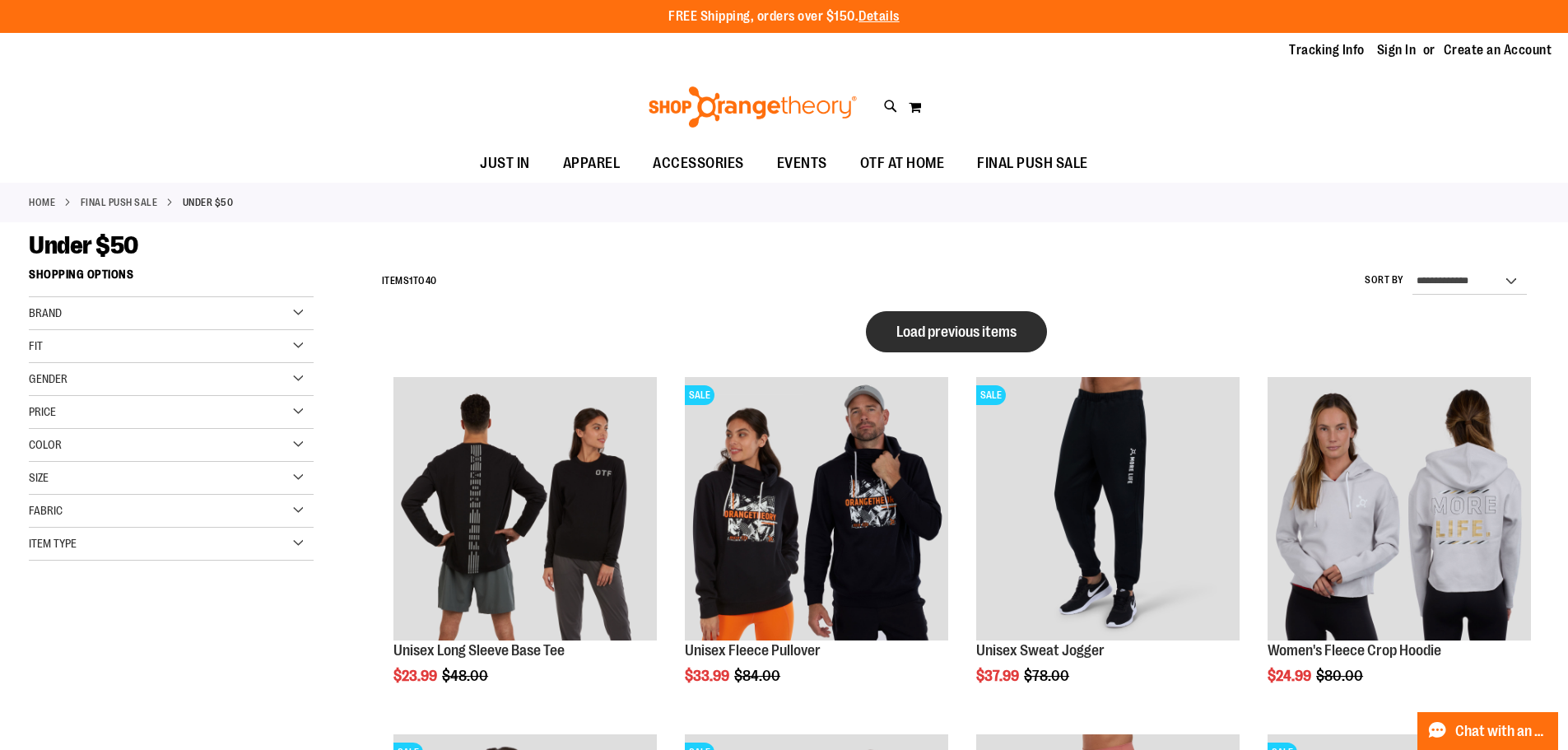
click at [914, 336] on span "Load previous items" at bounding box center [957, 331] width 120 height 16
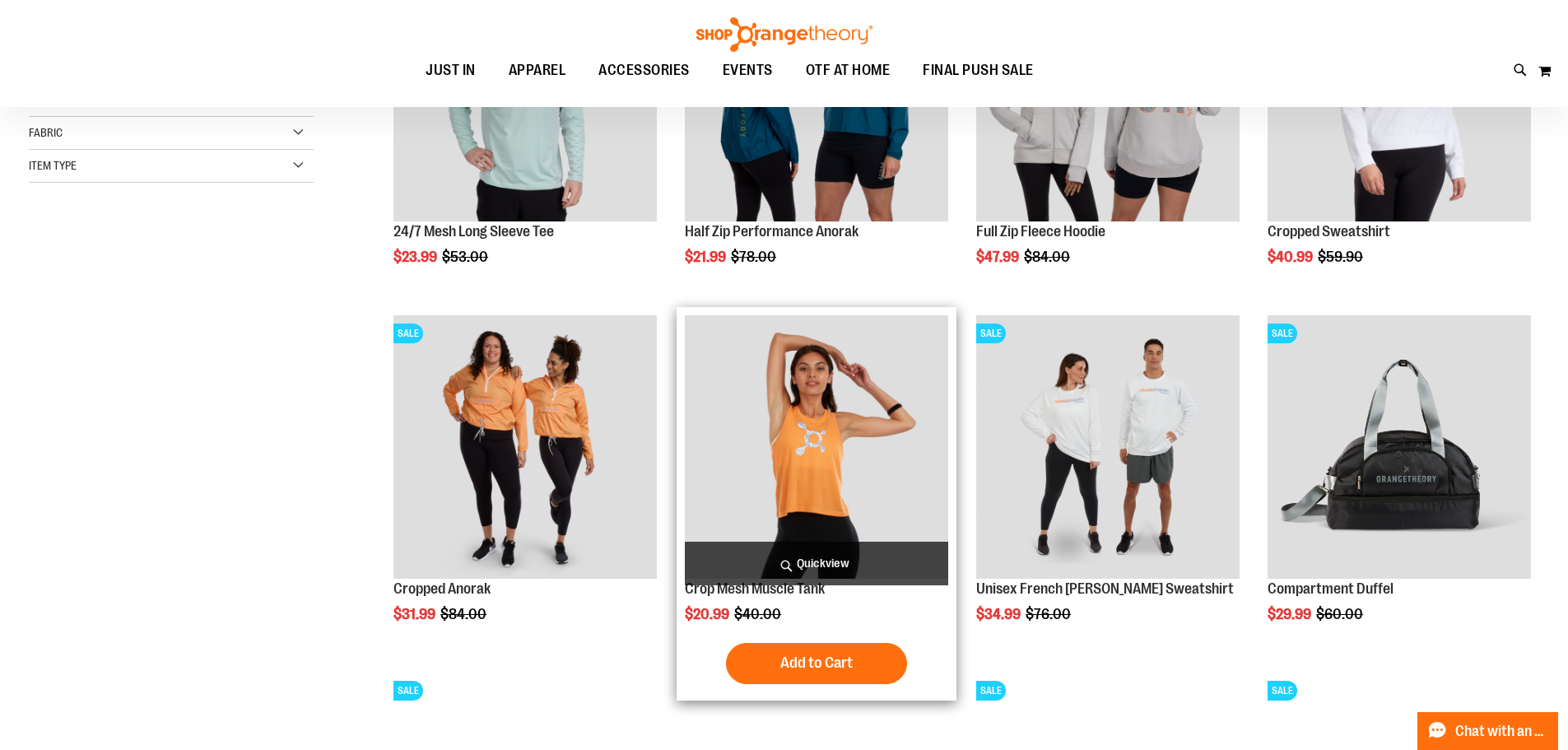
scroll to position [410, 0]
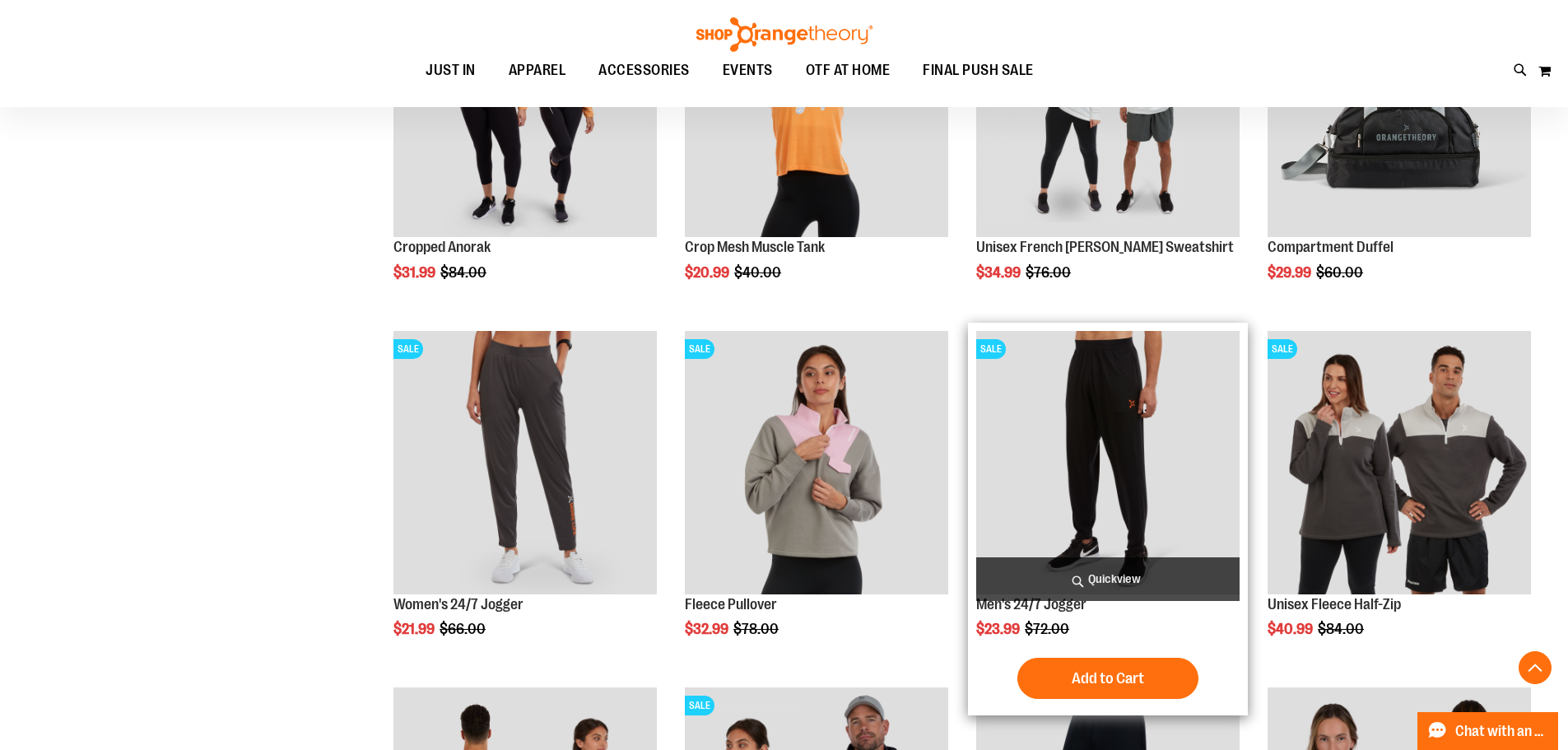
scroll to position [740, 0]
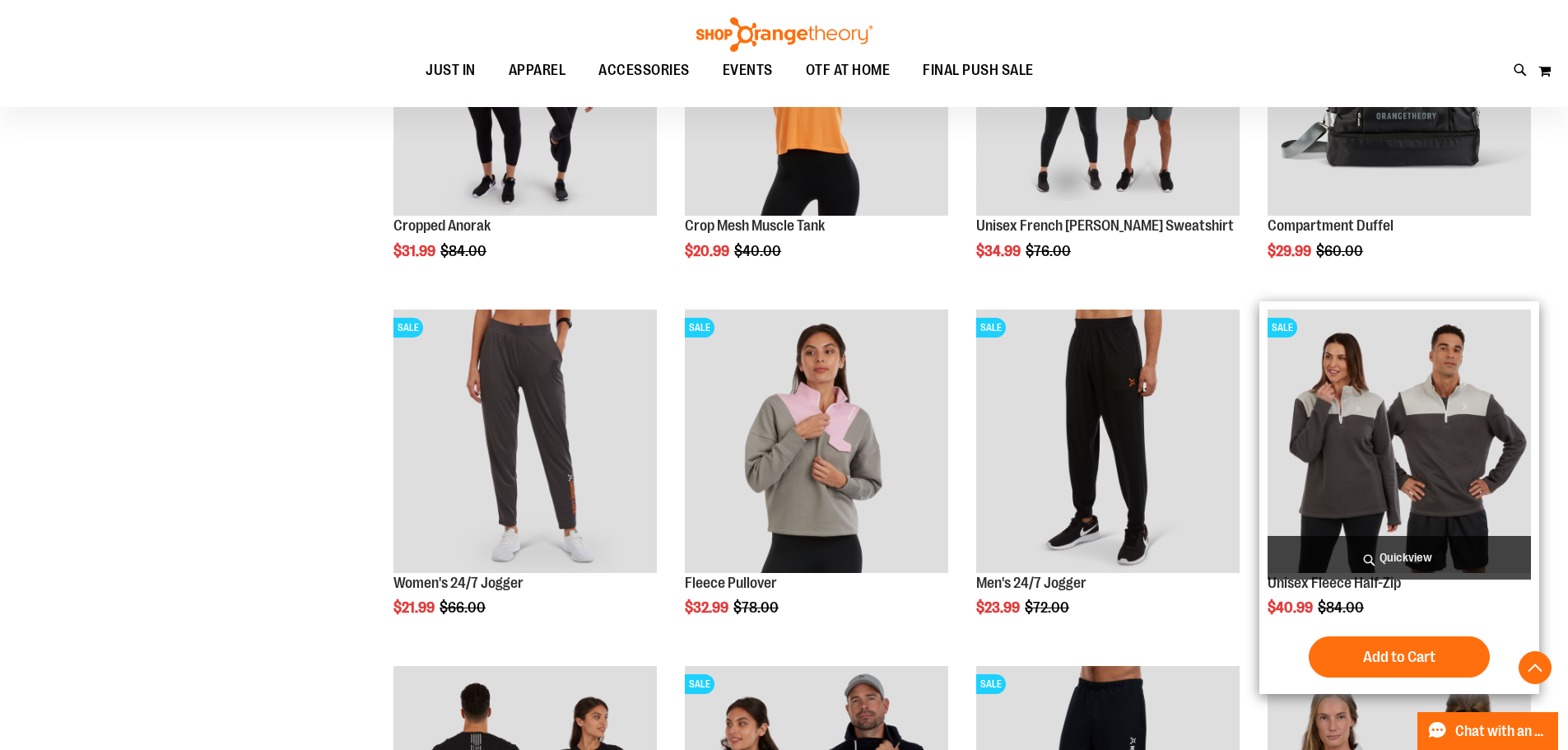
click at [1317, 470] on img "product" at bounding box center [1399, 440] width 263 height 263
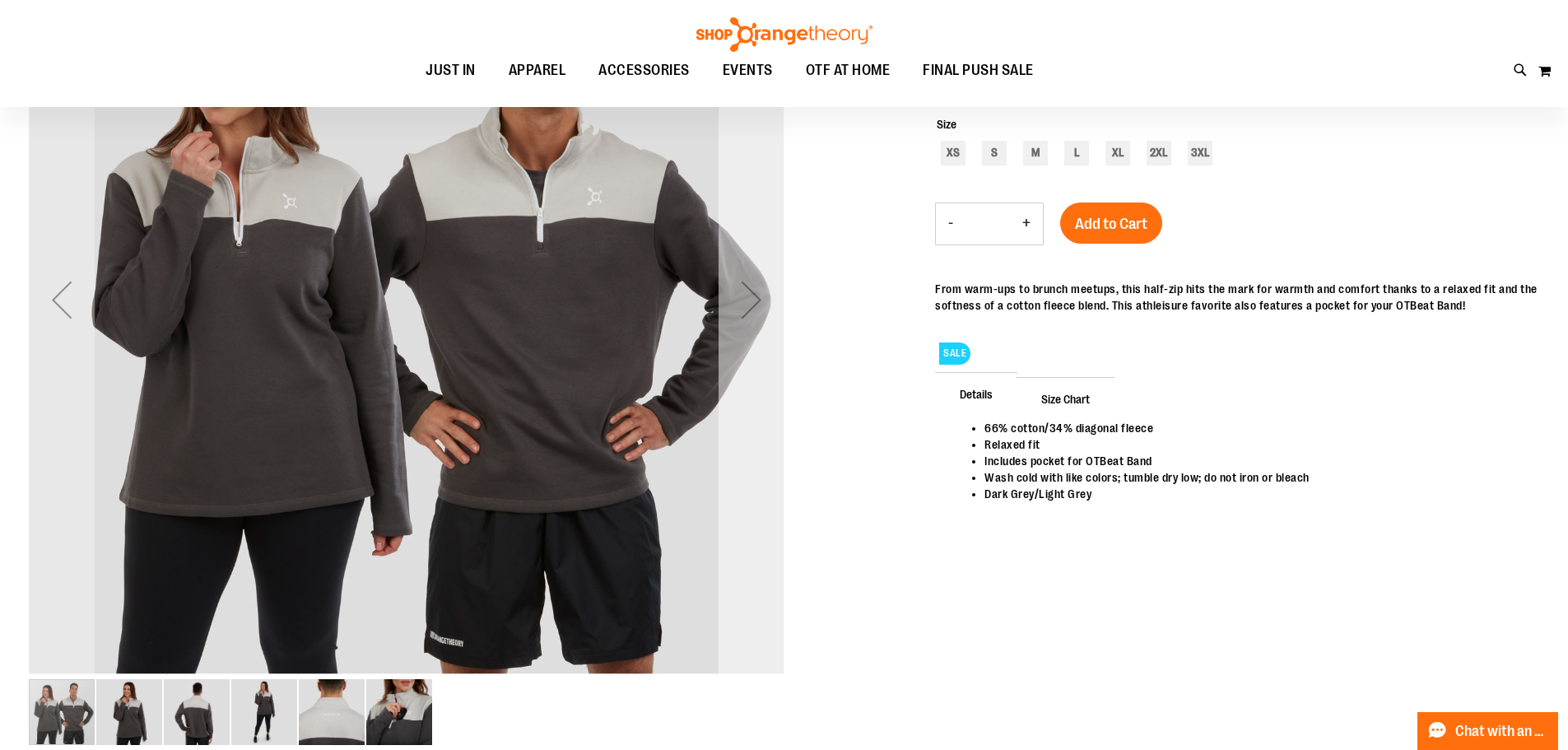
scroll to position [163, 0]
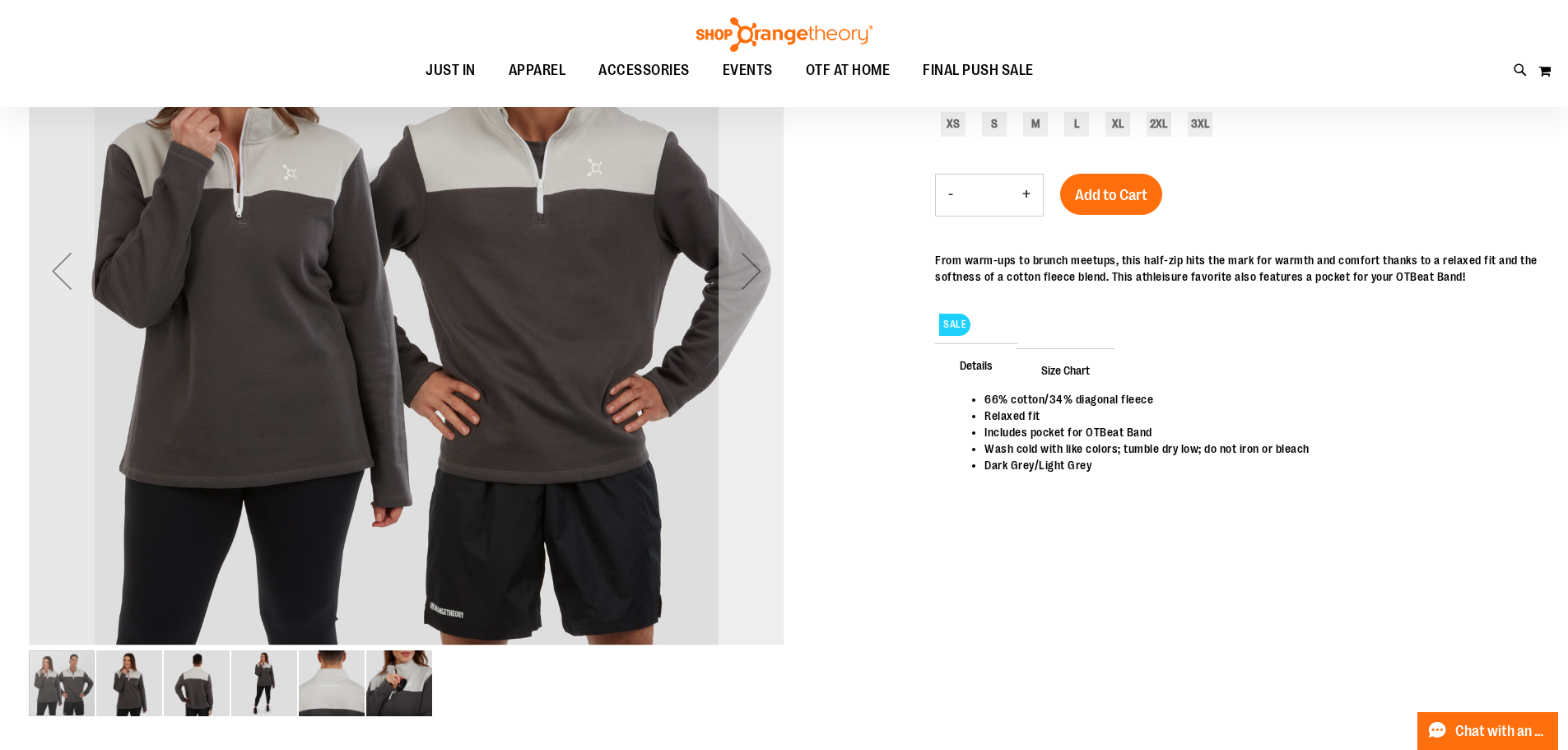
click at [749, 342] on div "Next" at bounding box center [751, 270] width 66 height 755
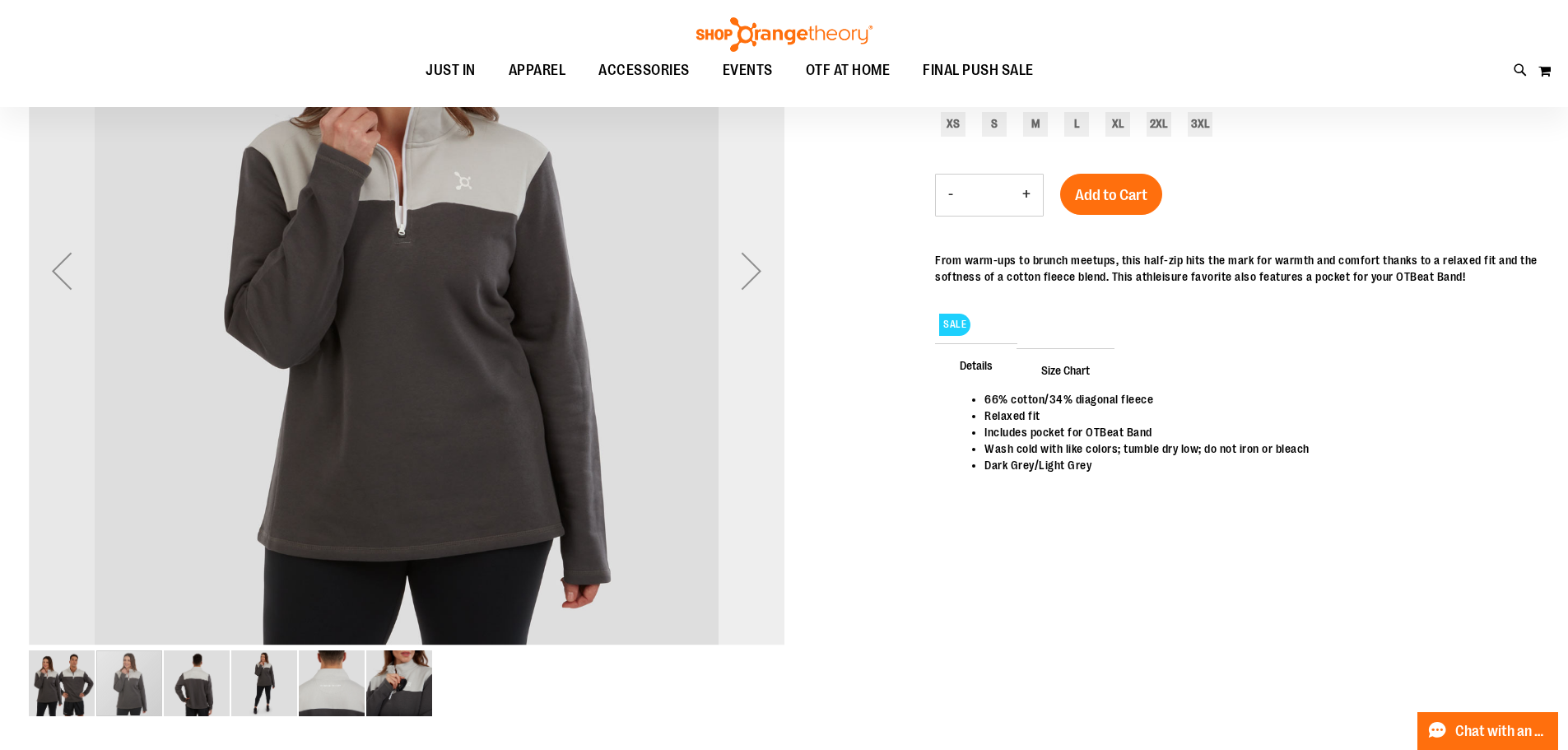
click at [744, 348] on div "Next" at bounding box center [751, 270] width 66 height 755
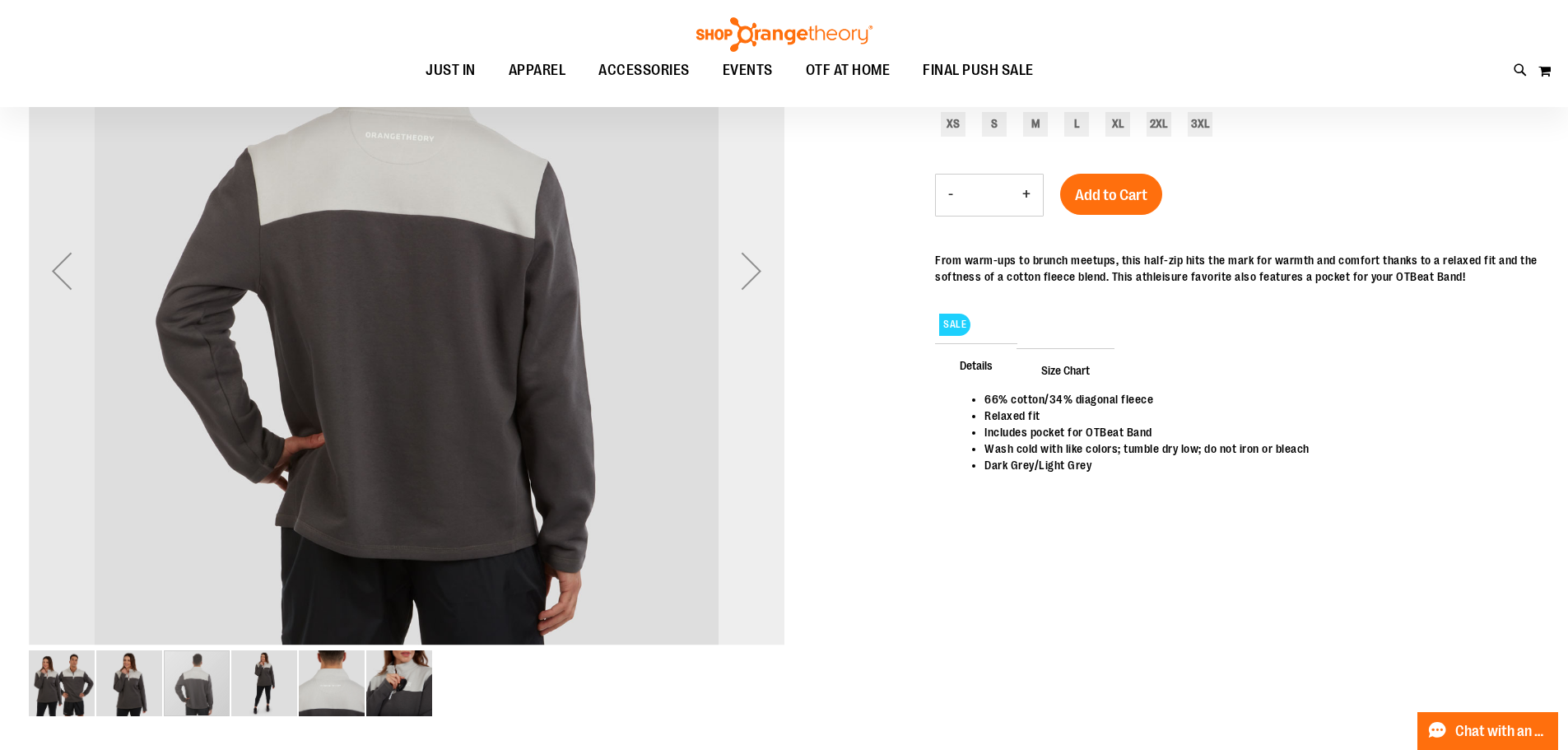
click at [742, 350] on div "Next" at bounding box center [751, 270] width 66 height 755
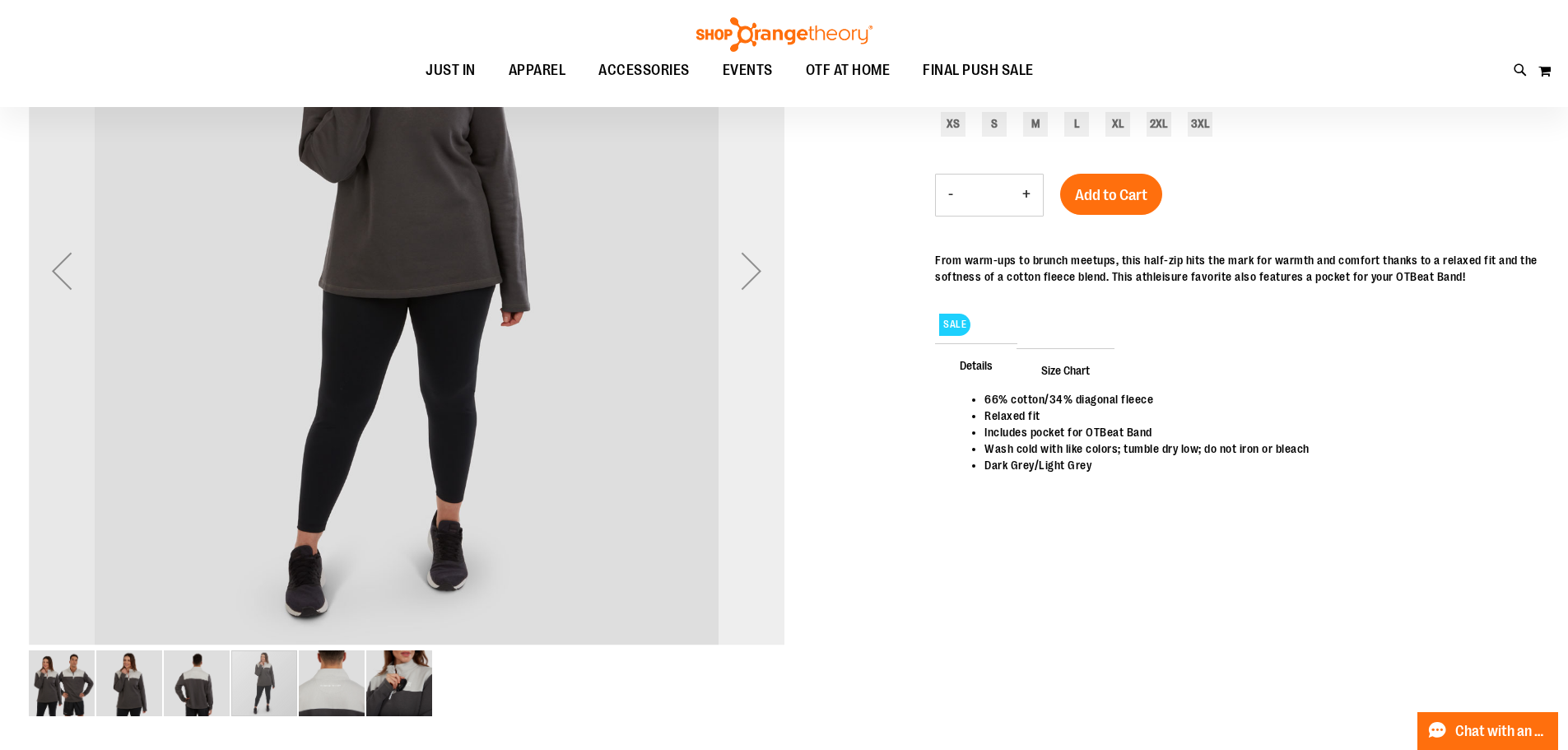
click at [741, 352] on div "Next" at bounding box center [751, 270] width 66 height 755
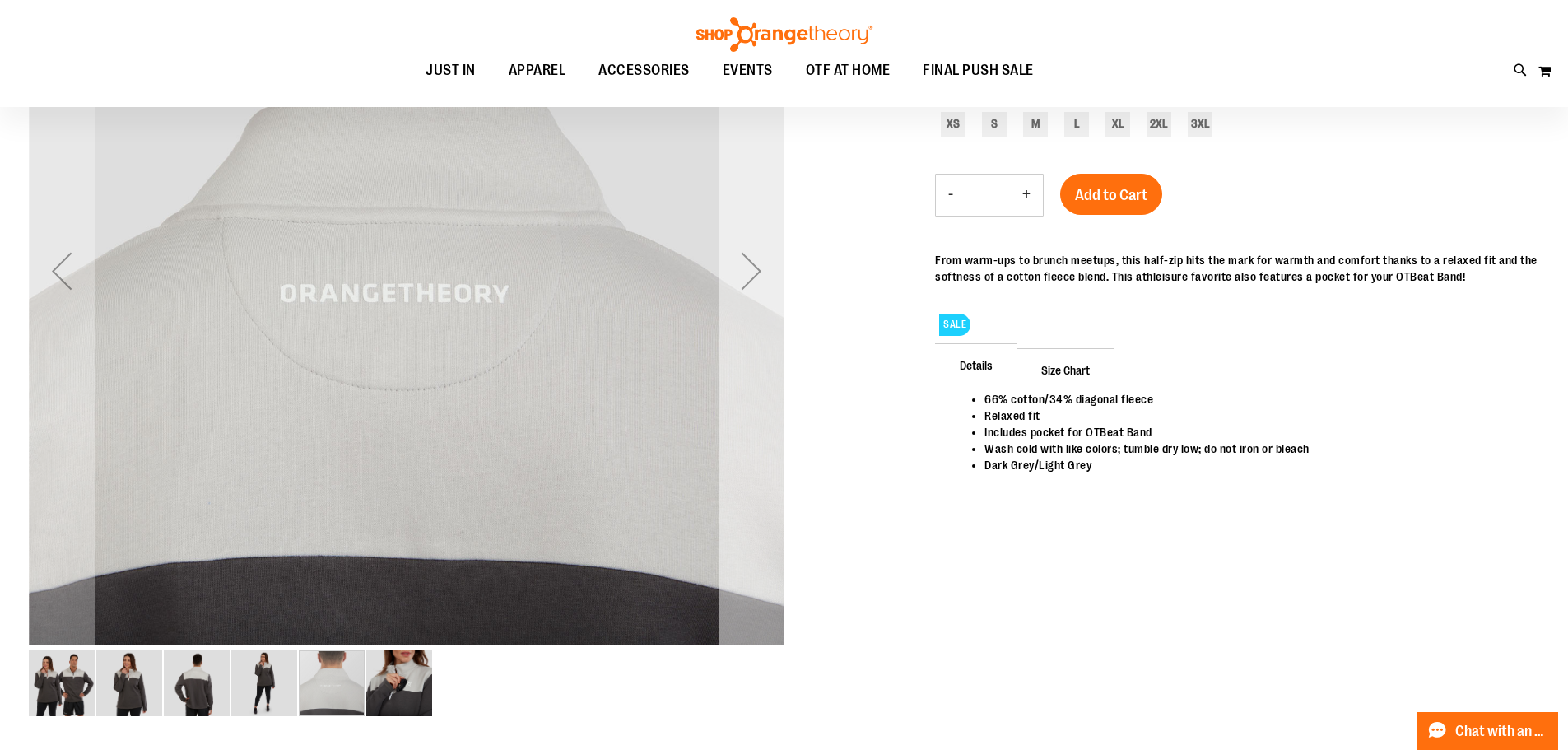
click at [741, 352] on div "Next" at bounding box center [751, 270] width 66 height 755
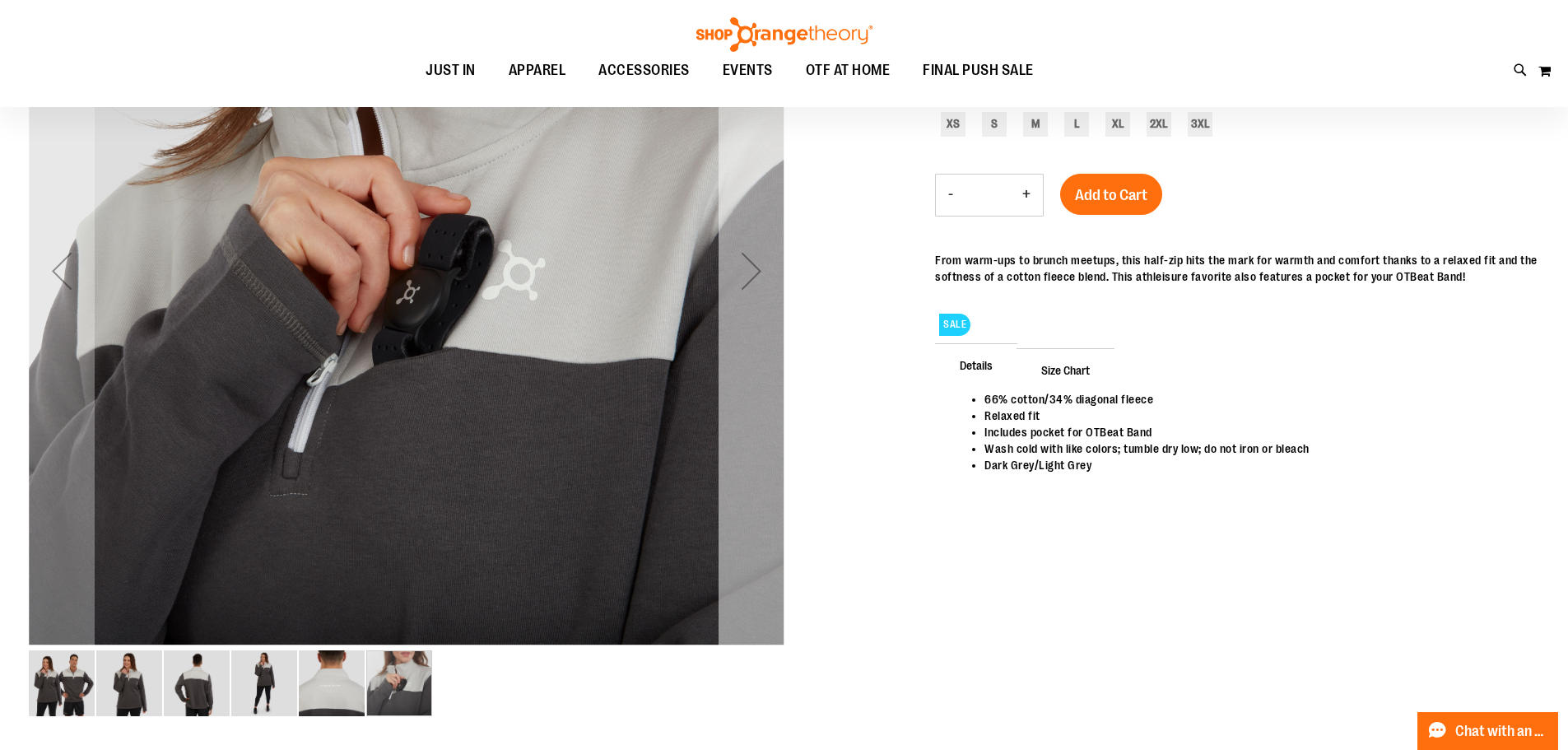
click at [740, 353] on div "Next" at bounding box center [751, 270] width 66 height 755
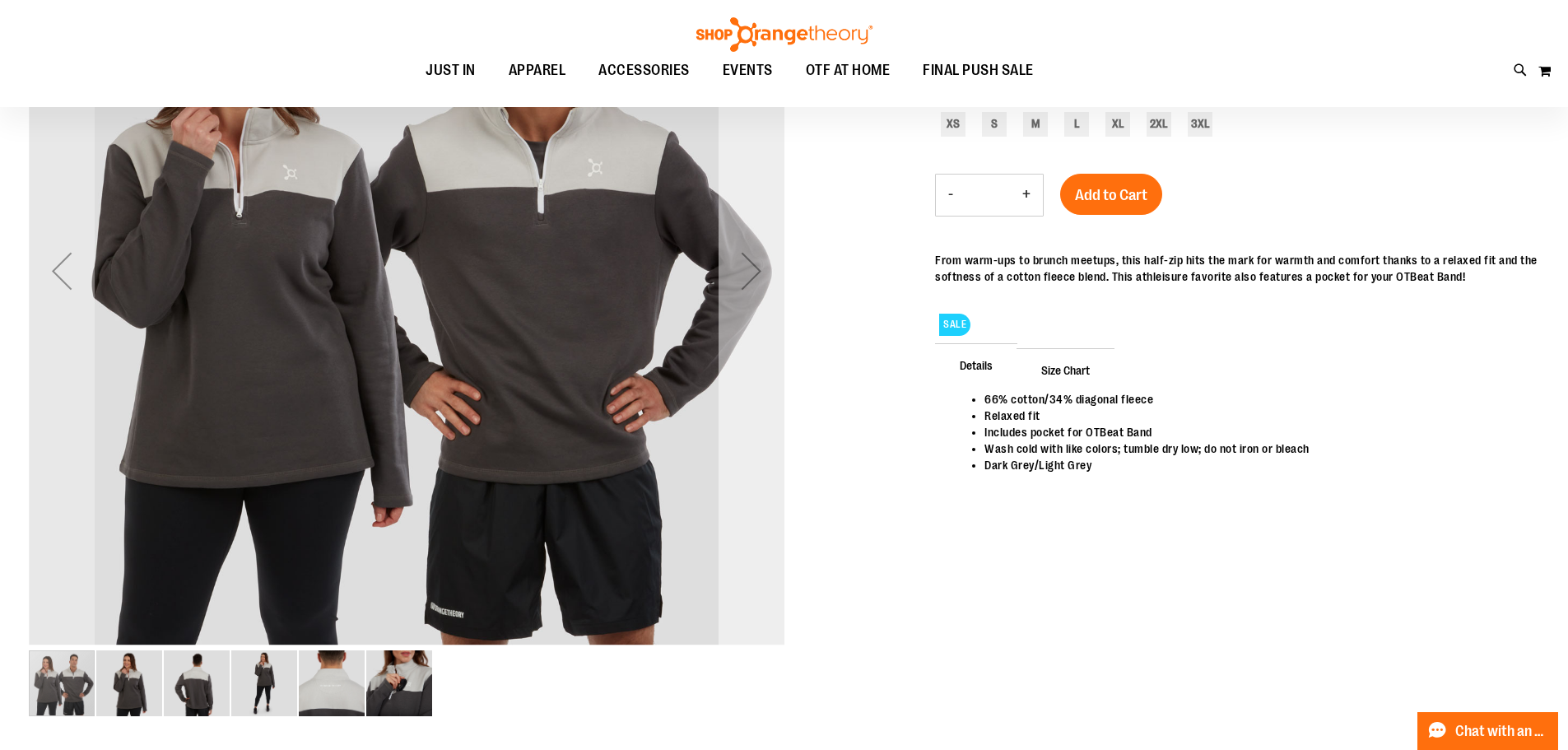
click at [743, 349] on div "Next" at bounding box center [751, 270] width 66 height 755
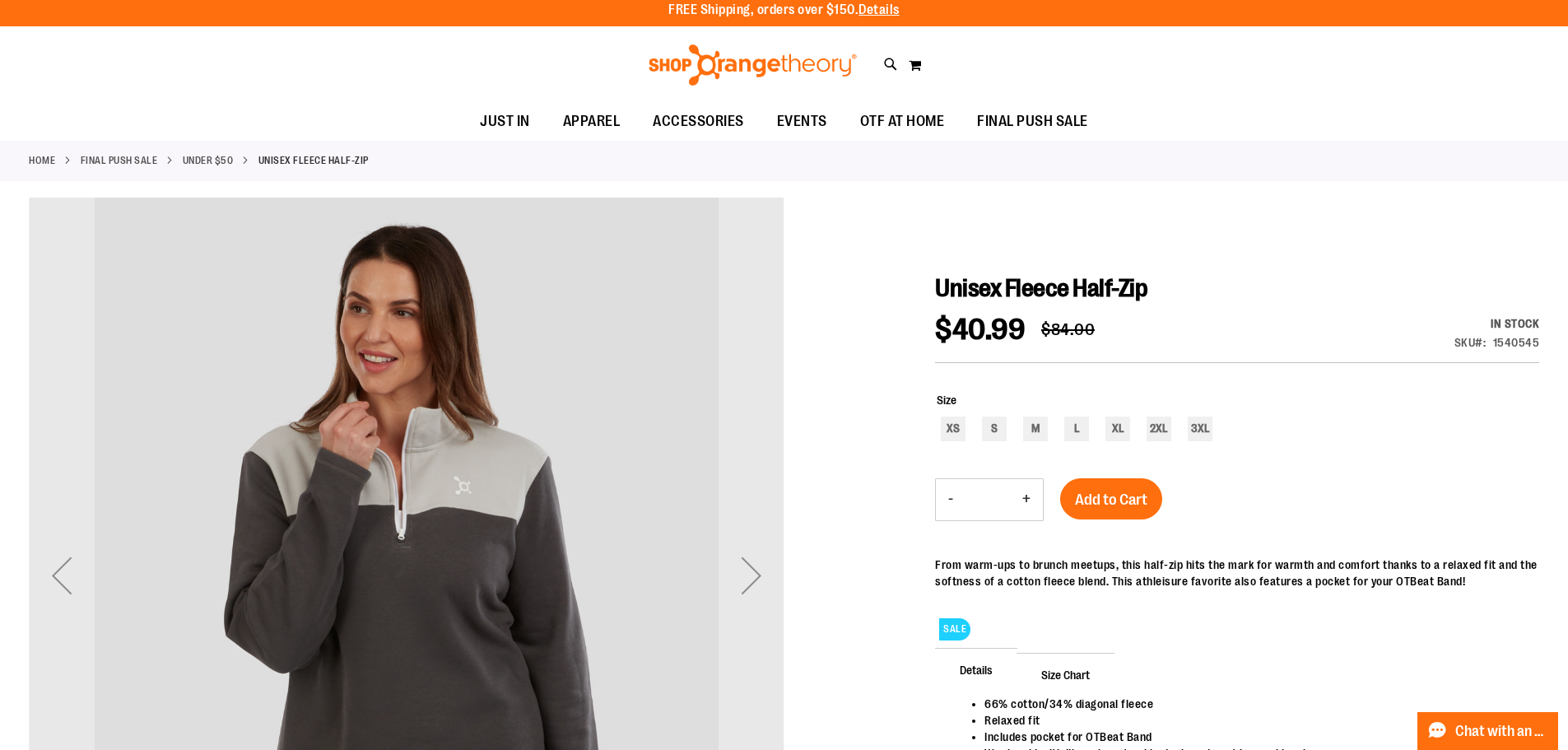
scroll to position [0, 0]
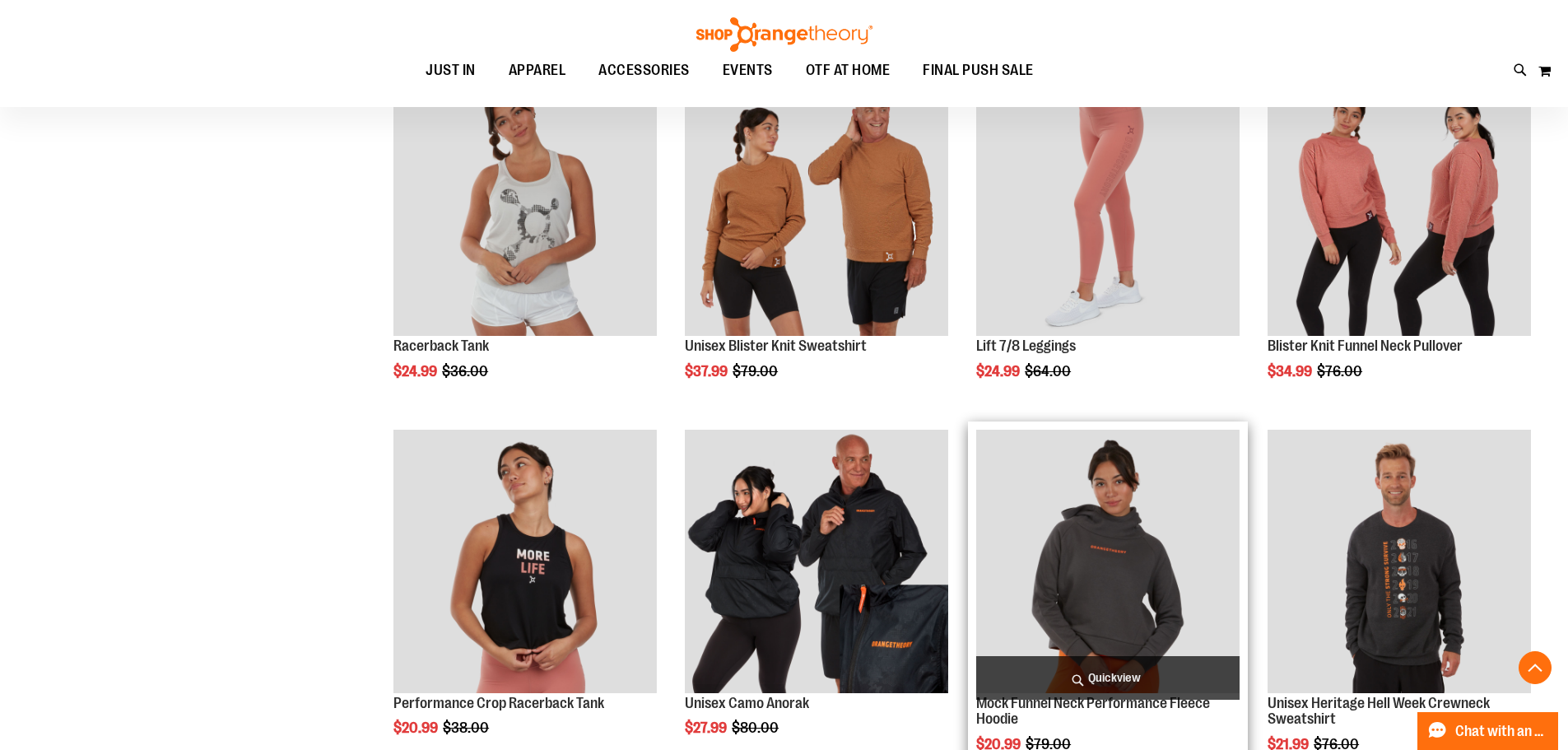
scroll to position [543, 0]
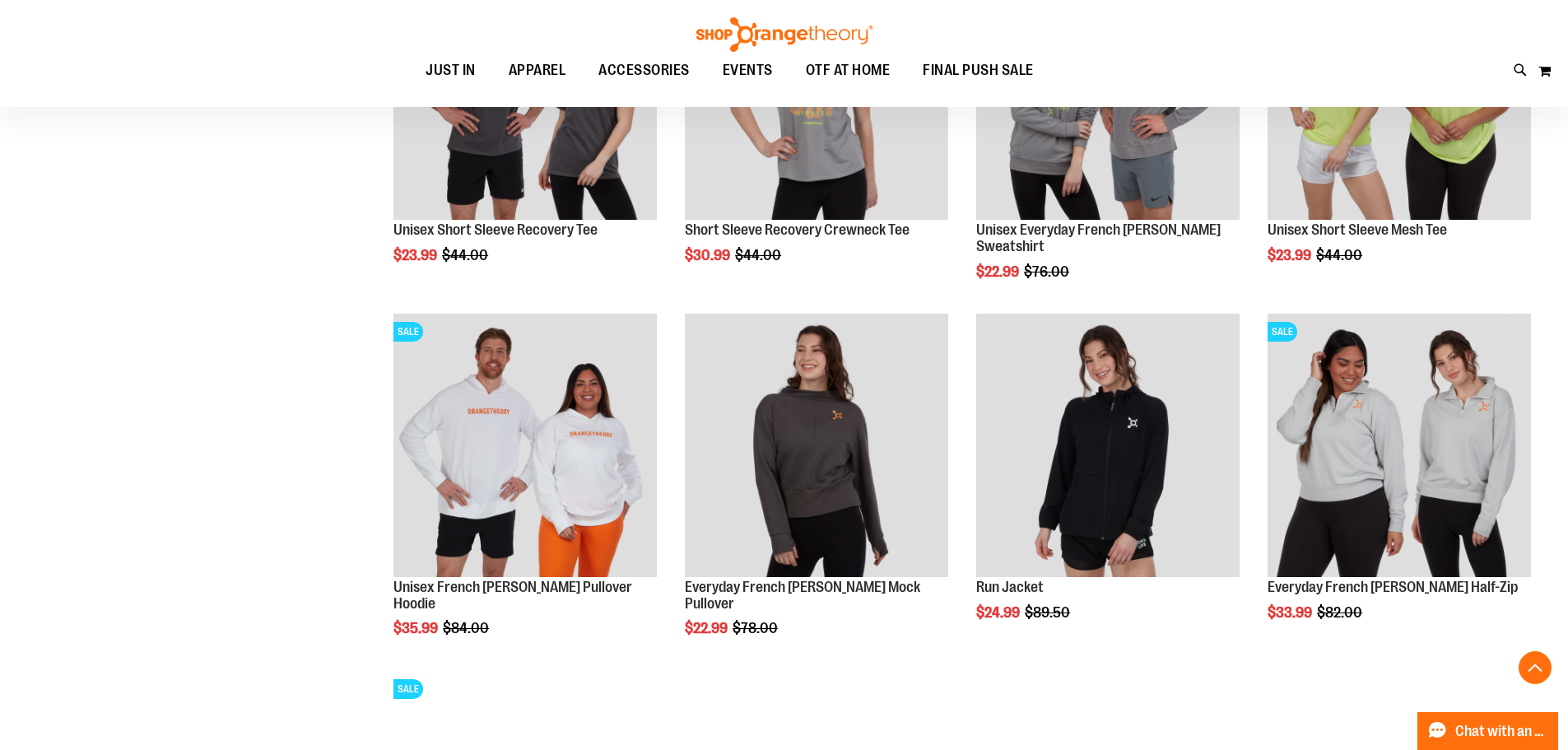
scroll to position [1530, 0]
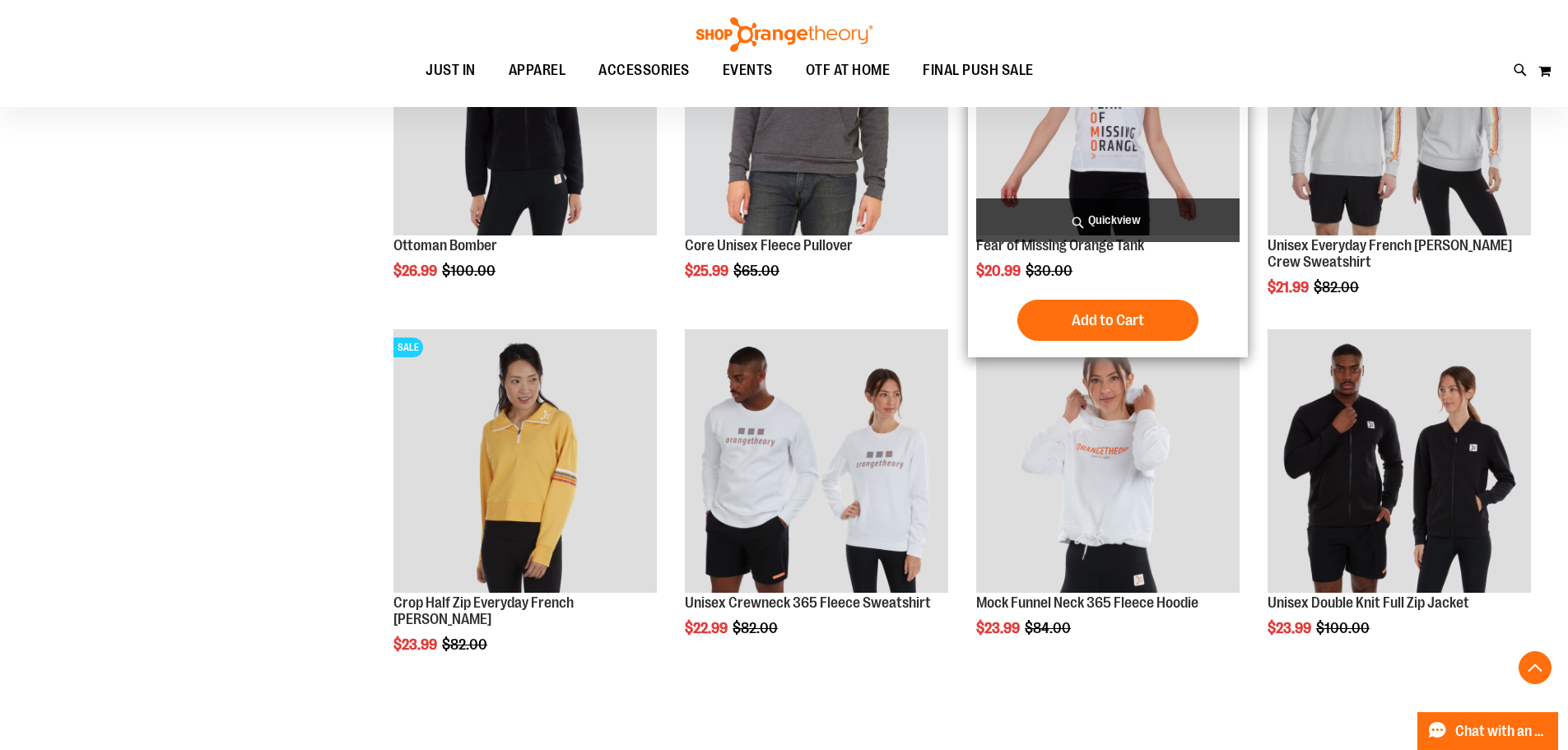
scroll to position [2271, 0]
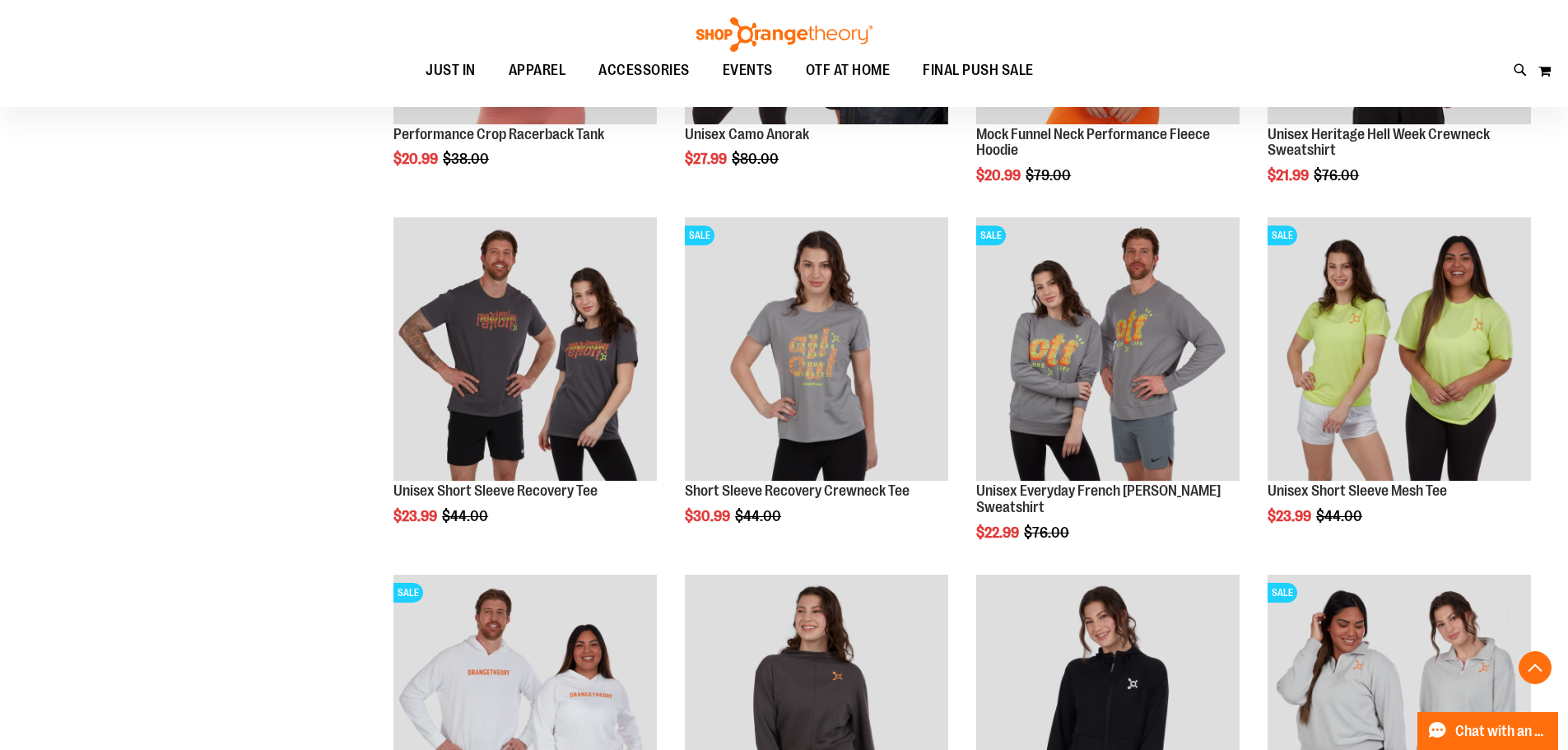
scroll to position [1201, 0]
